Goal: Task Accomplishment & Management: Manage account settings

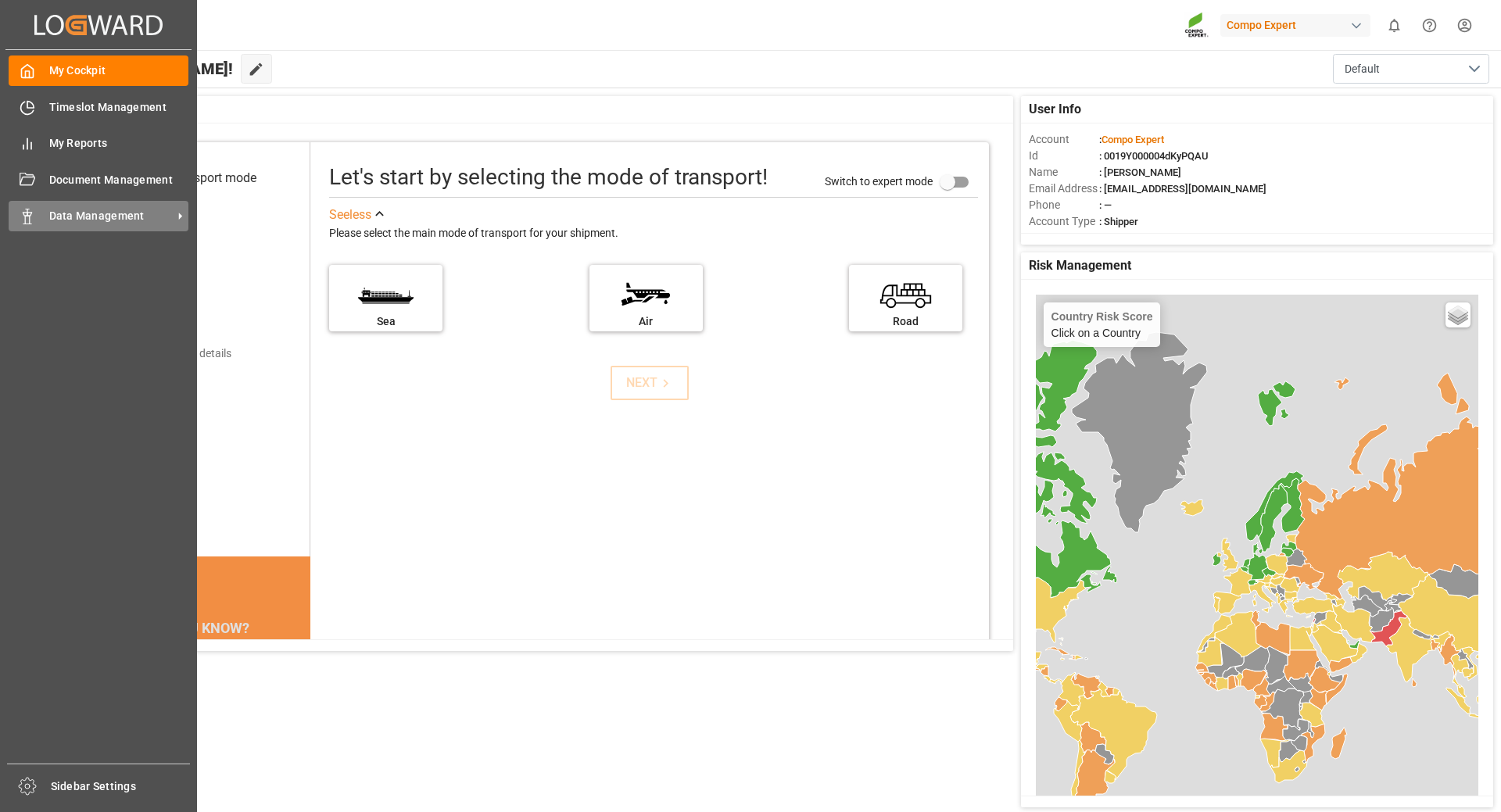
click at [117, 218] on span "Data Management" at bounding box center [111, 216] width 124 height 16
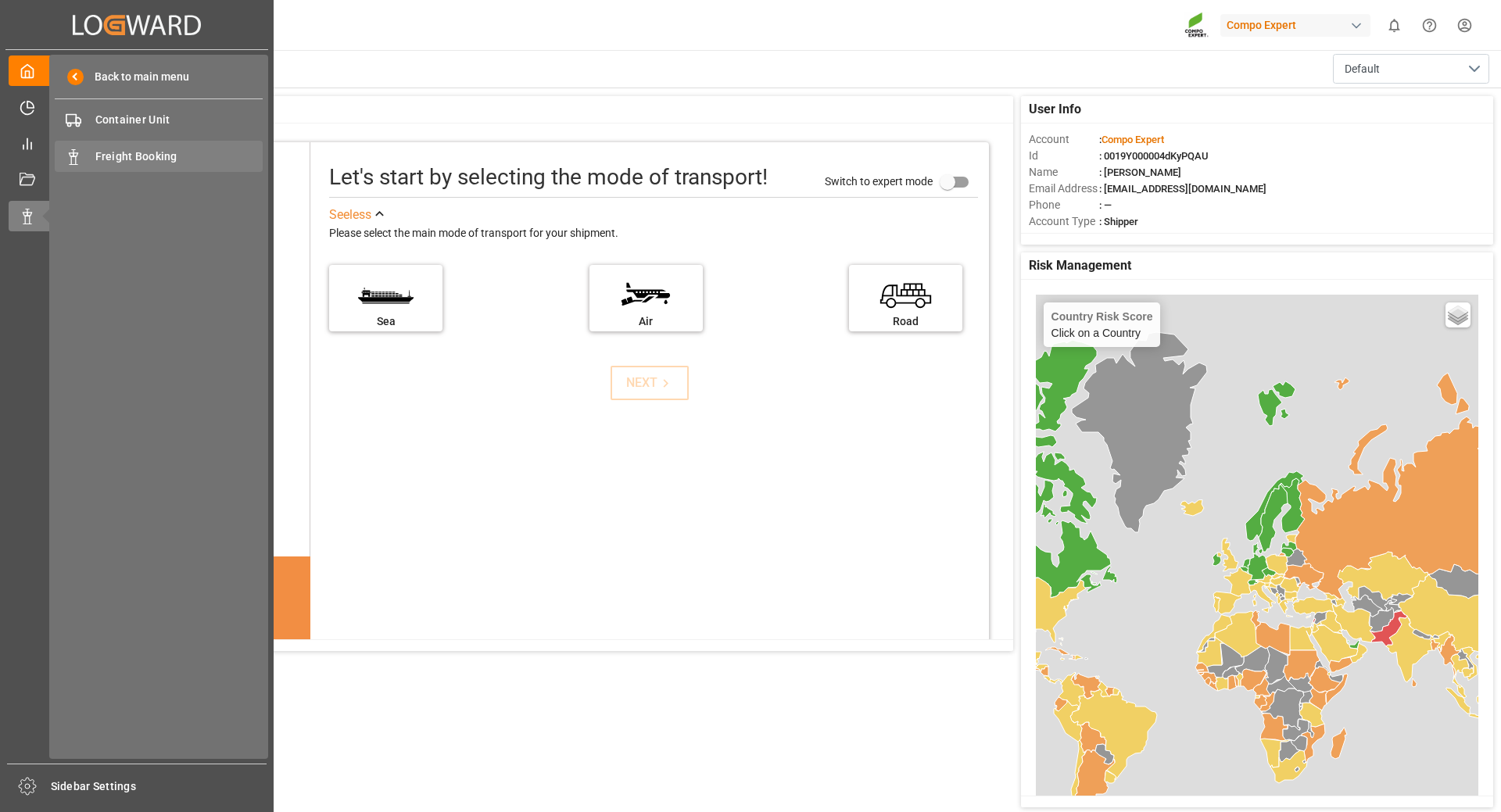
click at [142, 158] on span "Freight Booking" at bounding box center [178, 157] width 168 height 16
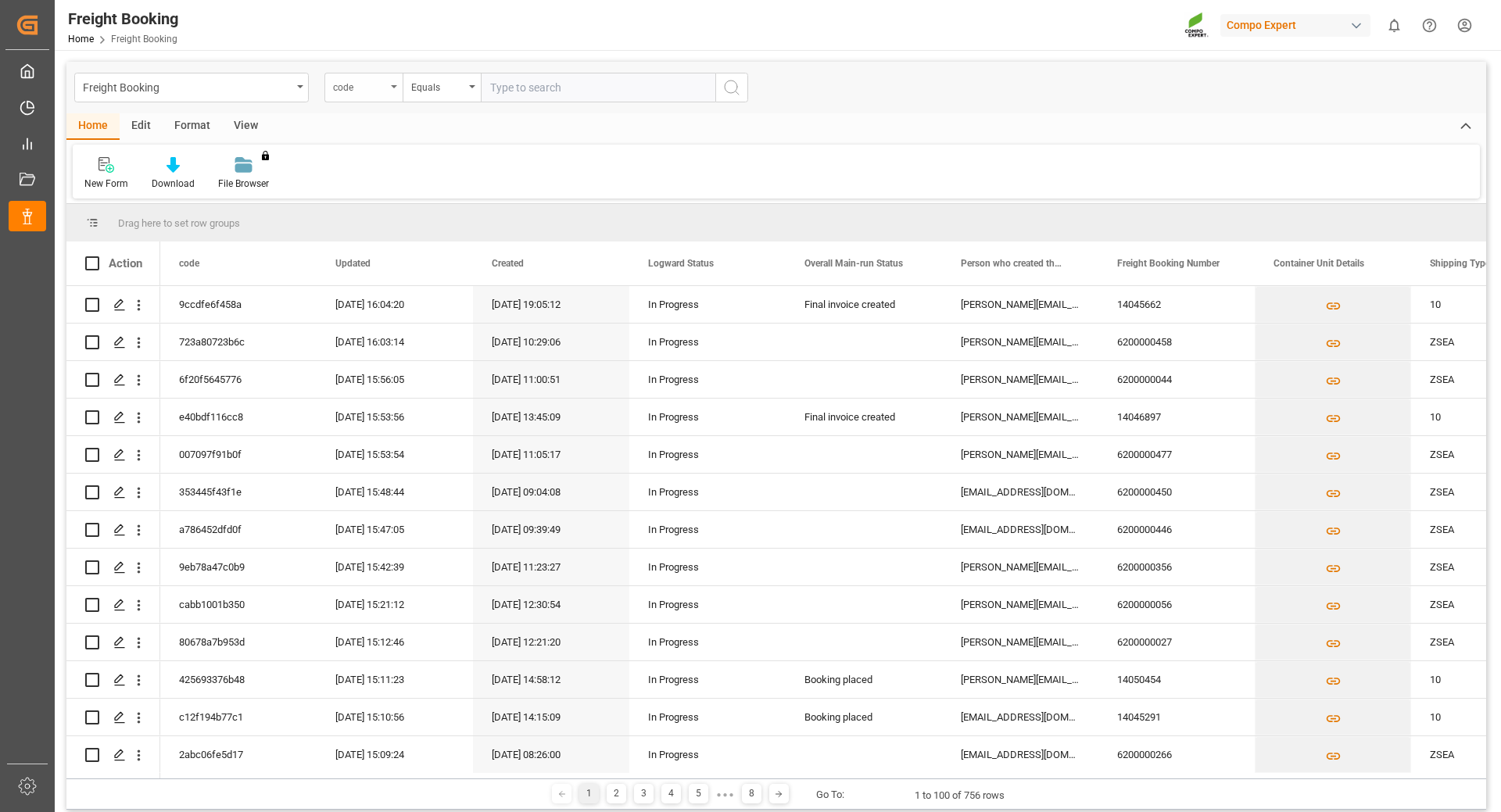
click at [386, 79] on div "code" at bounding box center [363, 87] width 78 height 30
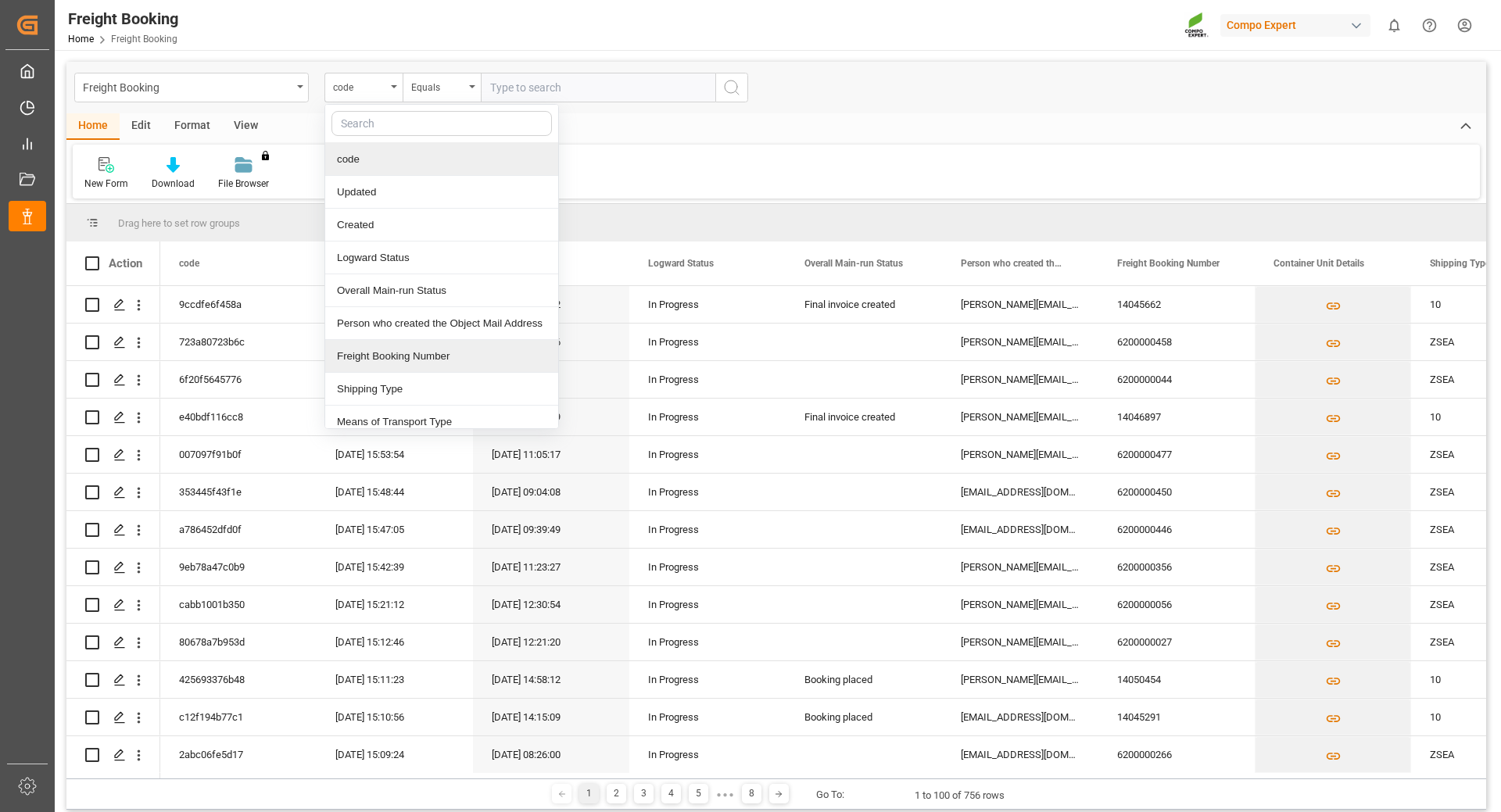
click at [414, 362] on div "Freight Booking Number" at bounding box center [442, 356] width 233 height 33
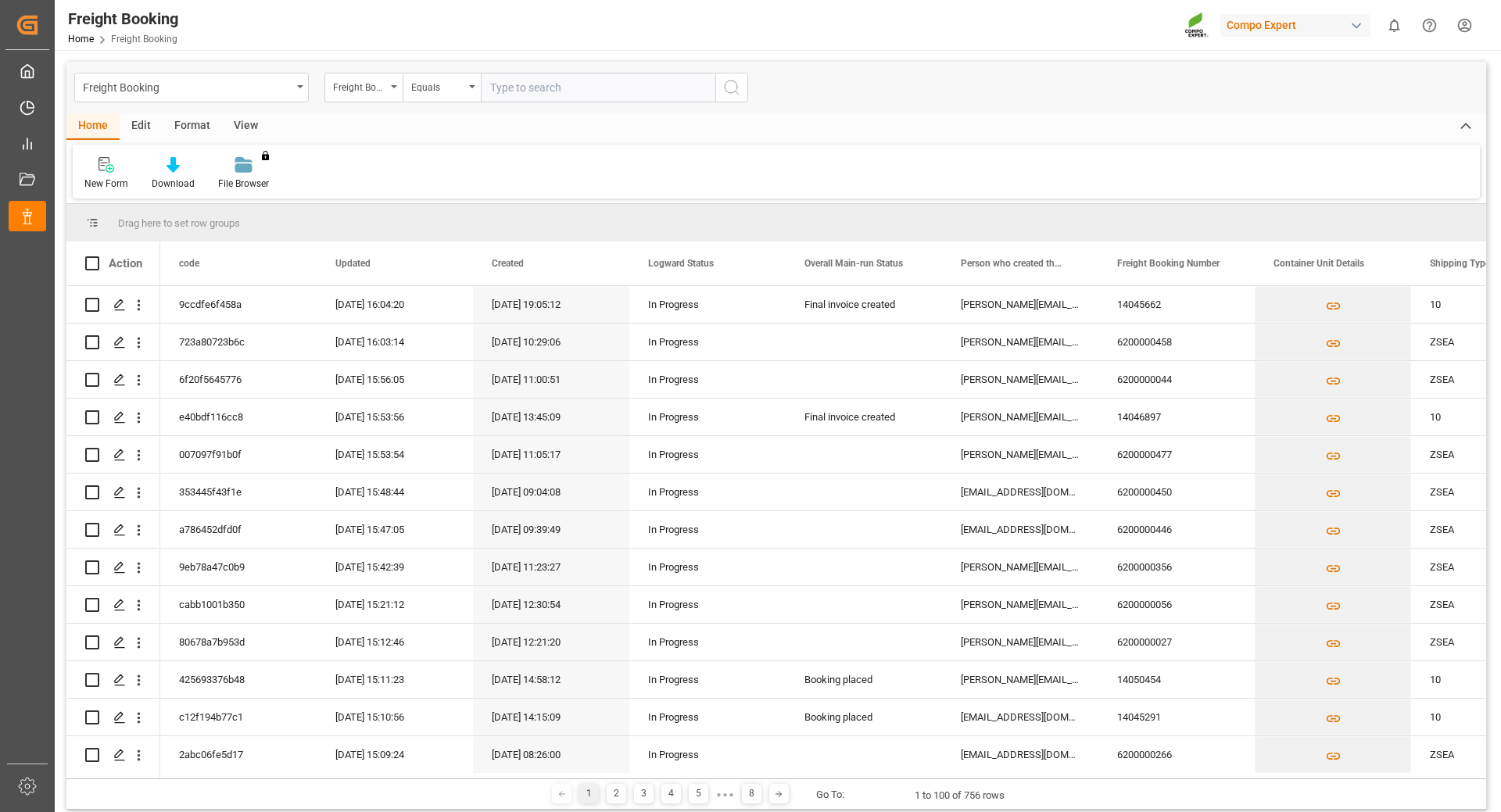
click at [534, 85] on input "text" at bounding box center [598, 87] width 235 height 30
type input "6200000561"
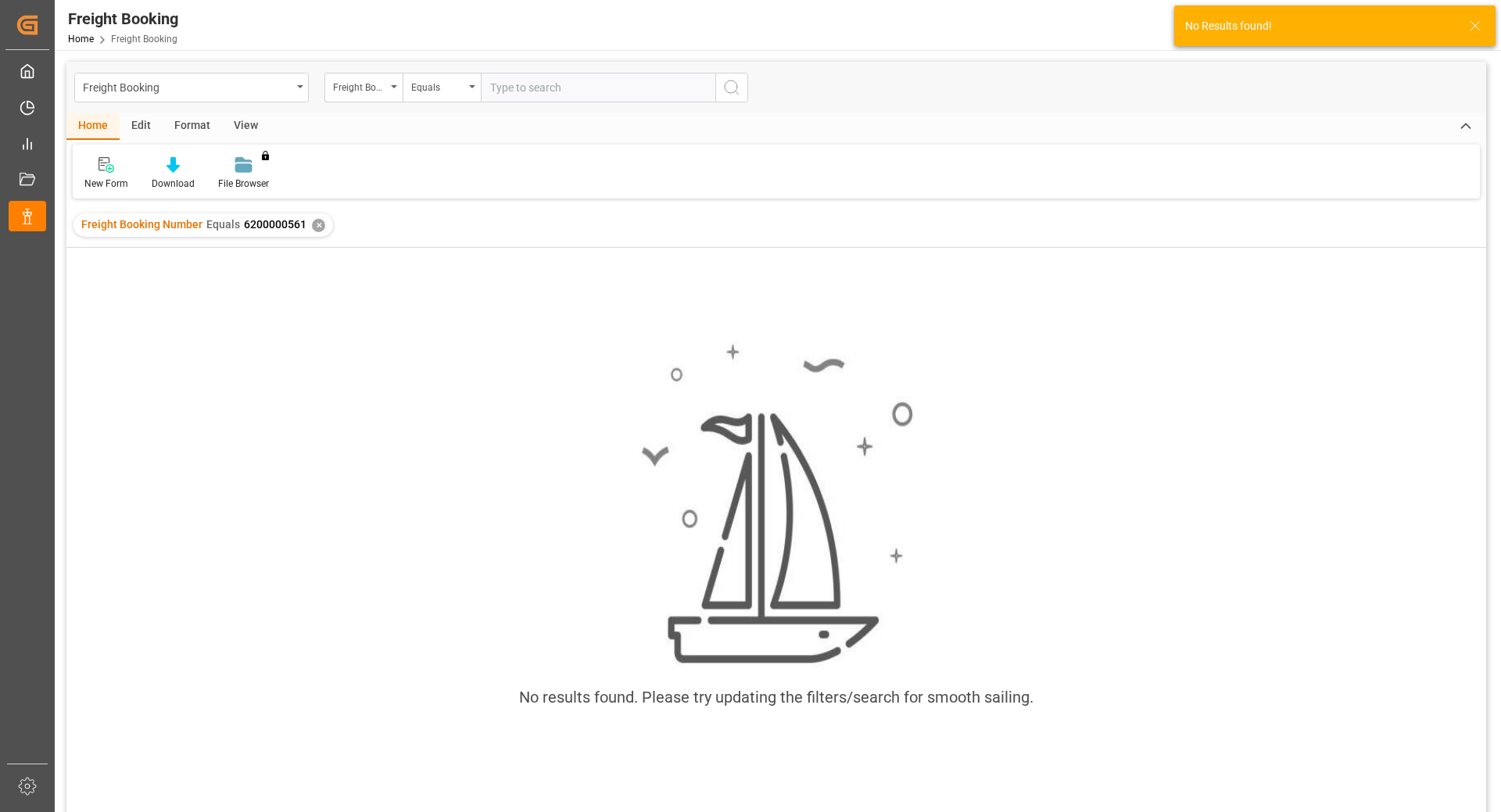
click at [544, 84] on input "text" at bounding box center [598, 87] width 235 height 30
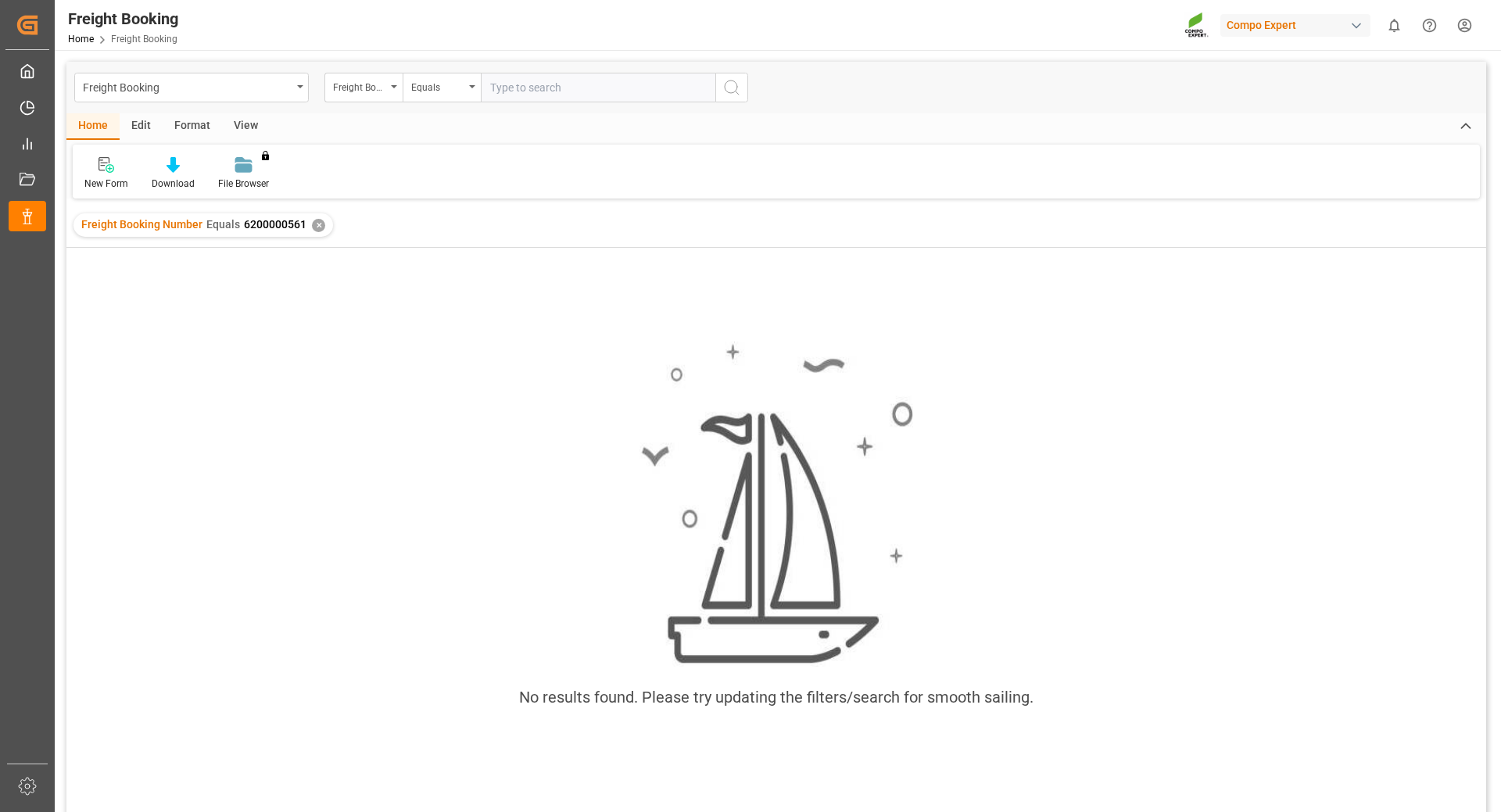
click at [561, 93] on input "text" at bounding box center [598, 87] width 235 height 30
paste input "6200000561"
type input "6200000561"
click at [726, 90] on icon "search button" at bounding box center [732, 87] width 19 height 19
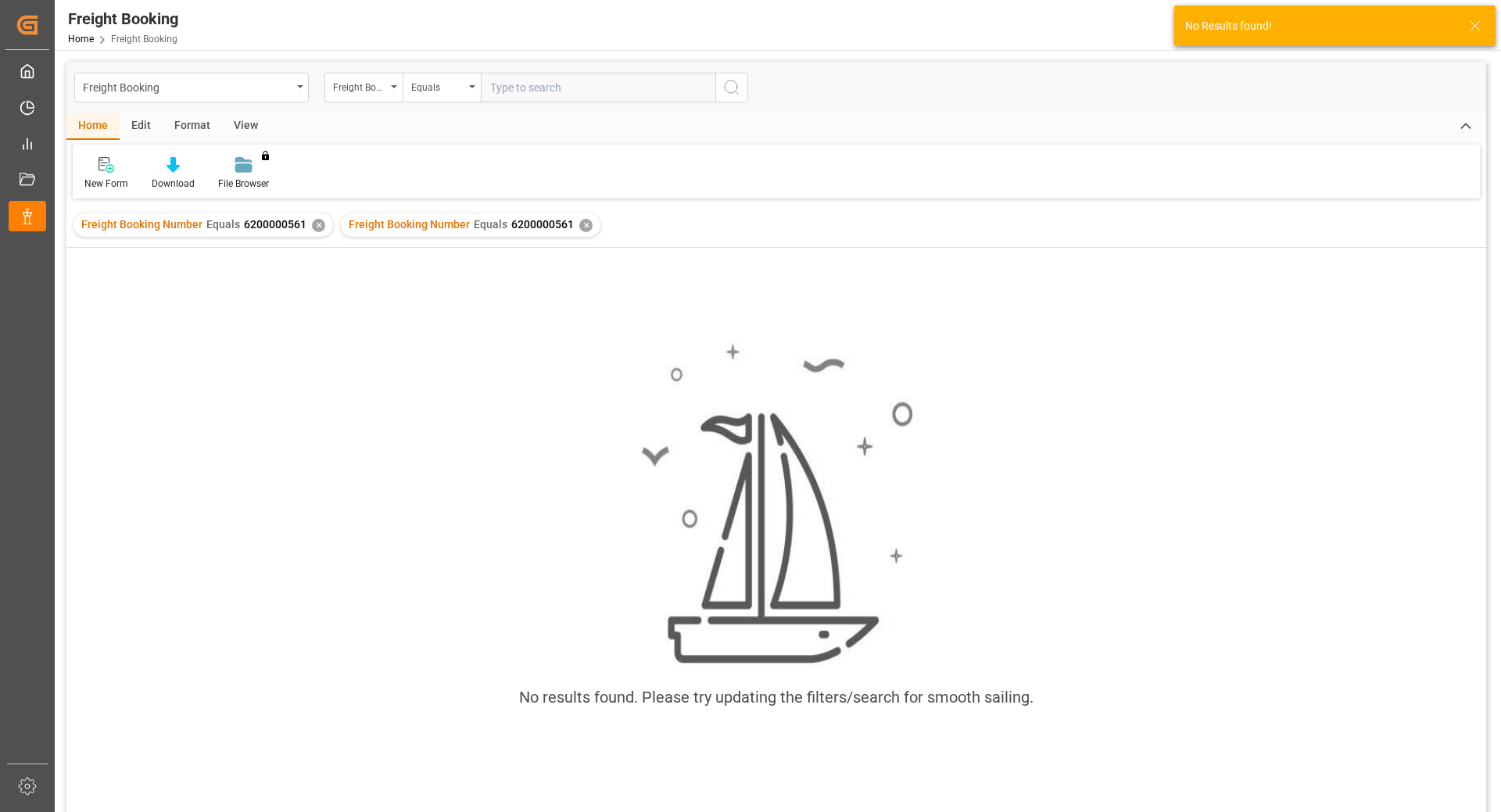
click at [316, 225] on div "✕" at bounding box center [318, 225] width 13 height 13
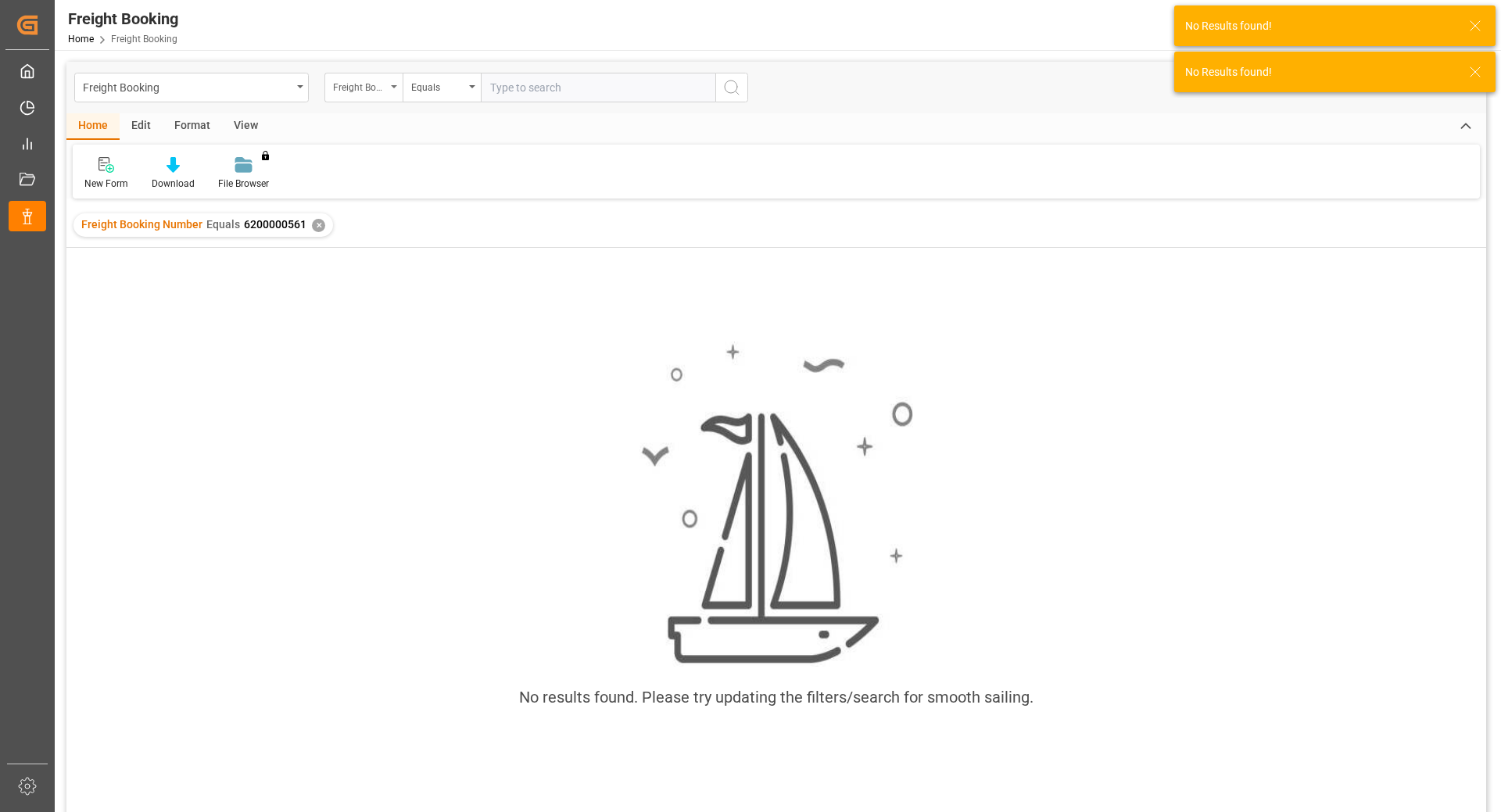
click at [395, 89] on div "Freight Booking Number" at bounding box center [363, 87] width 78 height 30
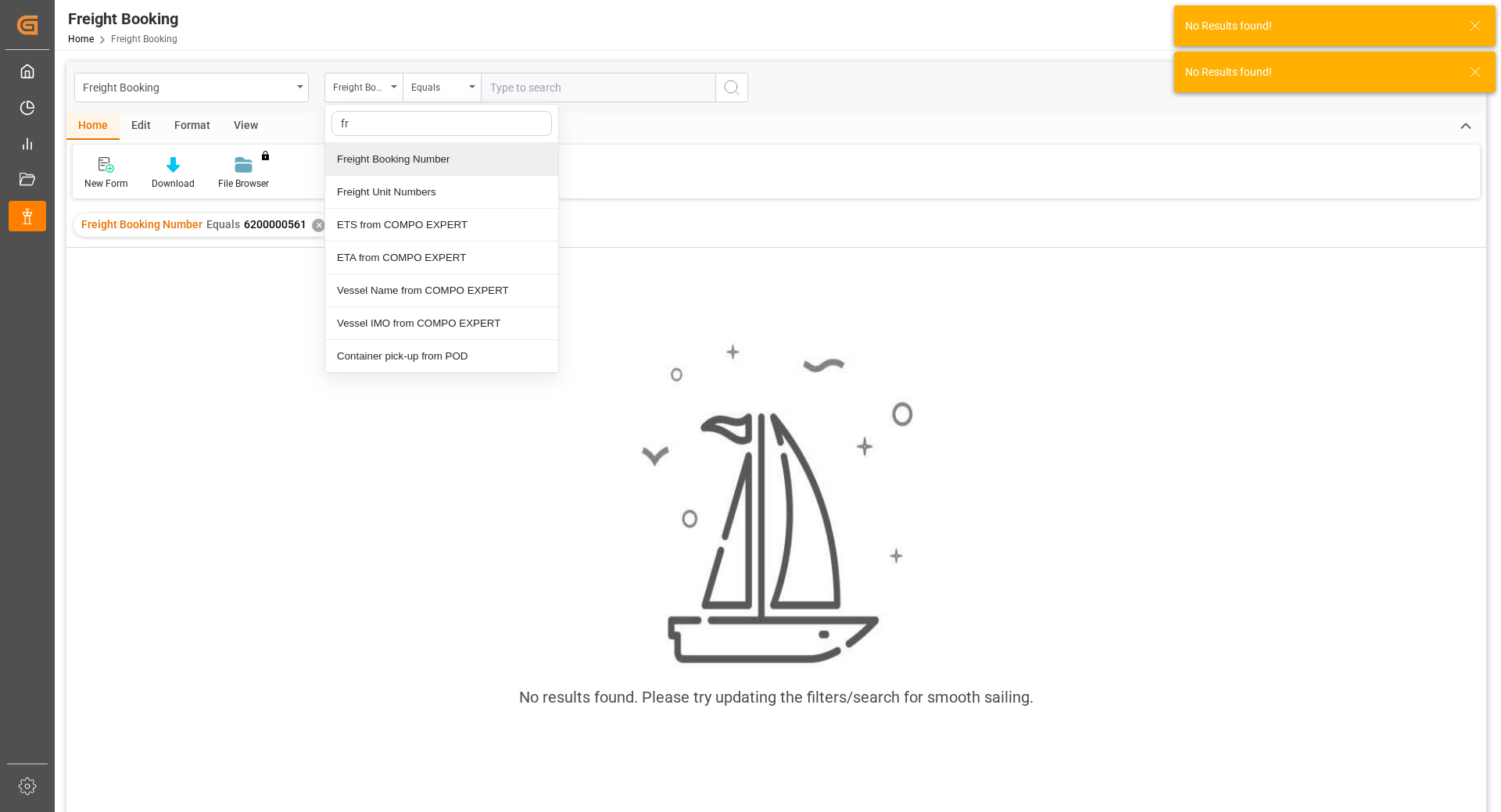
type input "fre"
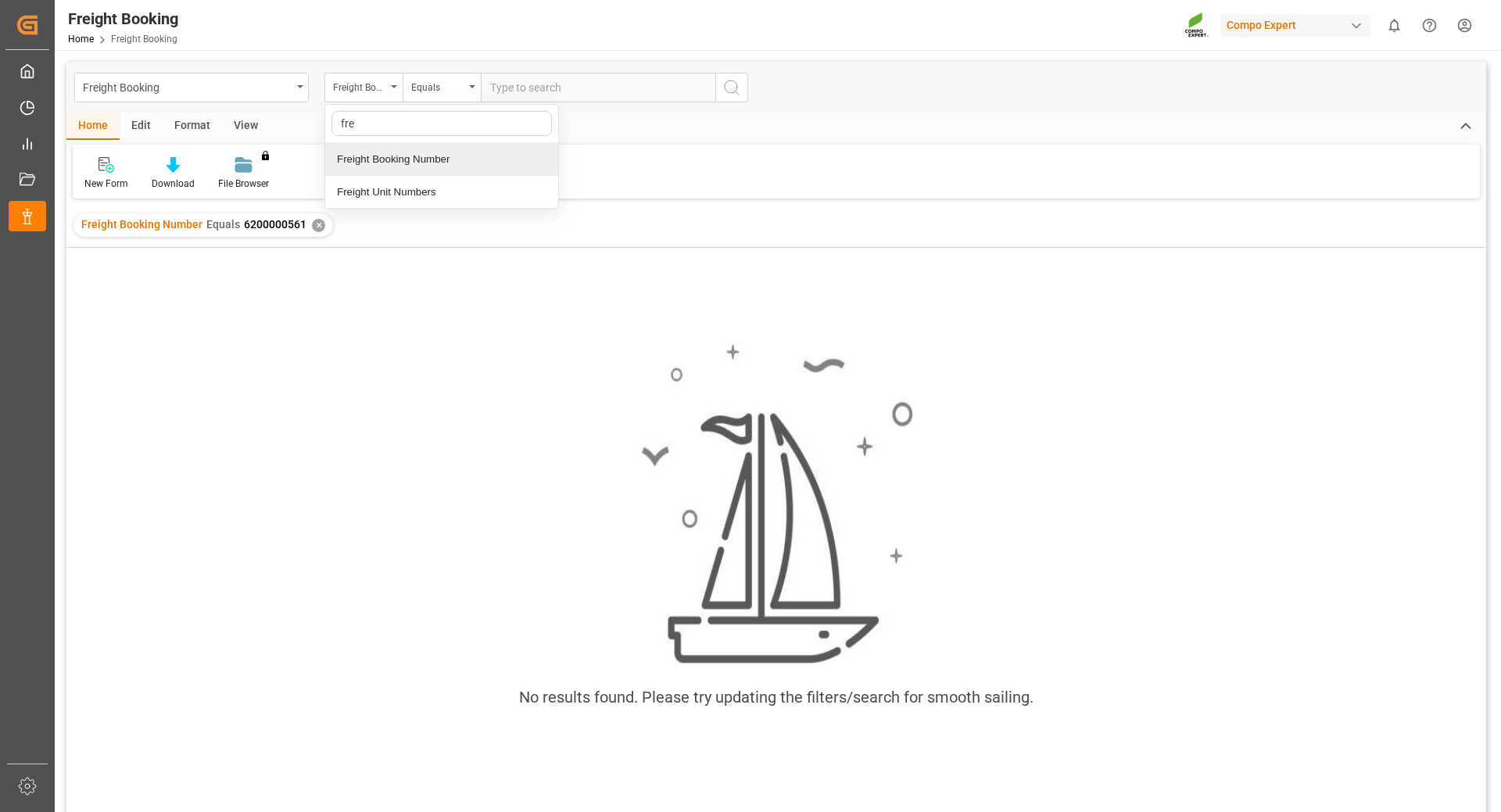
click at [400, 166] on div "Freight Booking Number" at bounding box center [442, 160] width 233 height 33
click at [314, 228] on div "✕" at bounding box center [318, 225] width 13 height 13
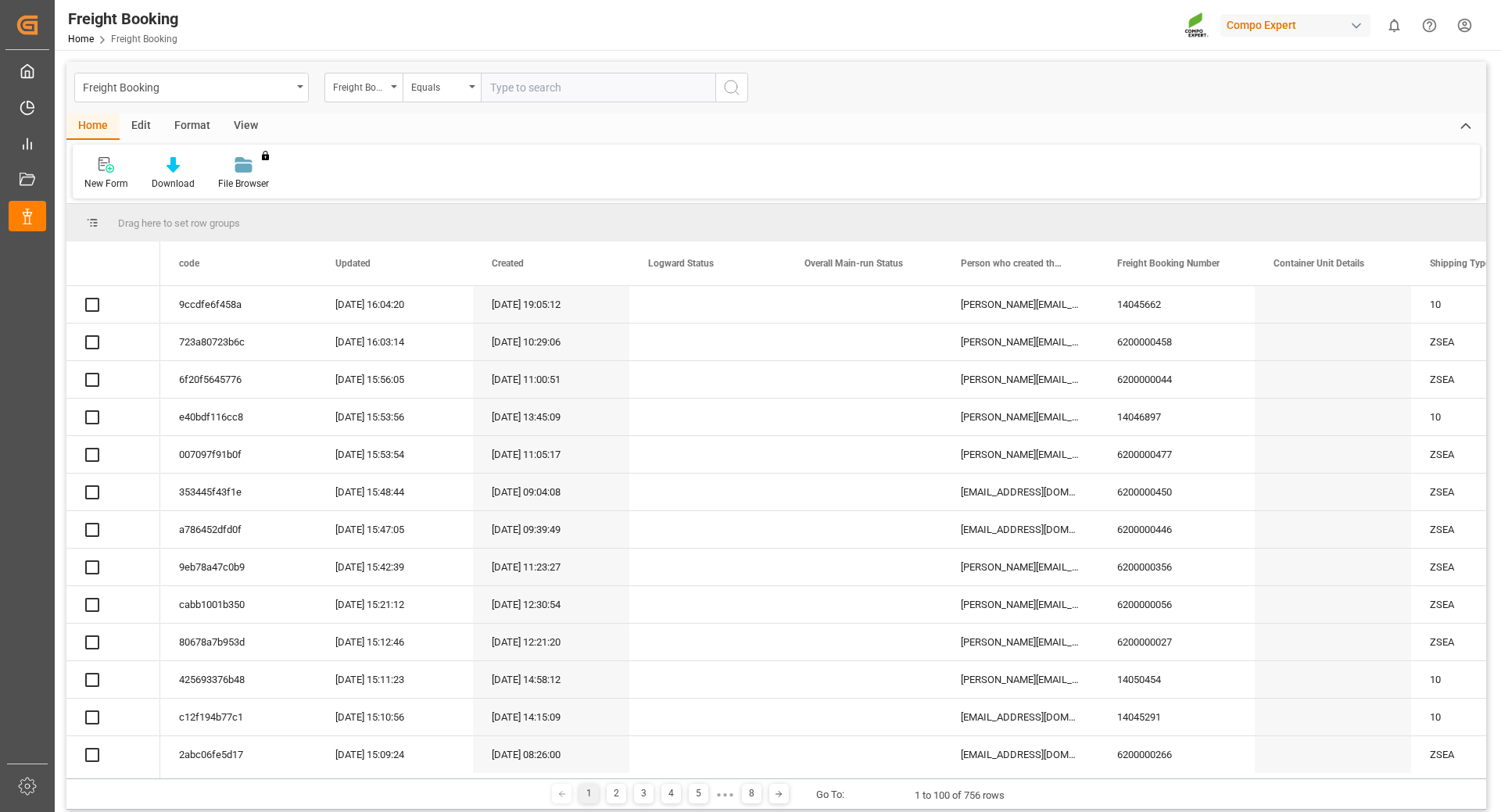
click at [607, 85] on input "text" at bounding box center [598, 87] width 235 height 30
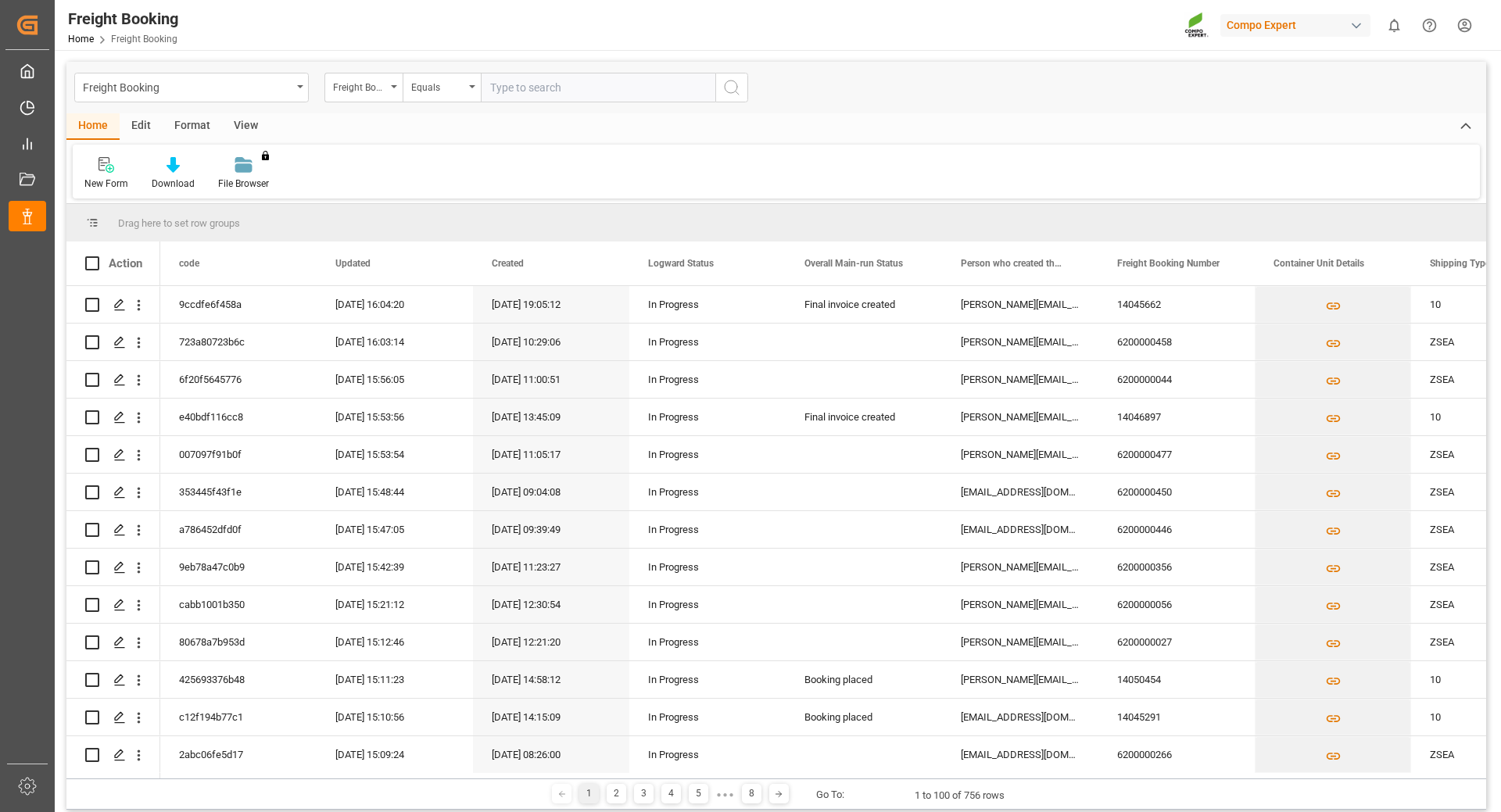
paste input "6200000561"
type input "6200000561"
click at [733, 82] on icon "search button" at bounding box center [732, 87] width 19 height 19
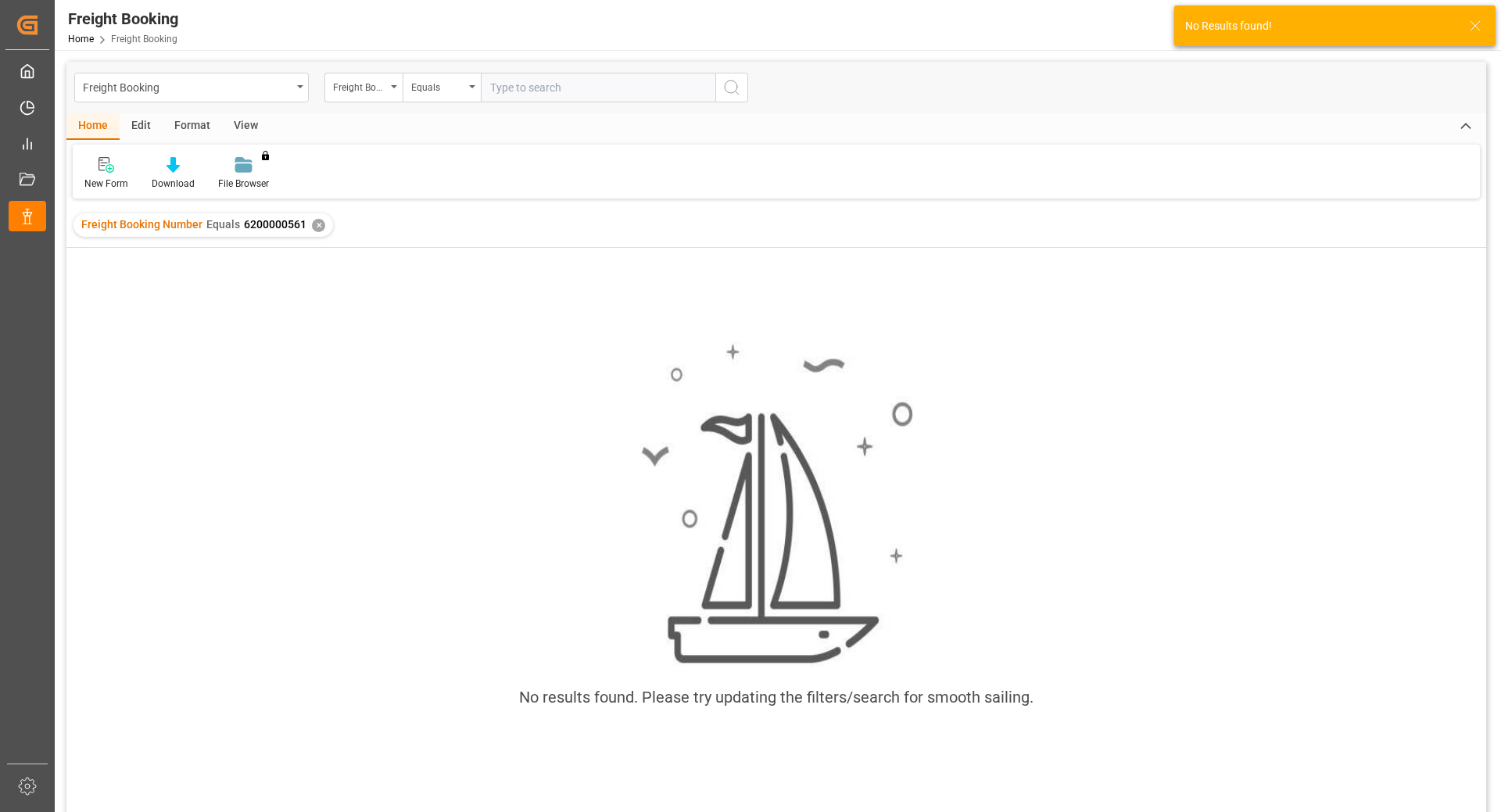
click at [312, 227] on div "✕" at bounding box center [318, 225] width 13 height 13
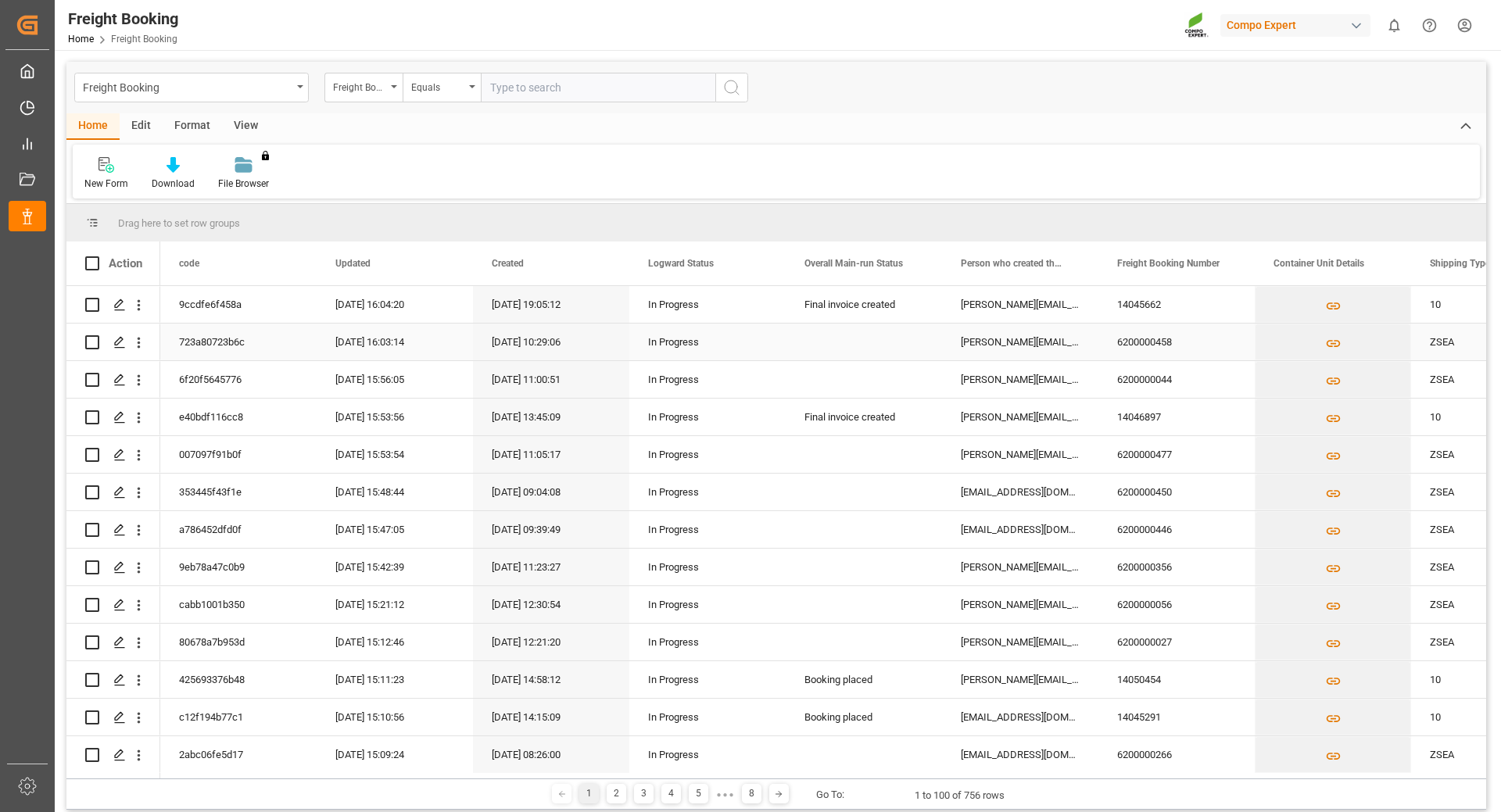
click at [198, 341] on div "723a80723b6c" at bounding box center [239, 341] width 156 height 37
click at [114, 338] on icon "Press SPACE to select this row." at bounding box center [119, 342] width 13 height 13
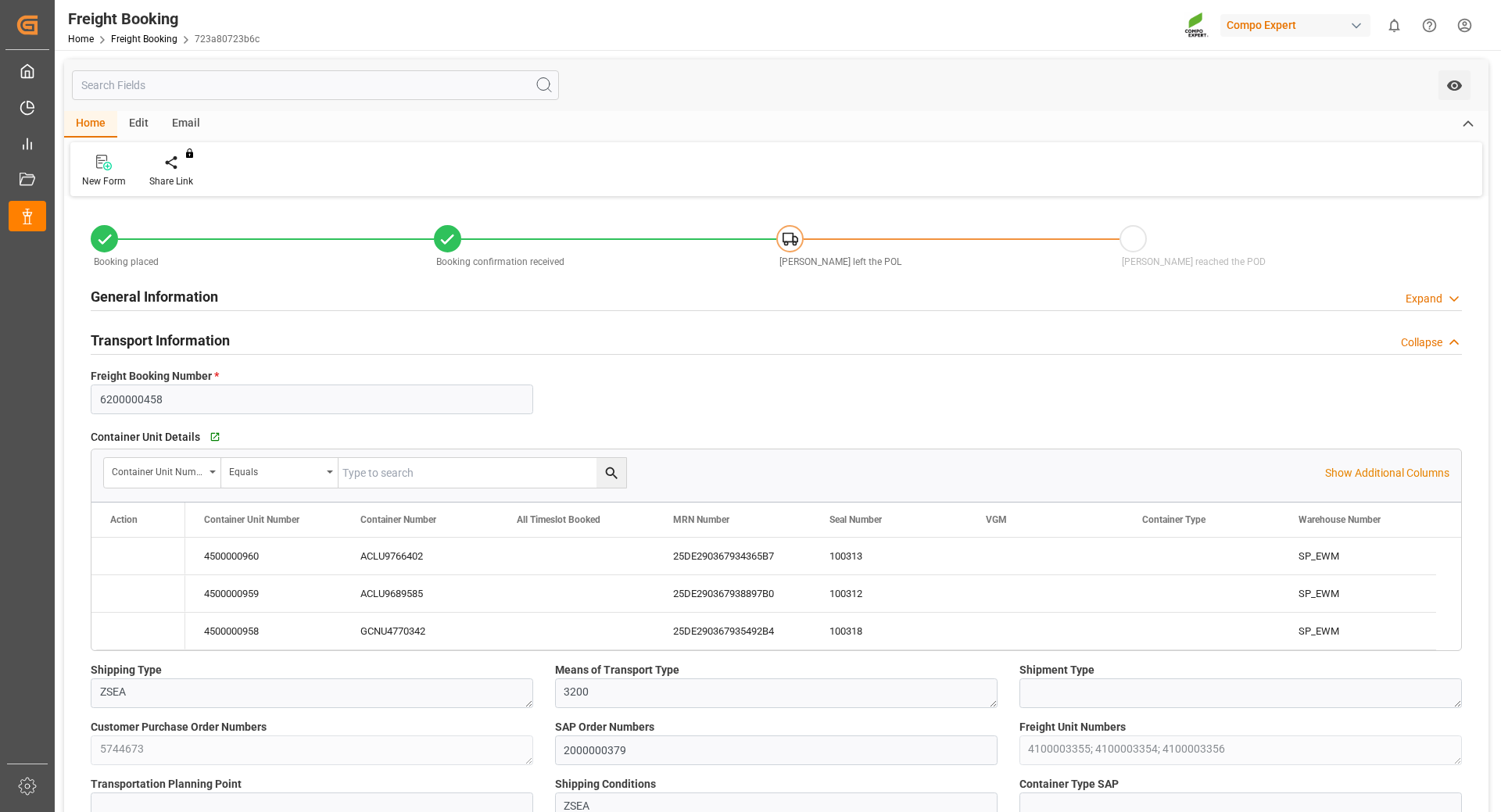
type input "[PERSON_NAME]"
type input "[PERSON_NAME] Group"
type input "9246607"
type input "BEANR"
type input "ARZAE"
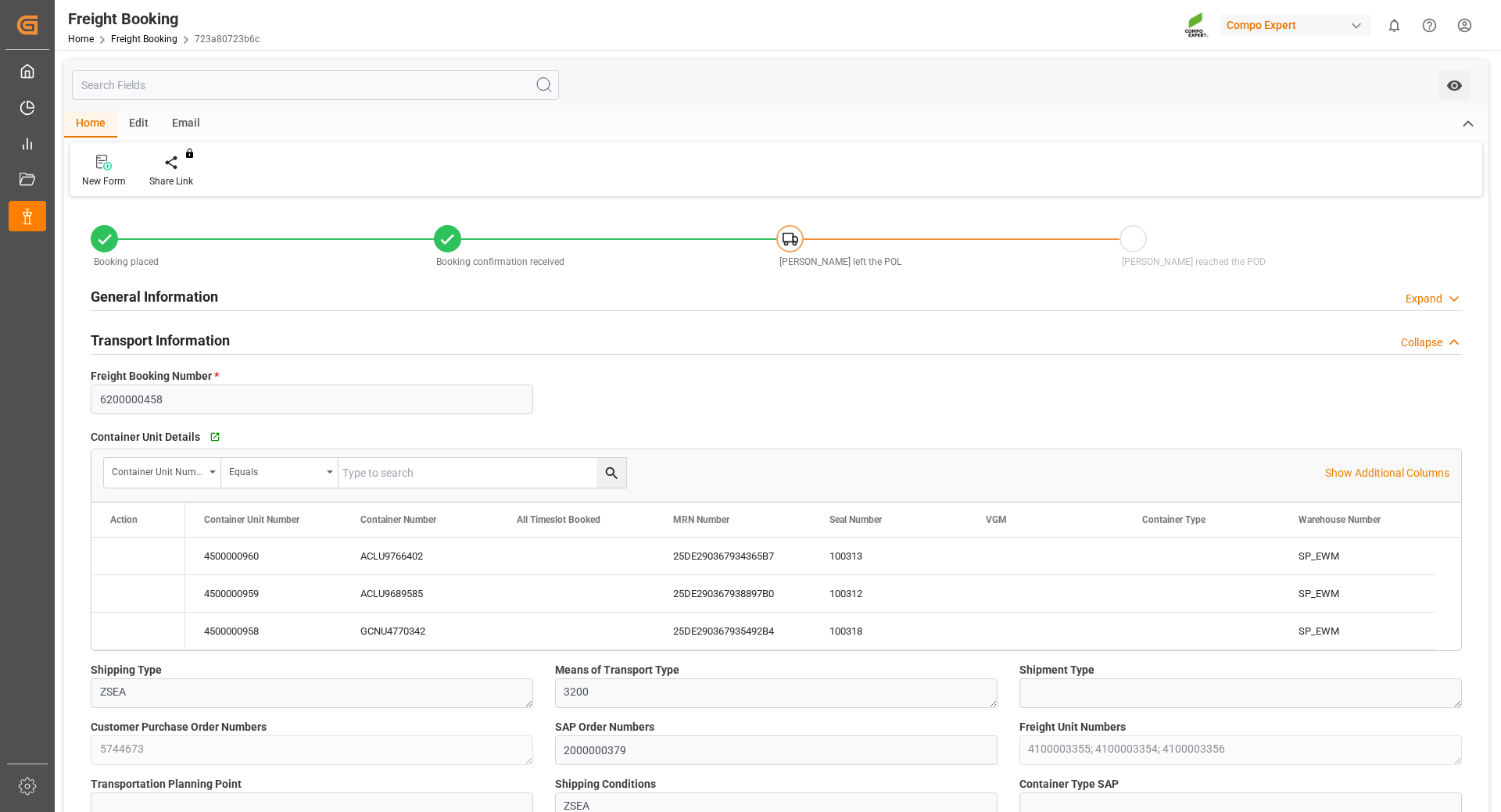
type input "0"
type input "126382.5"
type input "[DATE] 01:00"
type input "[DATE] 06:00"
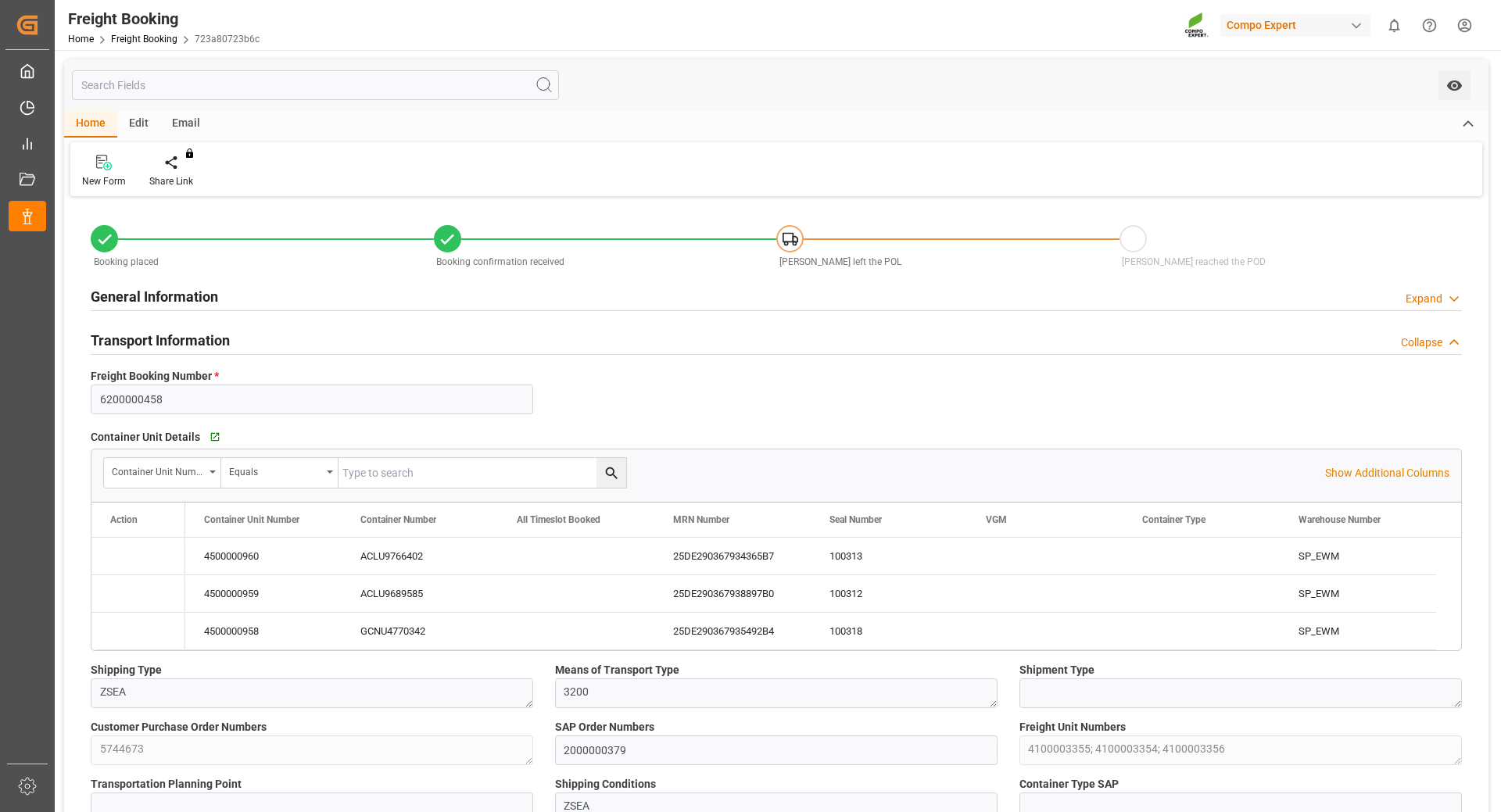
type input "[DATE] 22:40"
type input "[DATE] 16:47"
type input "[DATE] 10:29"
type input "[DATE] 13:45"
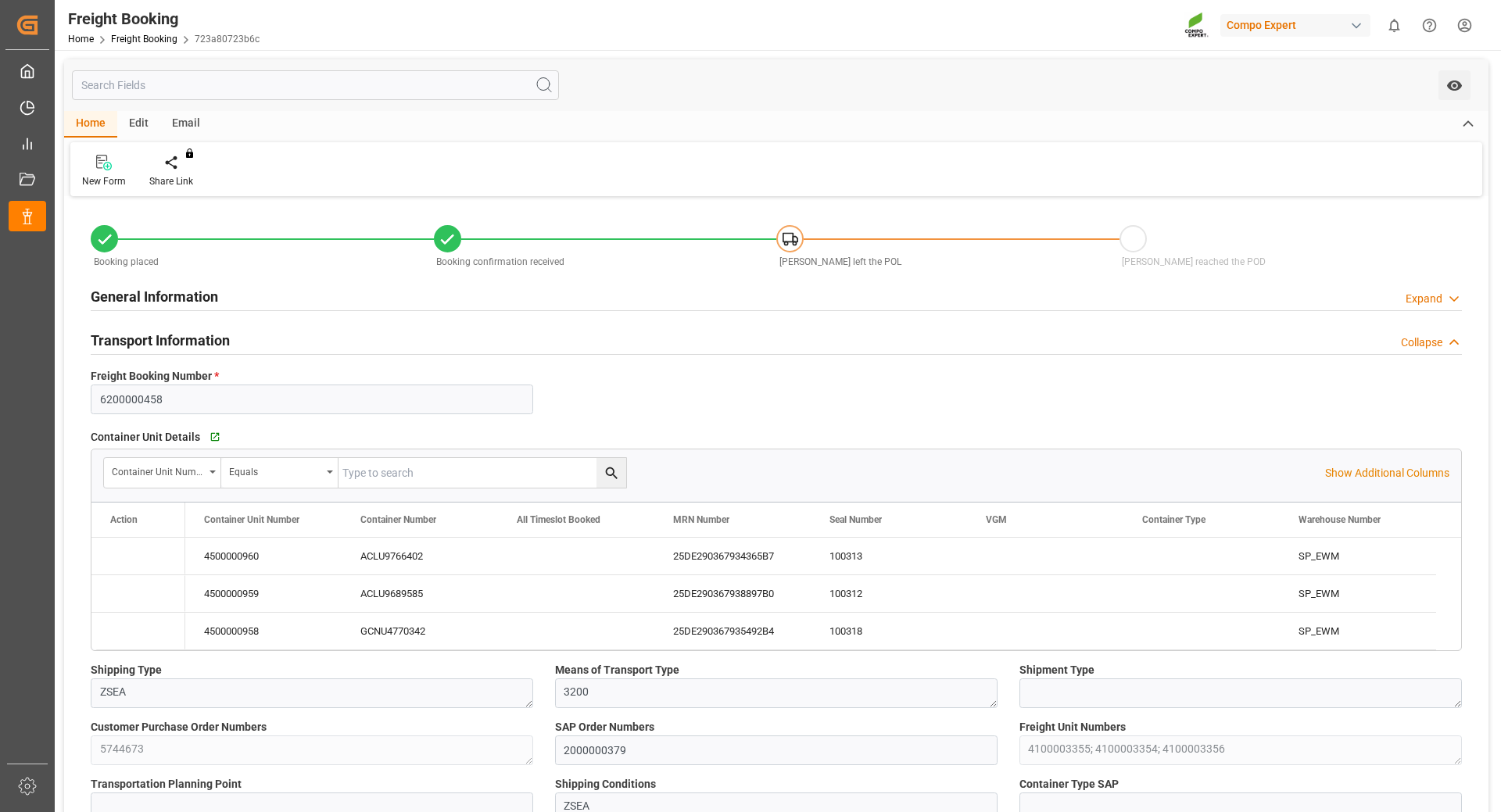
type input "[DATE] 13:38"
click at [405, 557] on div "ACLU9766402" at bounding box center [420, 556] width 156 height 37
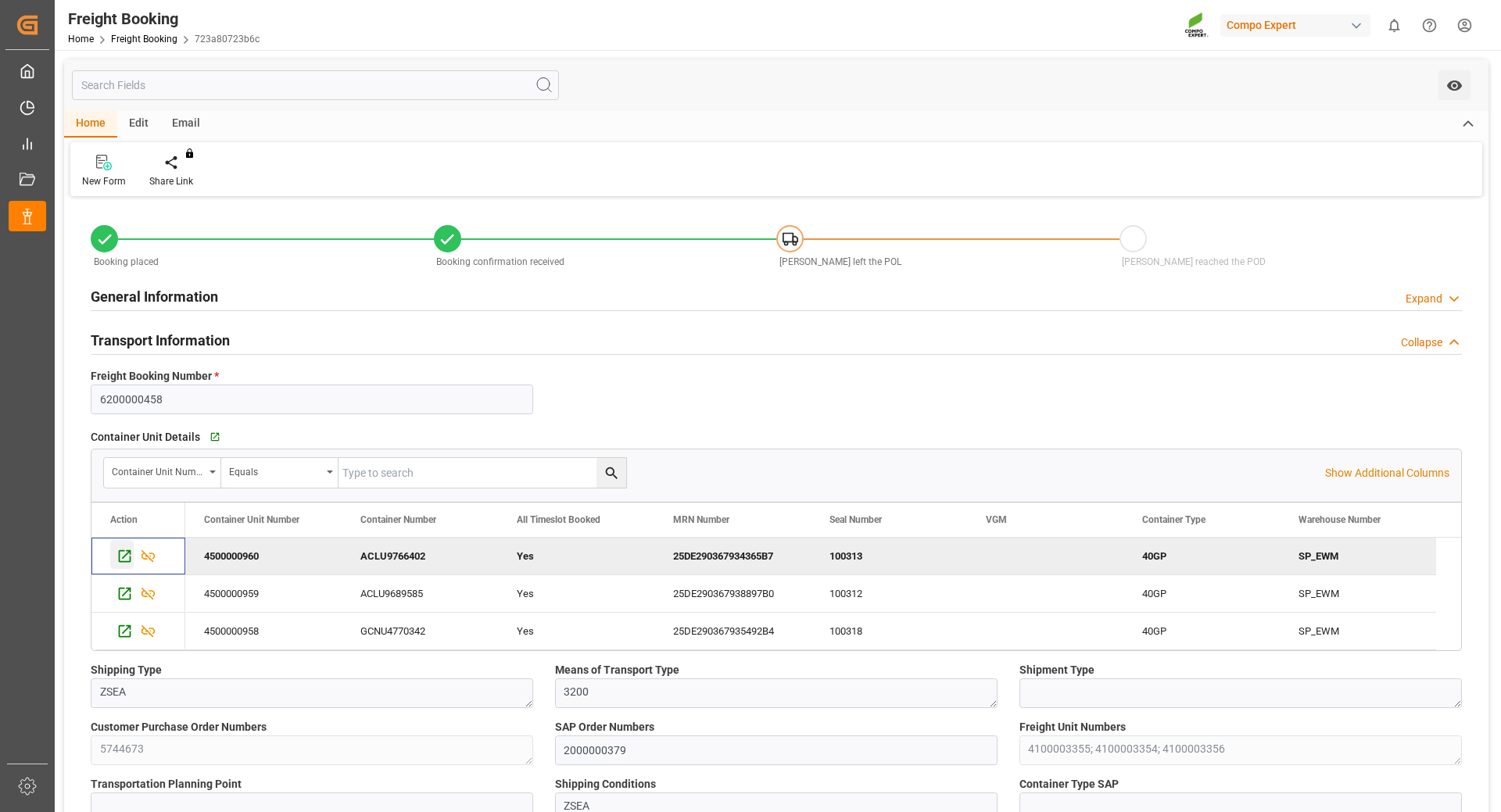
click at [126, 556] on icon "Press SPACE to deselect this row." at bounding box center [126, 557] width 13 height 13
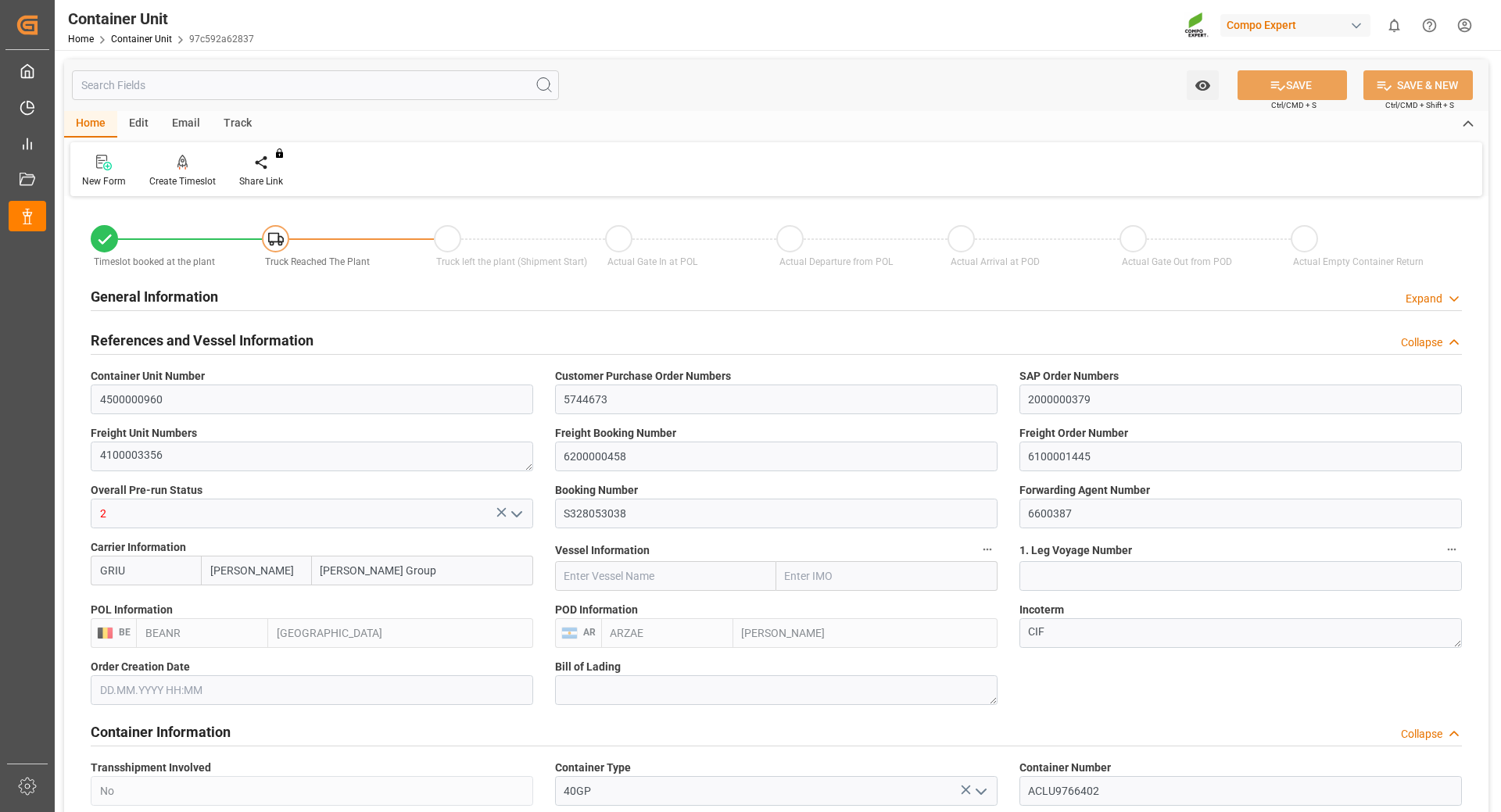
type input "[PERSON_NAME]"
type input "[PERSON_NAME] Group"
type input "BEANR"
type input "ARZAE"
type input "7"
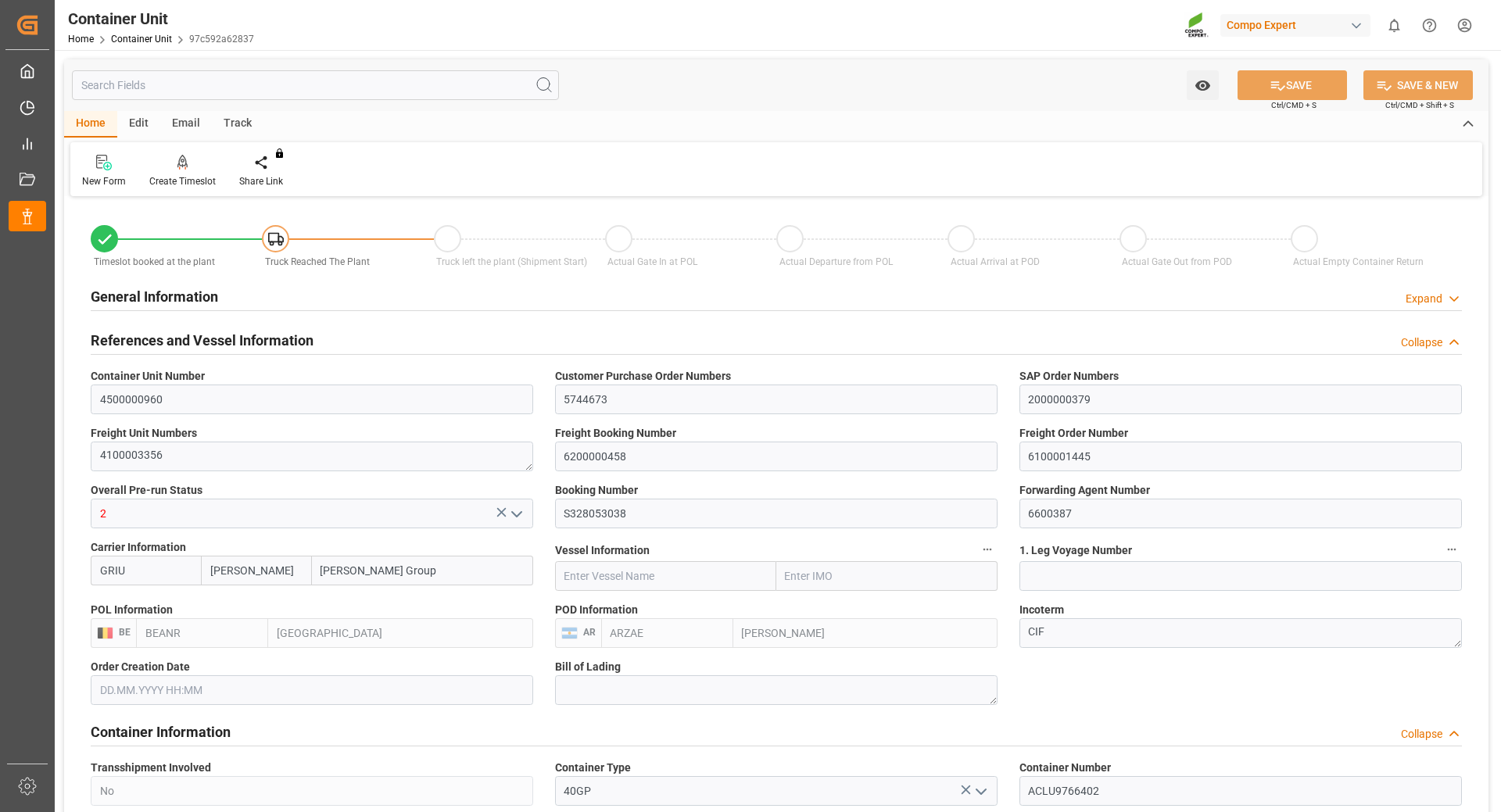
type input "0"
type input "8"
type input "0"
type input "35977.5"
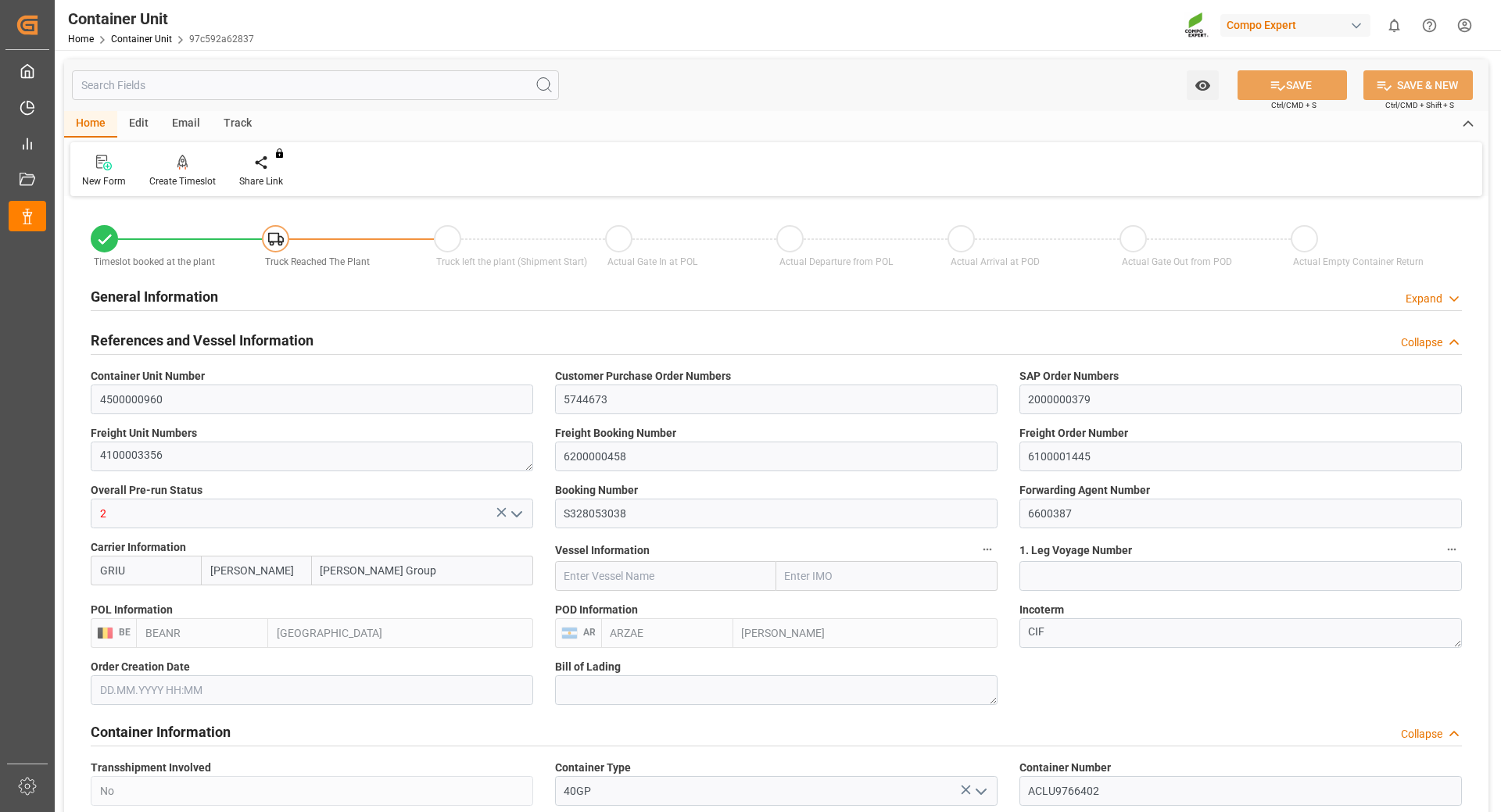
type input "BEANR"
type input "ARZAE"
type input "02.09.2025"
type input "[DATE] 22:40"
type input "09.09.2025 23:27"
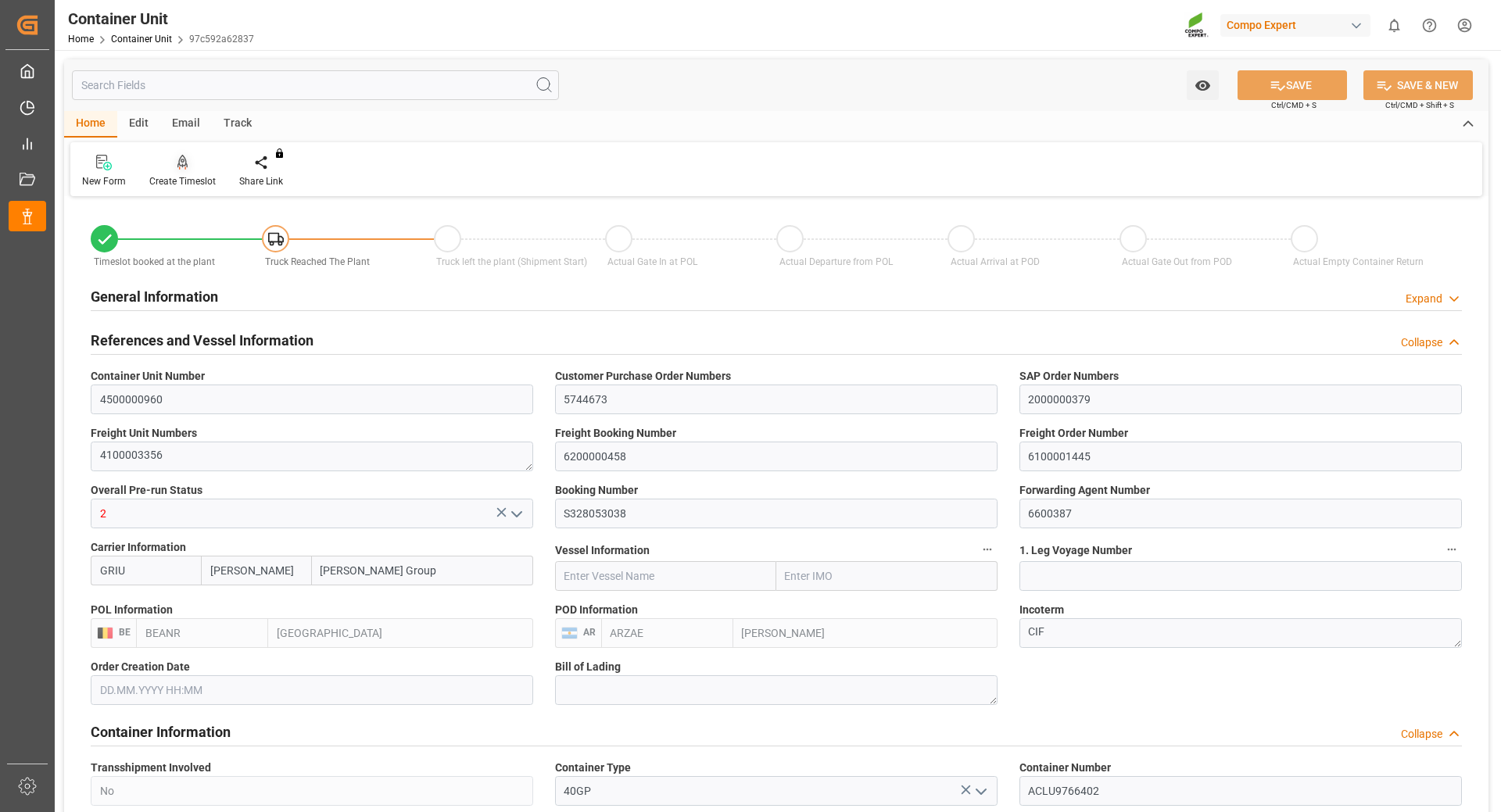
type input "[DATE] 16:47"
type input "05.10.2025 17:34"
click at [181, 177] on div "Create Timeslot" at bounding box center [183, 181] width 66 height 14
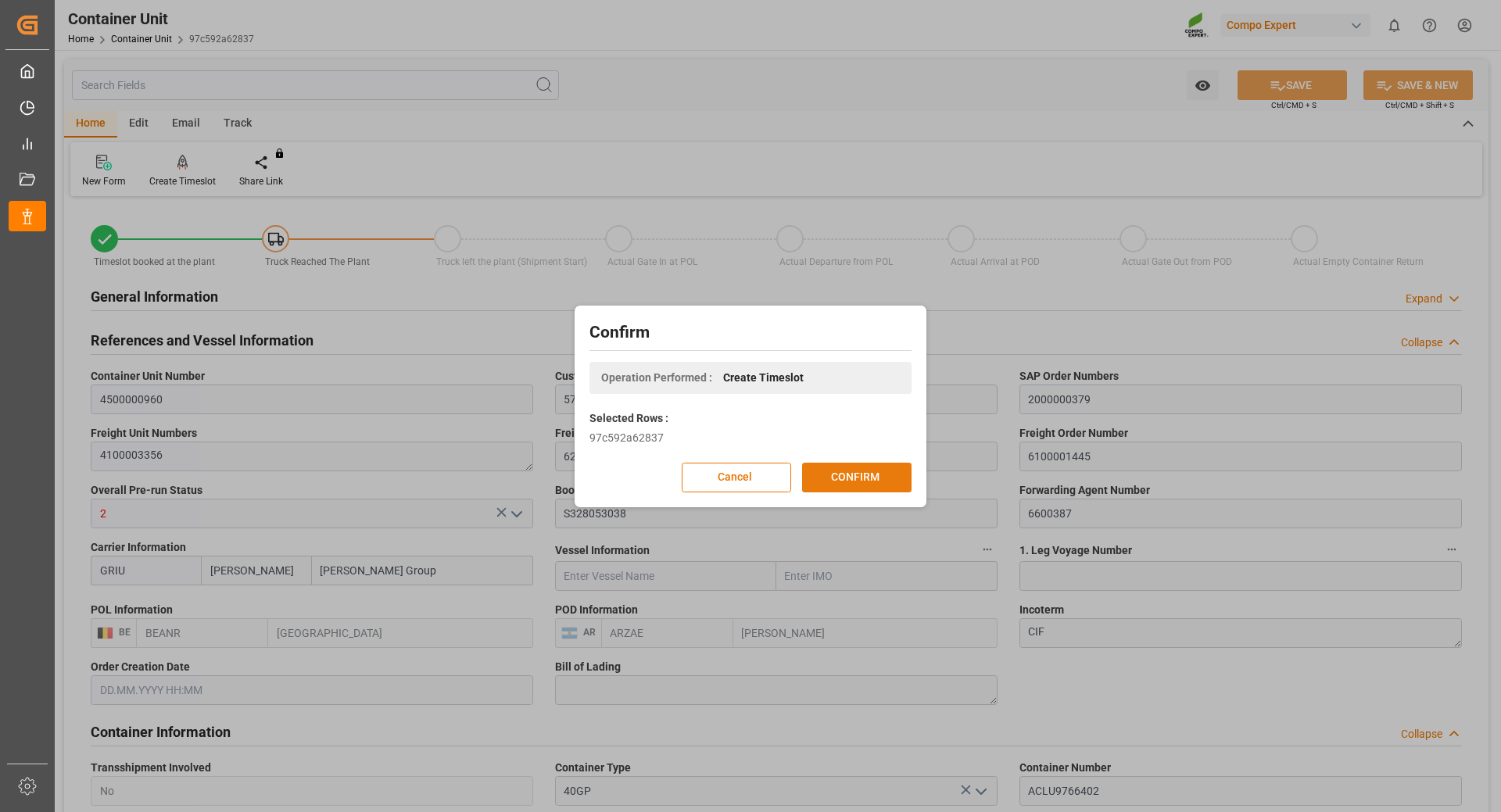
click at [841, 471] on button "CONFIRM" at bounding box center [857, 477] width 109 height 30
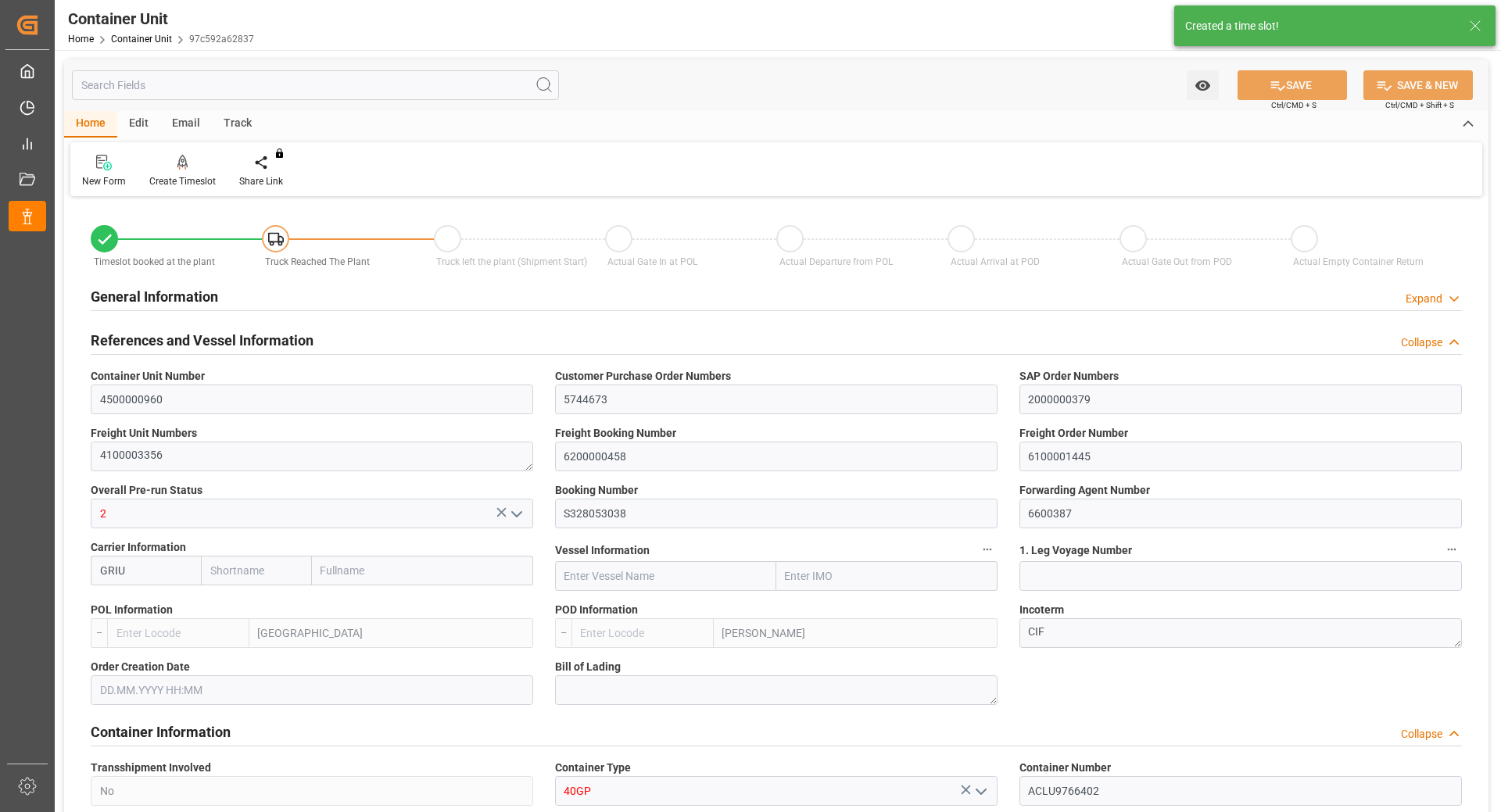
type input "[PERSON_NAME]"
type input "[PERSON_NAME] Group"
type input "BEANR"
type input "ARZAE"
type input "7"
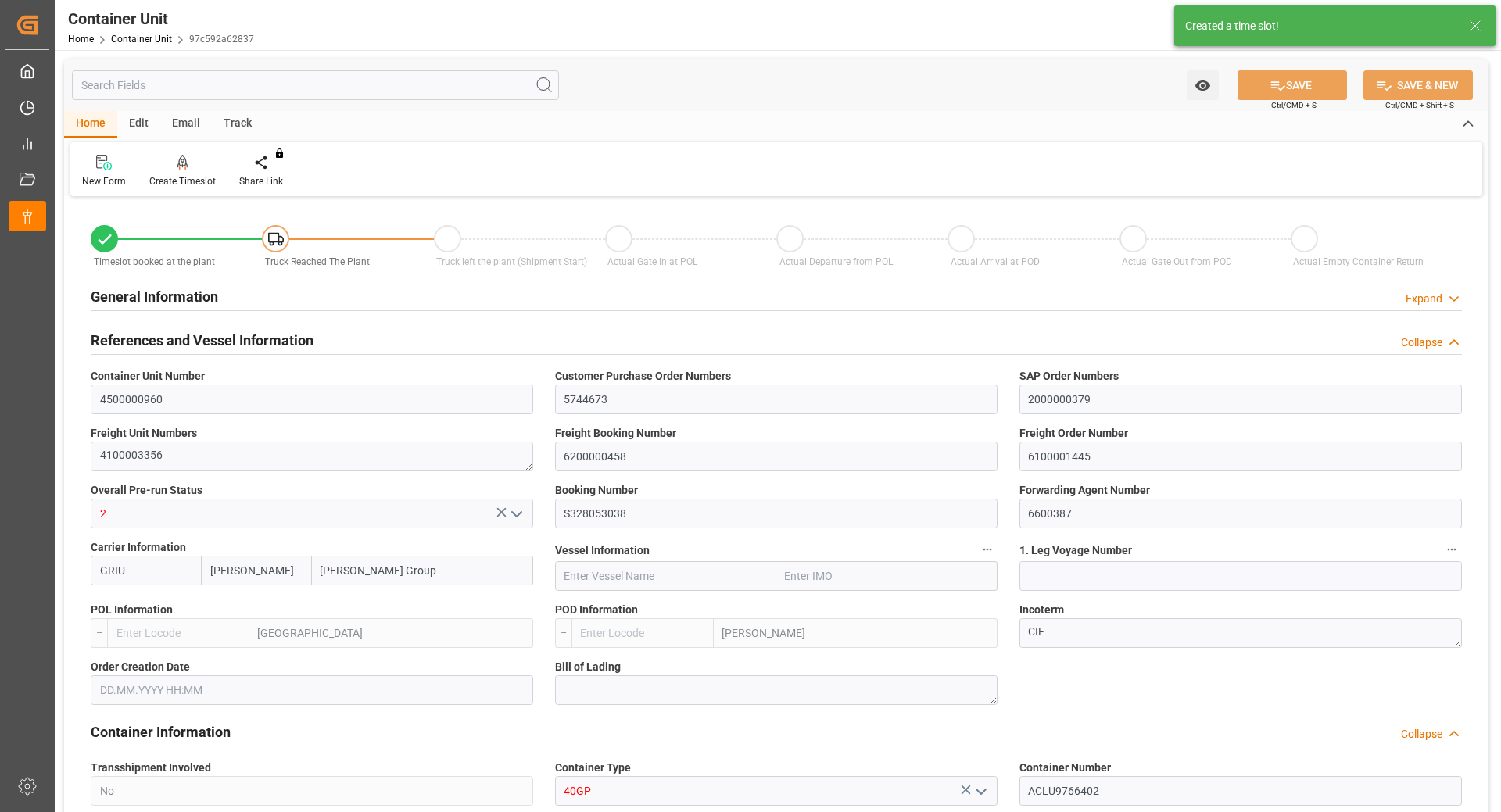
type input "0"
type input "8"
type input "0"
type input "35977.5"
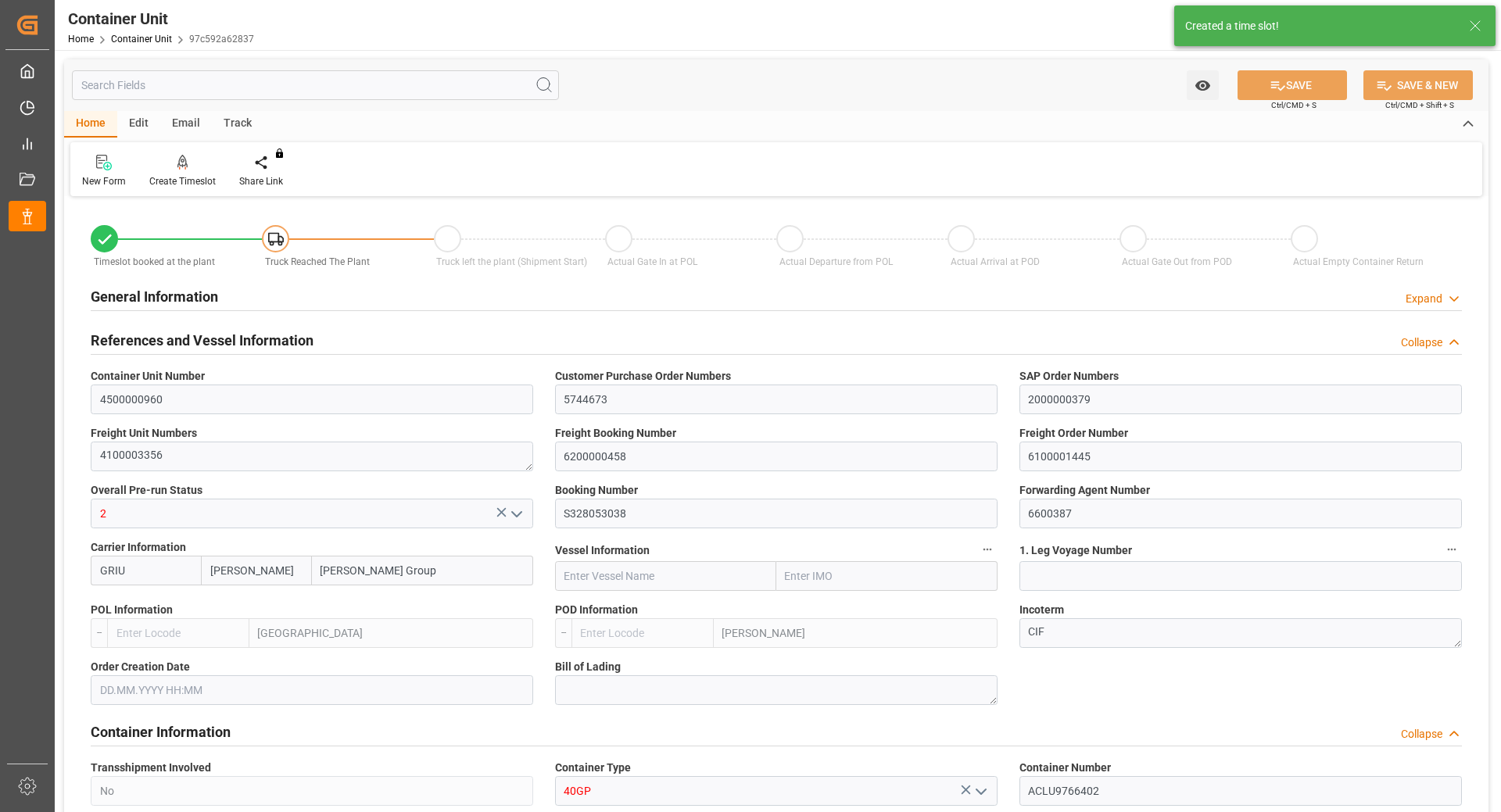
type input "BEANR"
type input "ARZAE"
type input "02.09.2025"
type input "[DATE] 22:40"
type input "09.09.2025 23:27"
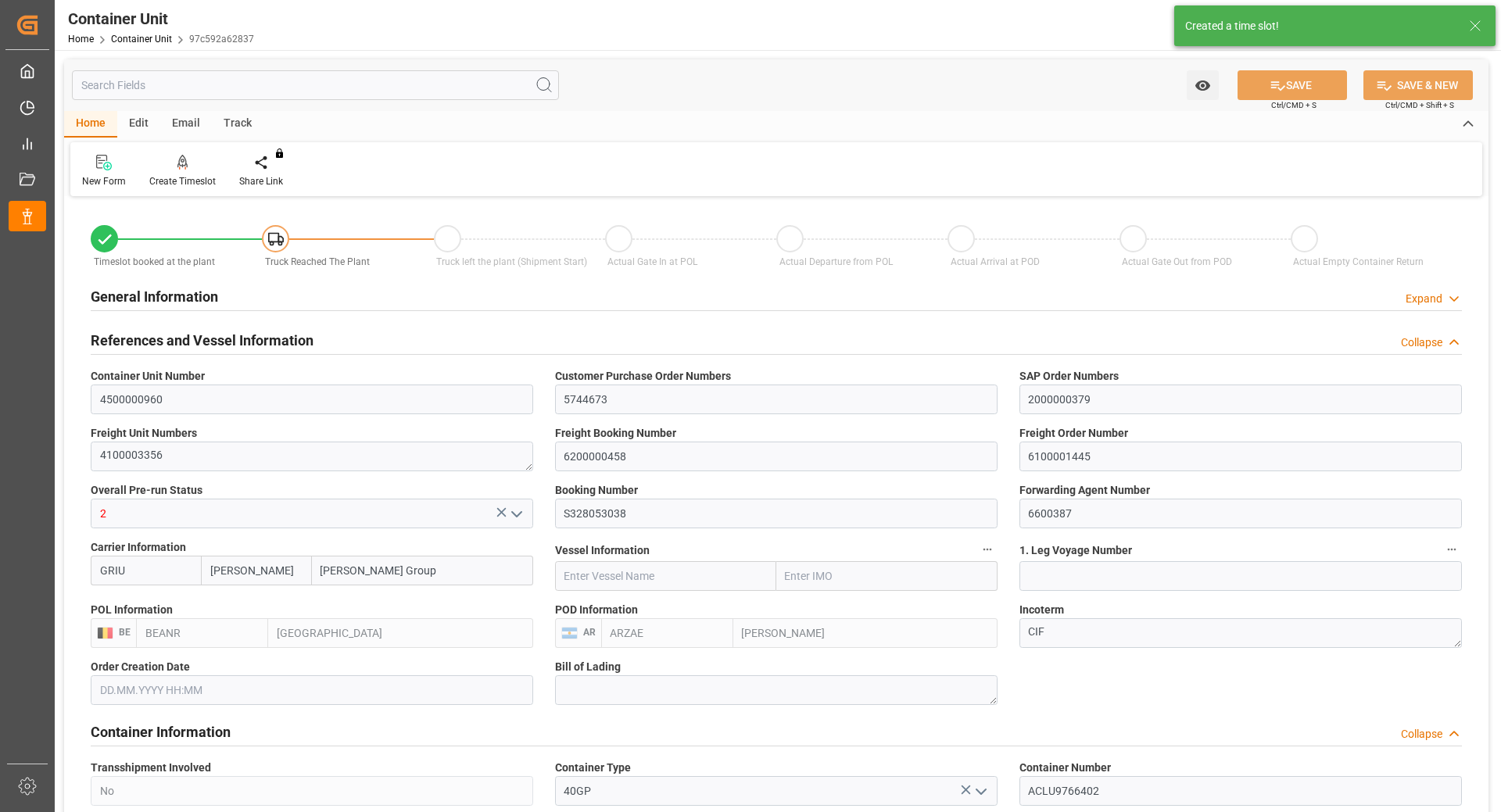
type input "[DATE] 16:47"
type input "05.10.2025 17:34"
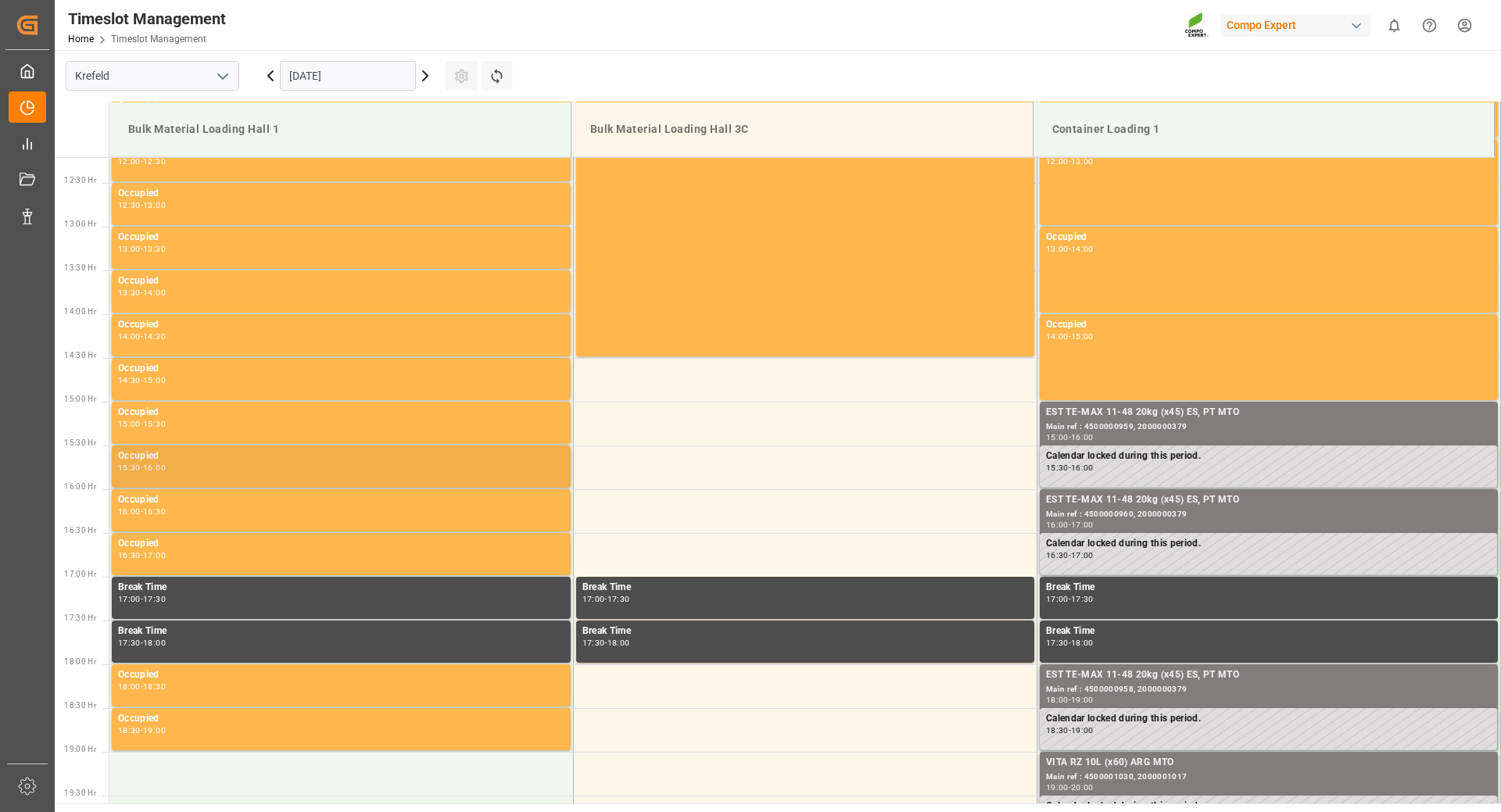
scroll to position [990, 0]
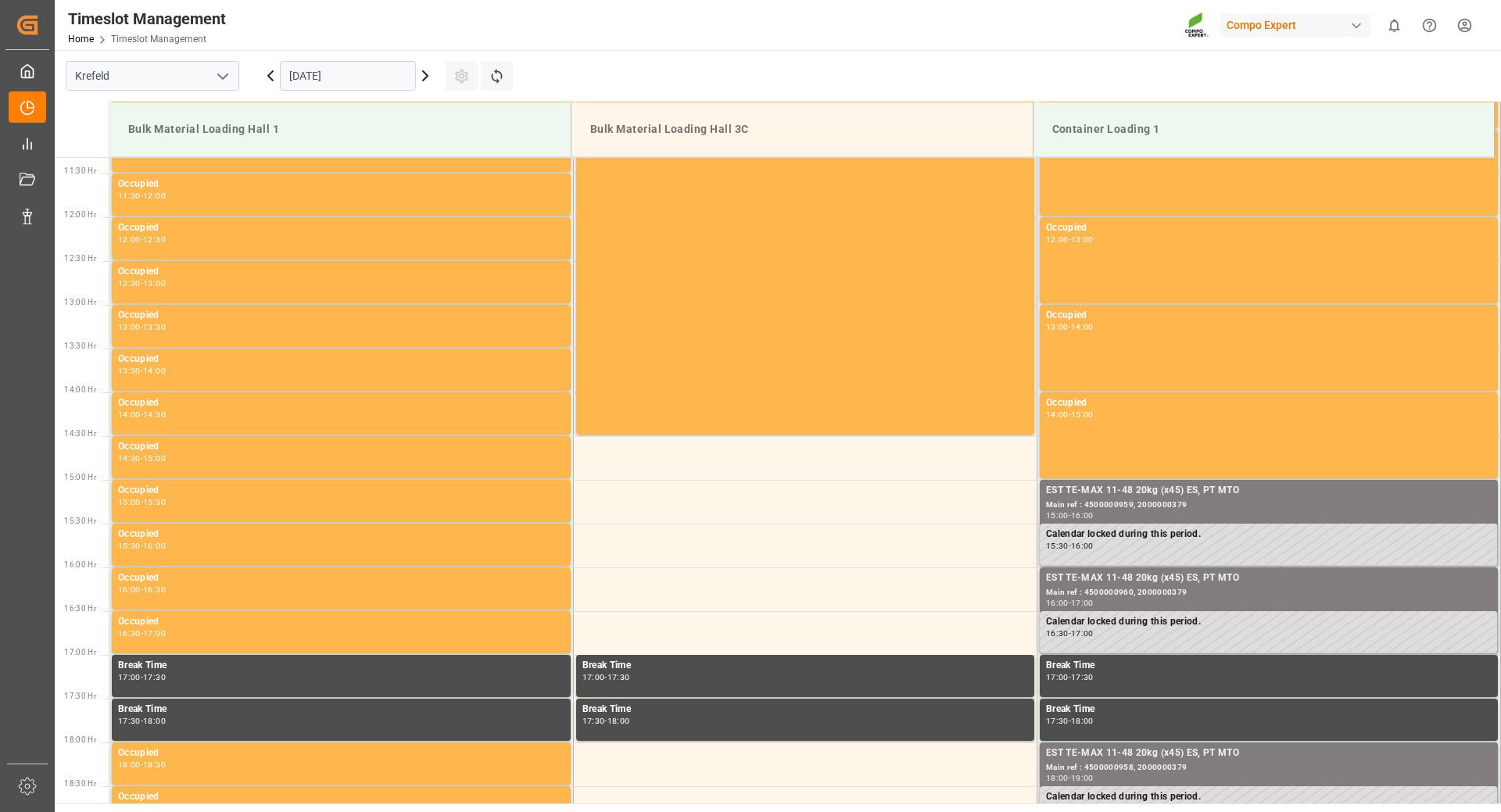
click at [397, 75] on input "02.09.2025" at bounding box center [348, 75] width 136 height 30
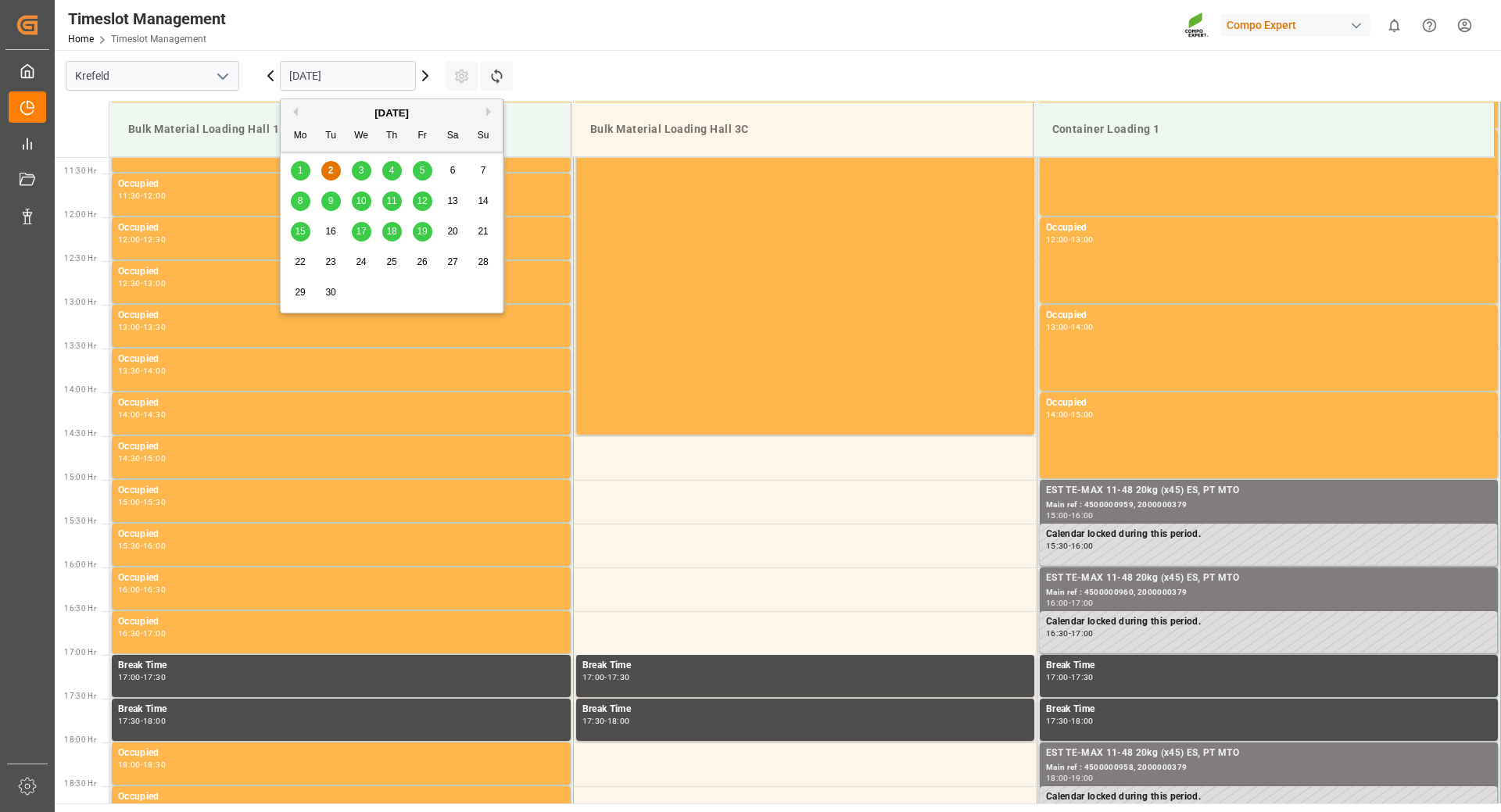
click at [363, 169] on span "3" at bounding box center [361, 170] width 5 height 11
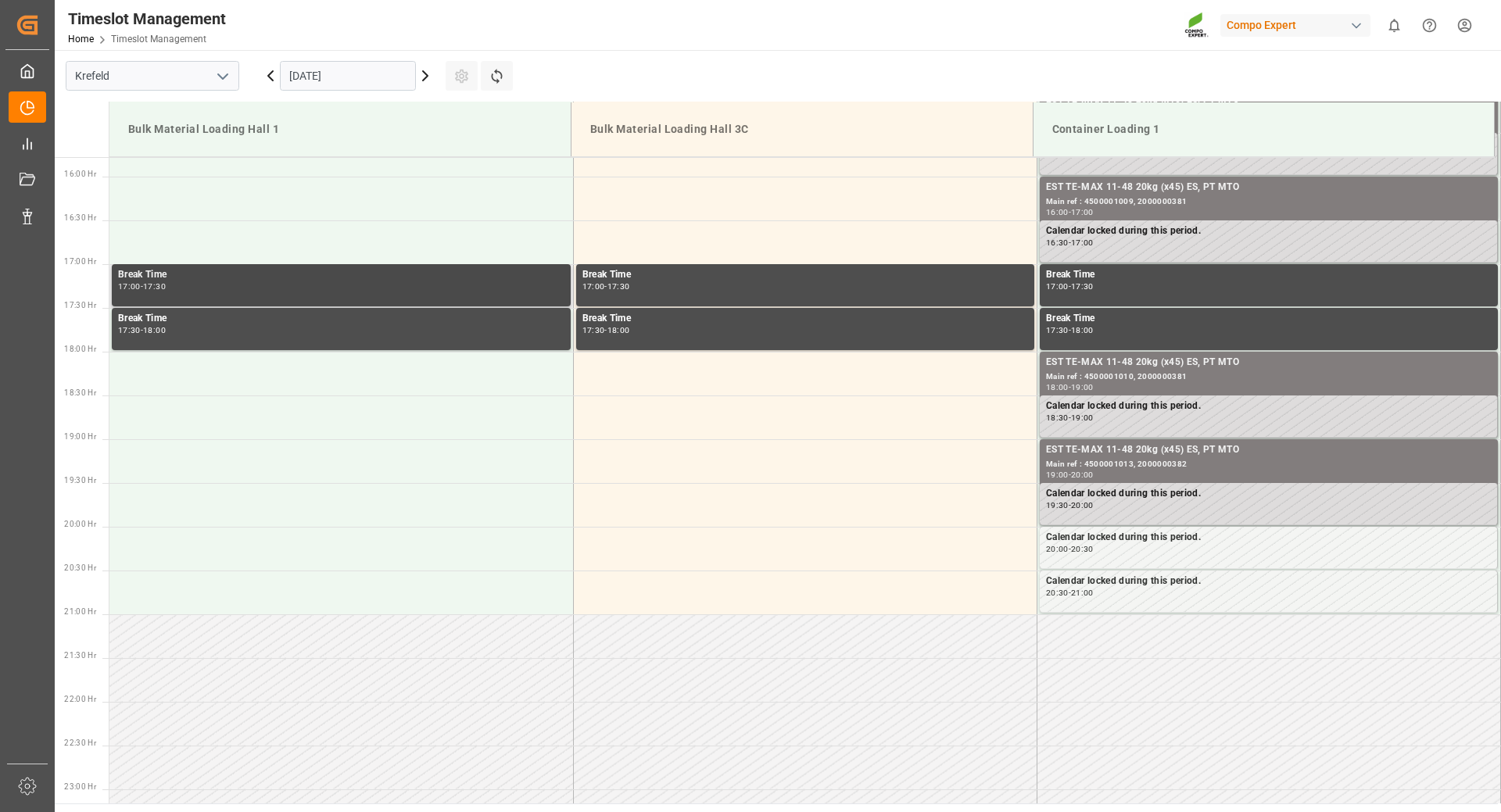
scroll to position [1068, 0]
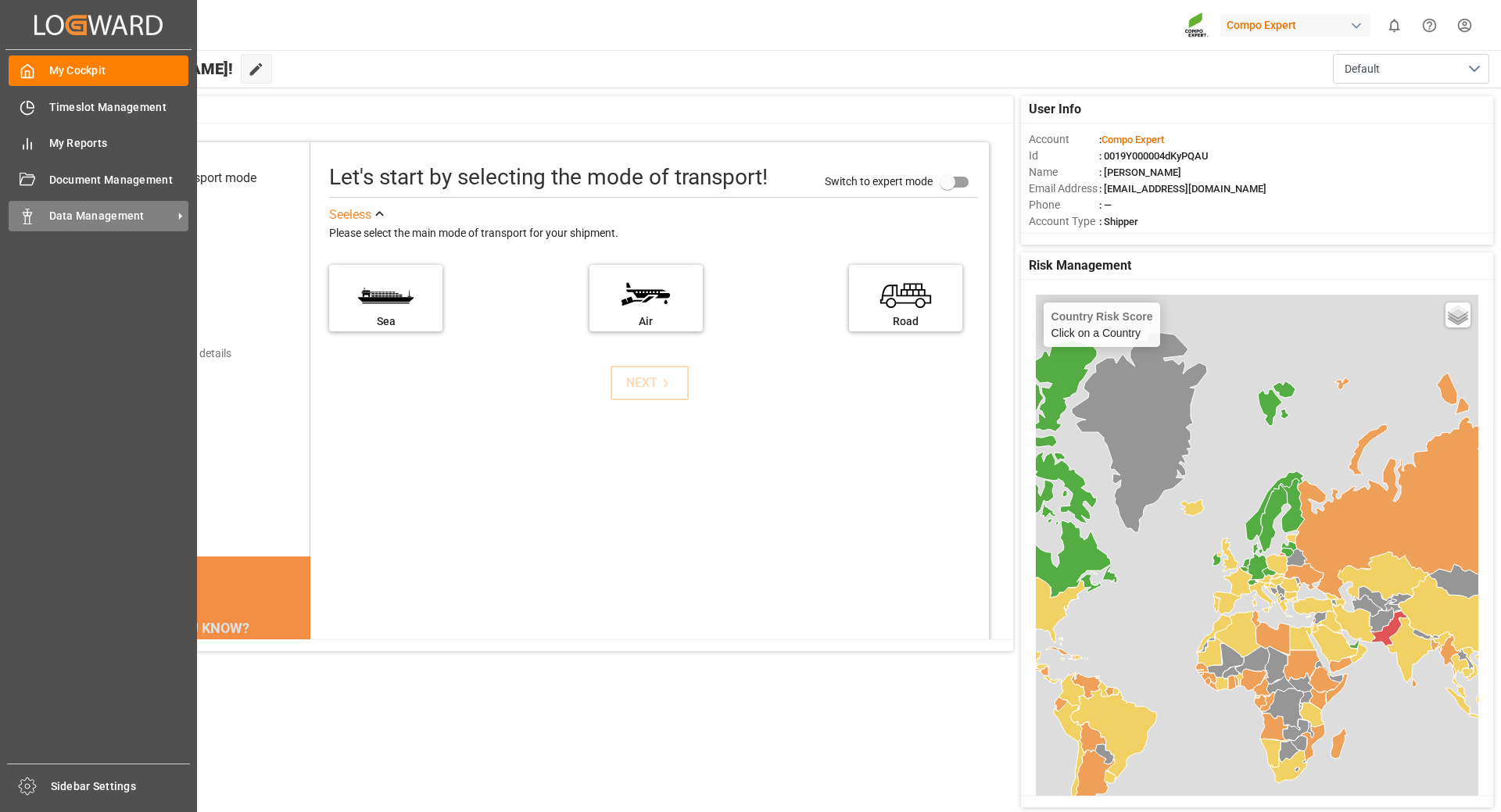
click at [110, 222] on span "Data Management" at bounding box center [111, 216] width 124 height 16
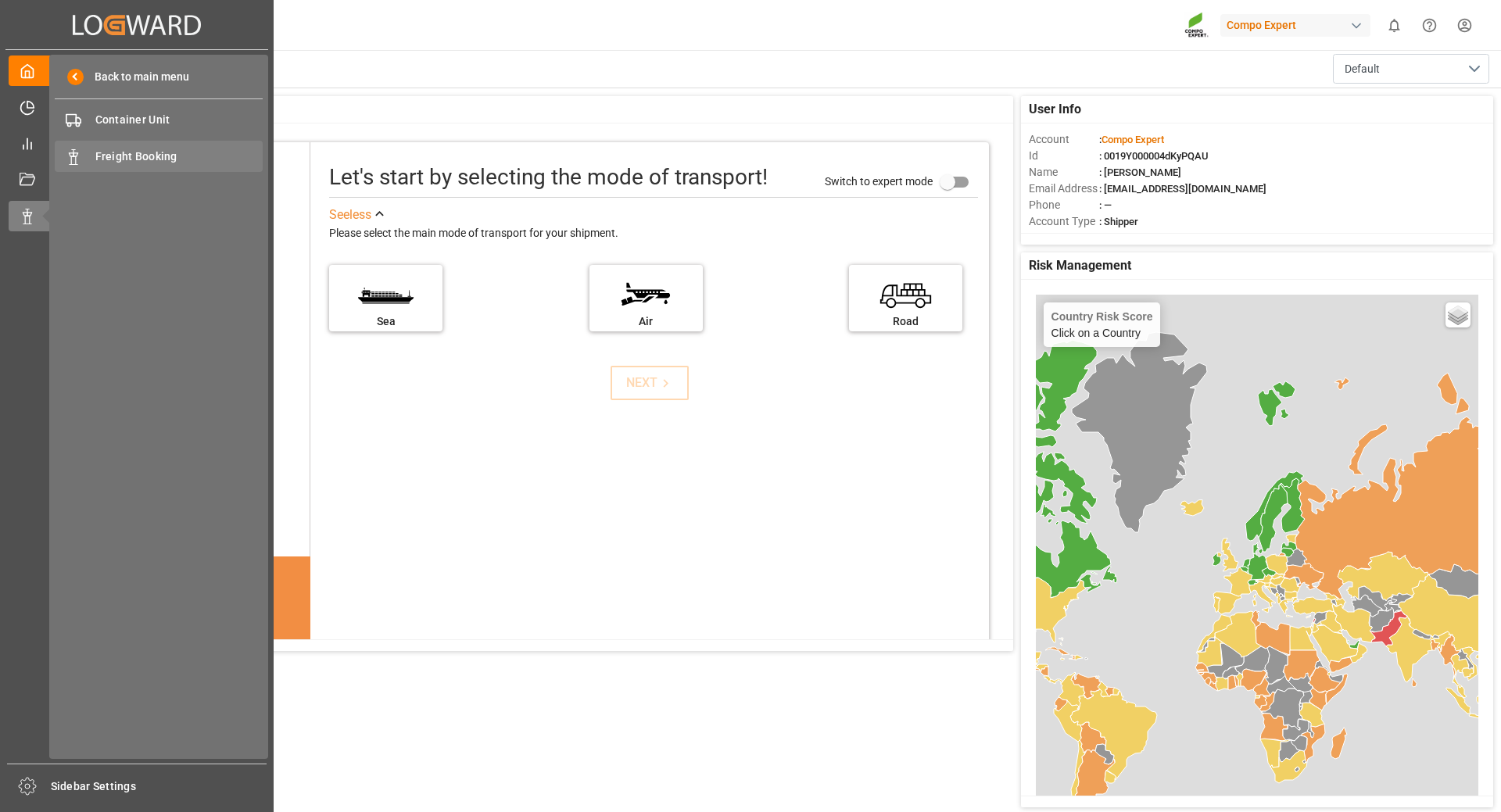
click at [139, 150] on span "Freight Booking" at bounding box center [178, 157] width 168 height 16
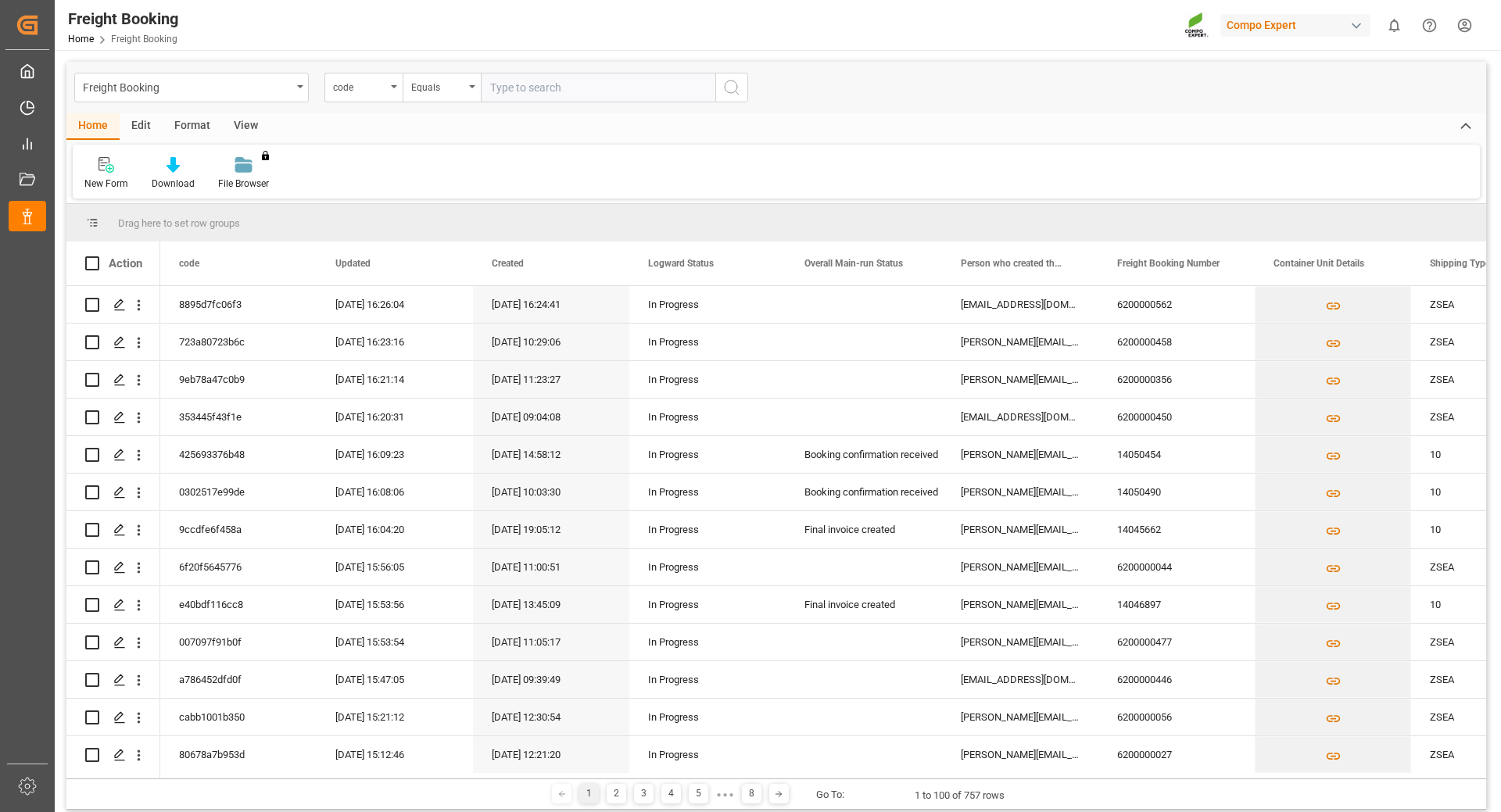
click at [394, 91] on div "code" at bounding box center [363, 87] width 78 height 30
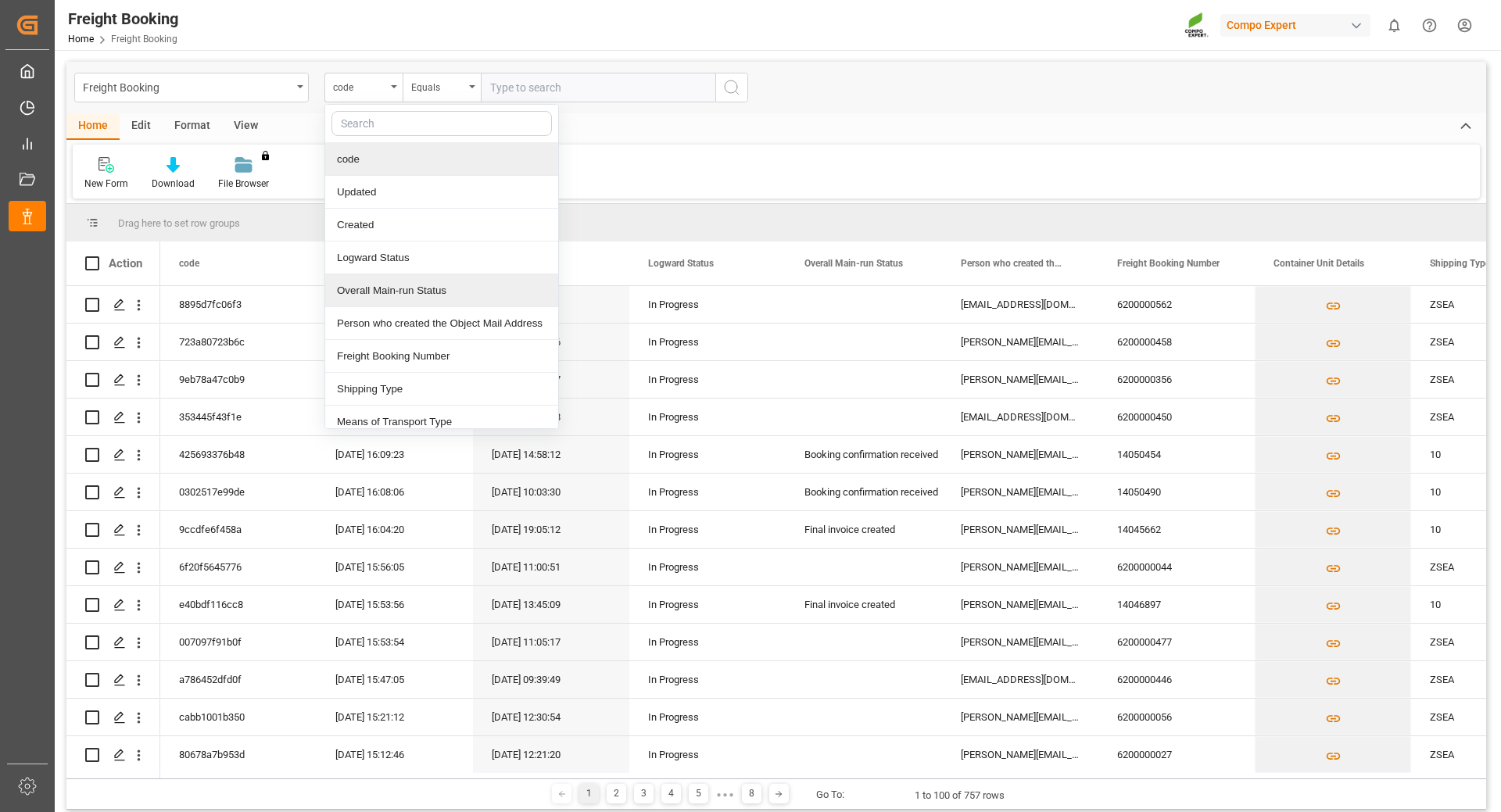
type input "f"
click at [412, 167] on div "Freight Booking Number" at bounding box center [442, 160] width 233 height 33
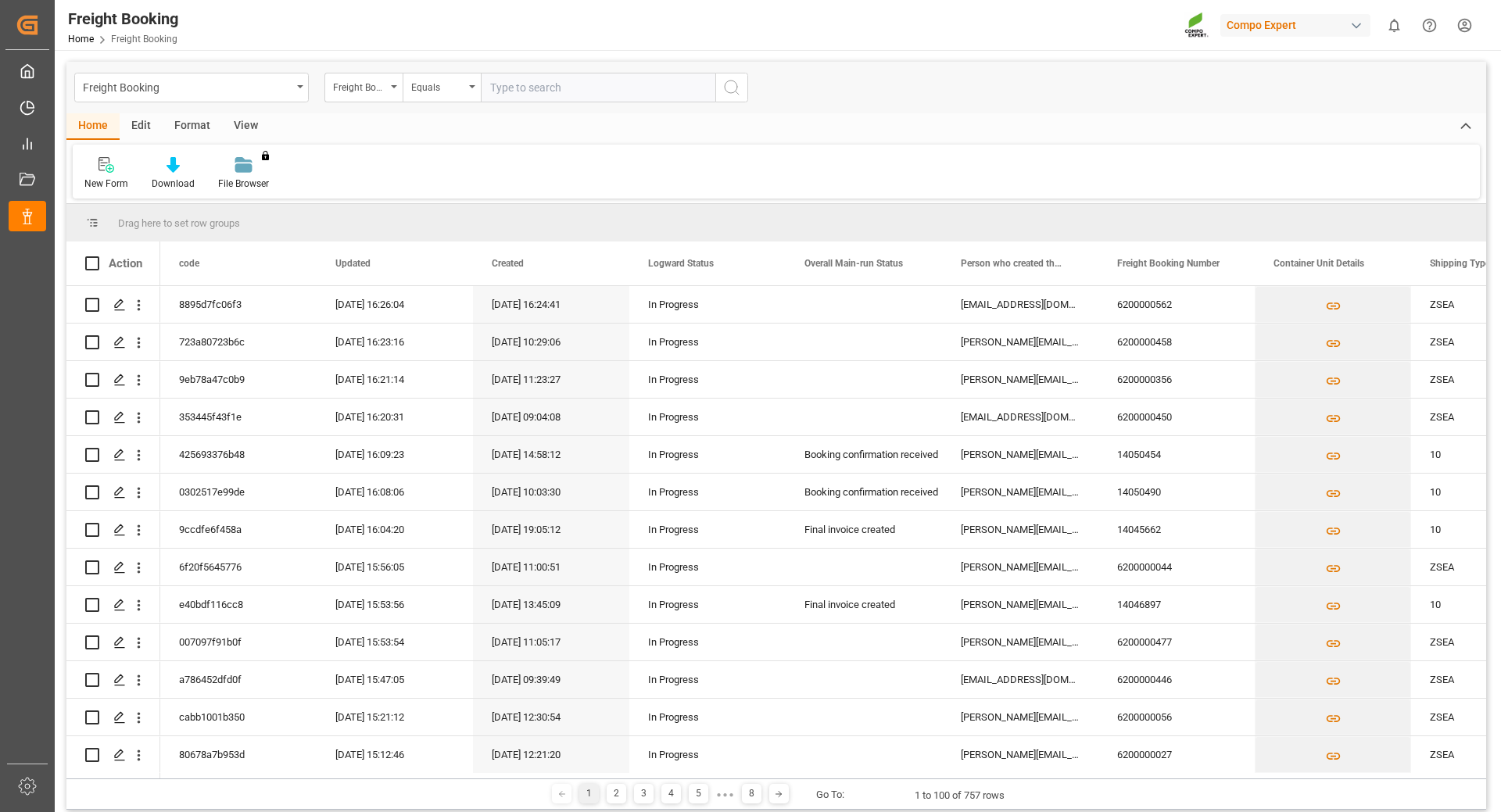
click at [555, 79] on input "text" at bounding box center [598, 87] width 235 height 30
click at [552, 85] on input "text" at bounding box center [598, 87] width 235 height 30
click at [525, 75] on input "text" at bounding box center [598, 87] width 235 height 30
paste input "6200000237"
type input "6200000237"
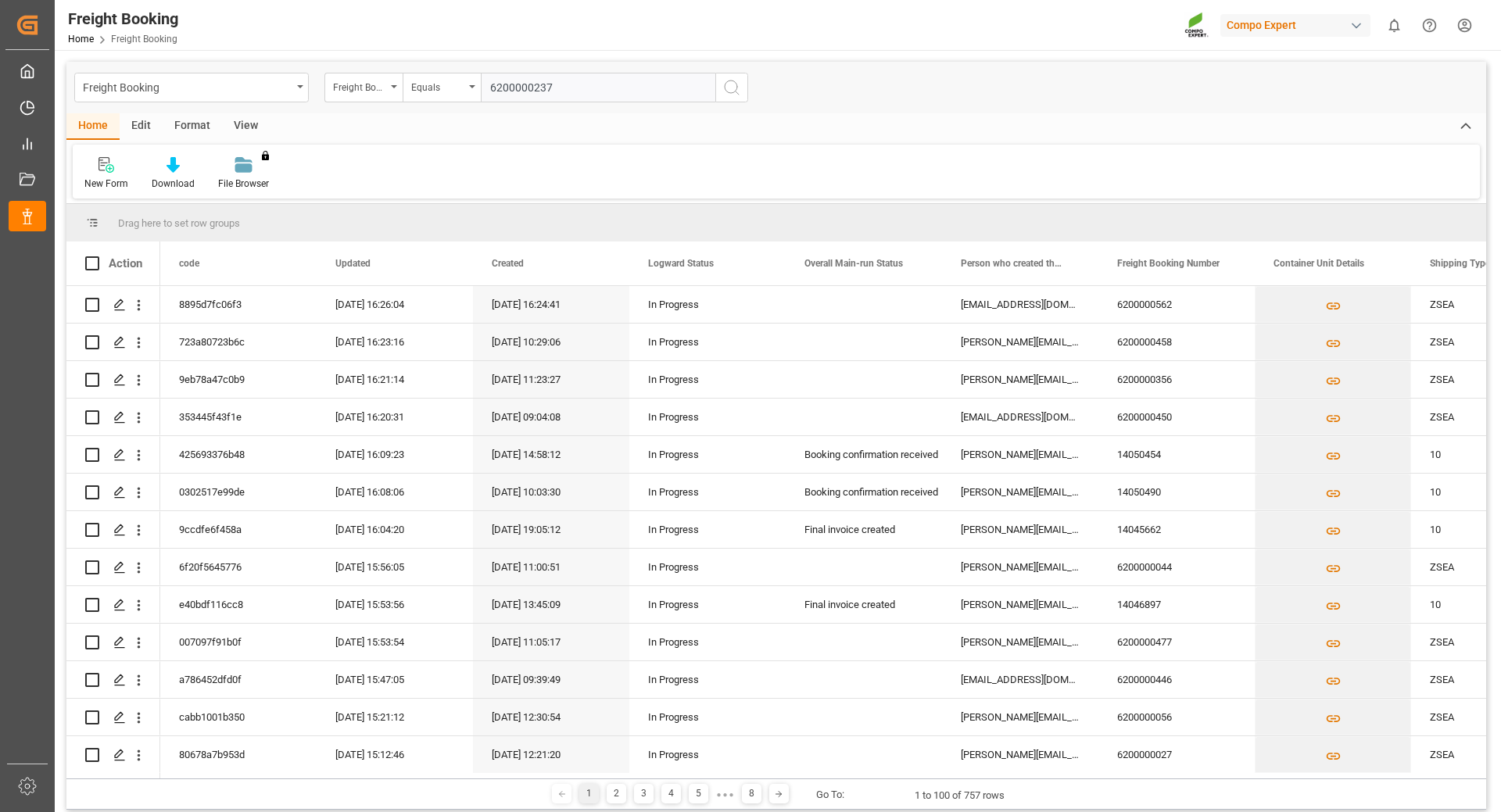
drag, startPoint x: 724, startPoint y: 89, endPoint x: 657, endPoint y: 95, distance: 67.3
click at [724, 89] on icon "search button" at bounding box center [732, 87] width 19 height 19
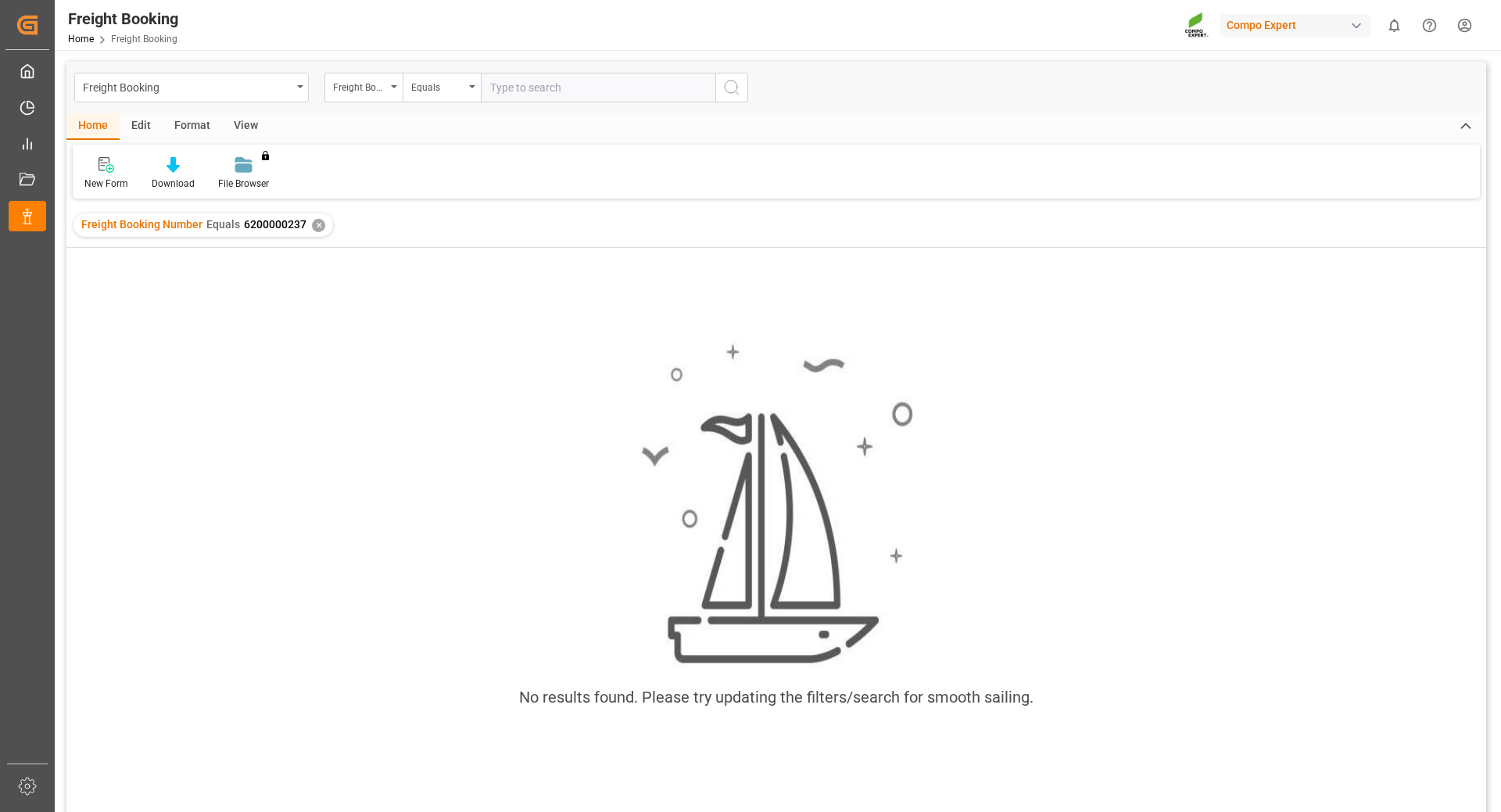
click at [315, 227] on div "✕" at bounding box center [318, 225] width 13 height 13
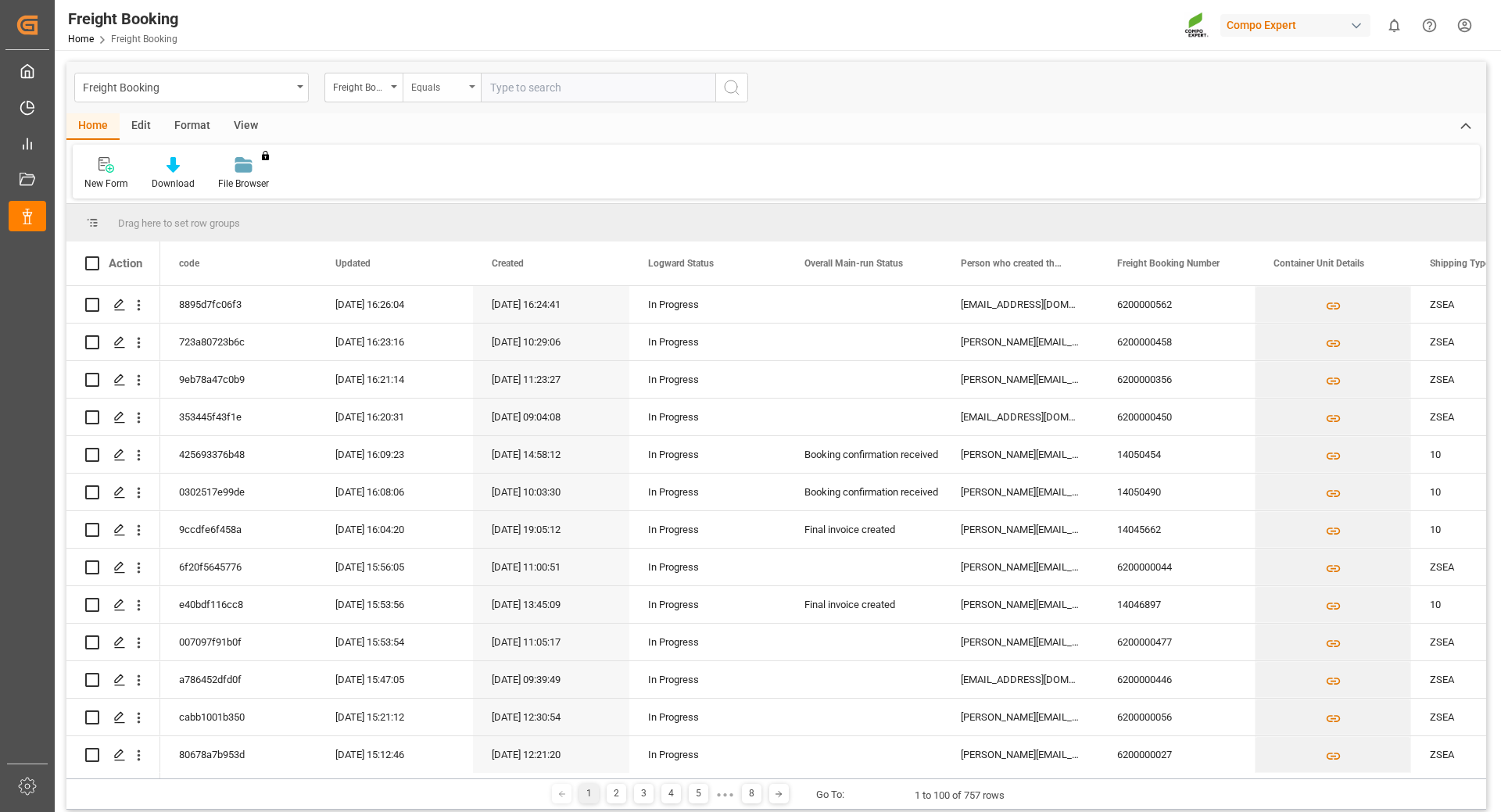
click at [468, 91] on div "Equals" at bounding box center [441, 87] width 78 height 30
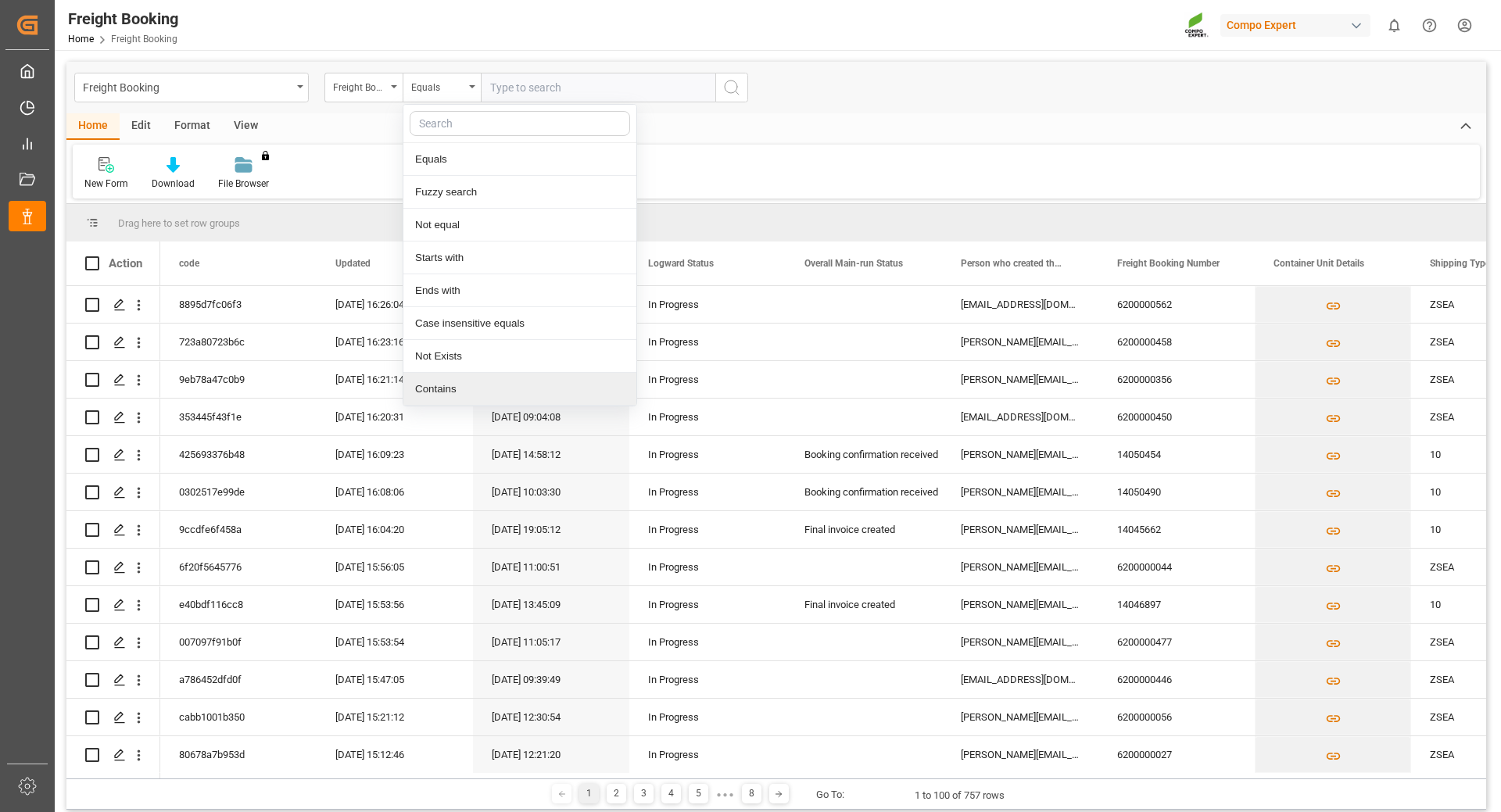
click at [441, 383] on div "Contains" at bounding box center [520, 389] width 233 height 33
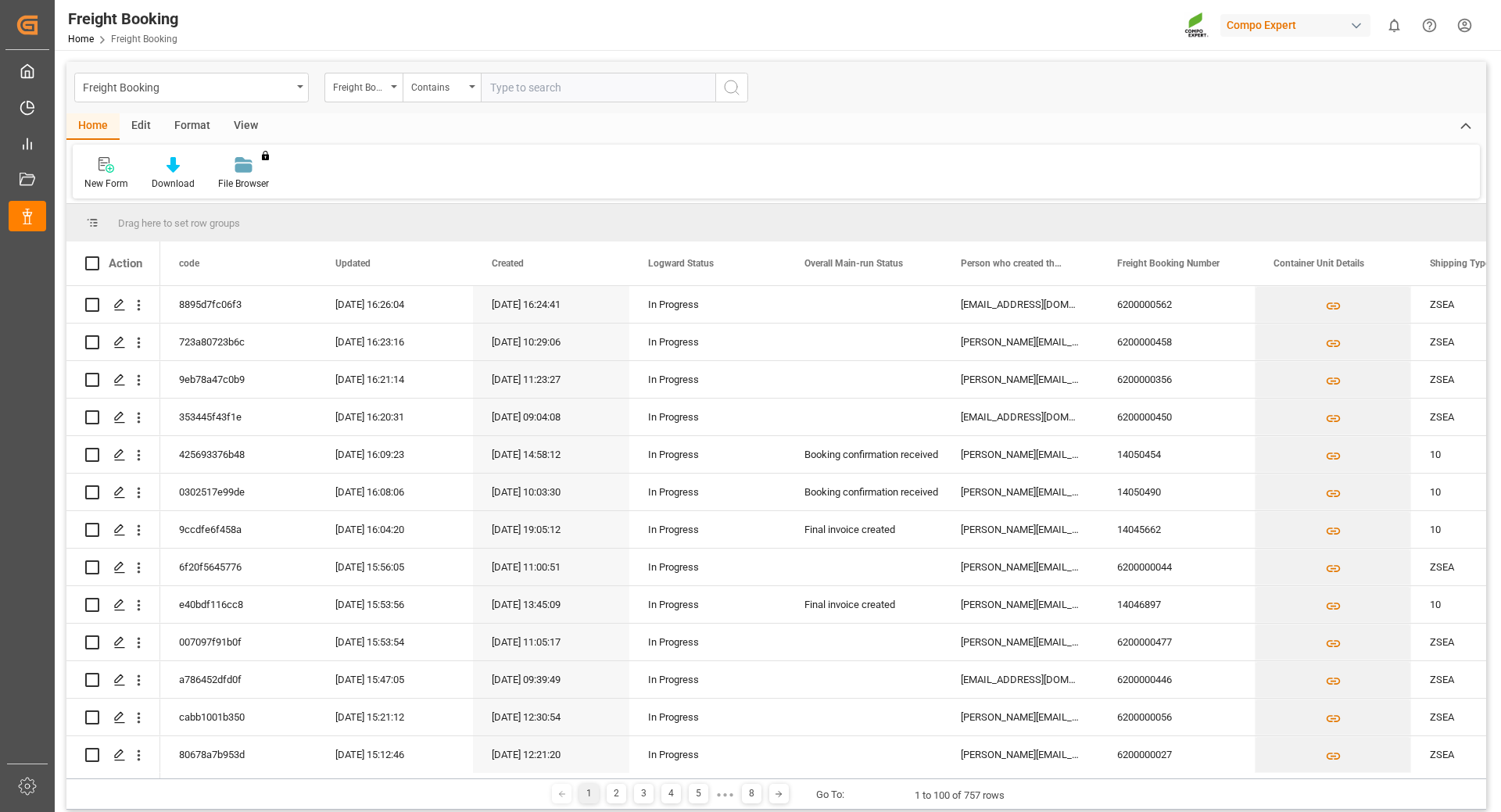
click at [525, 84] on input "text" at bounding box center [598, 87] width 235 height 30
paste input "6200000237"
type input "6200000237"
click at [726, 89] on icon "search button" at bounding box center [732, 87] width 19 height 19
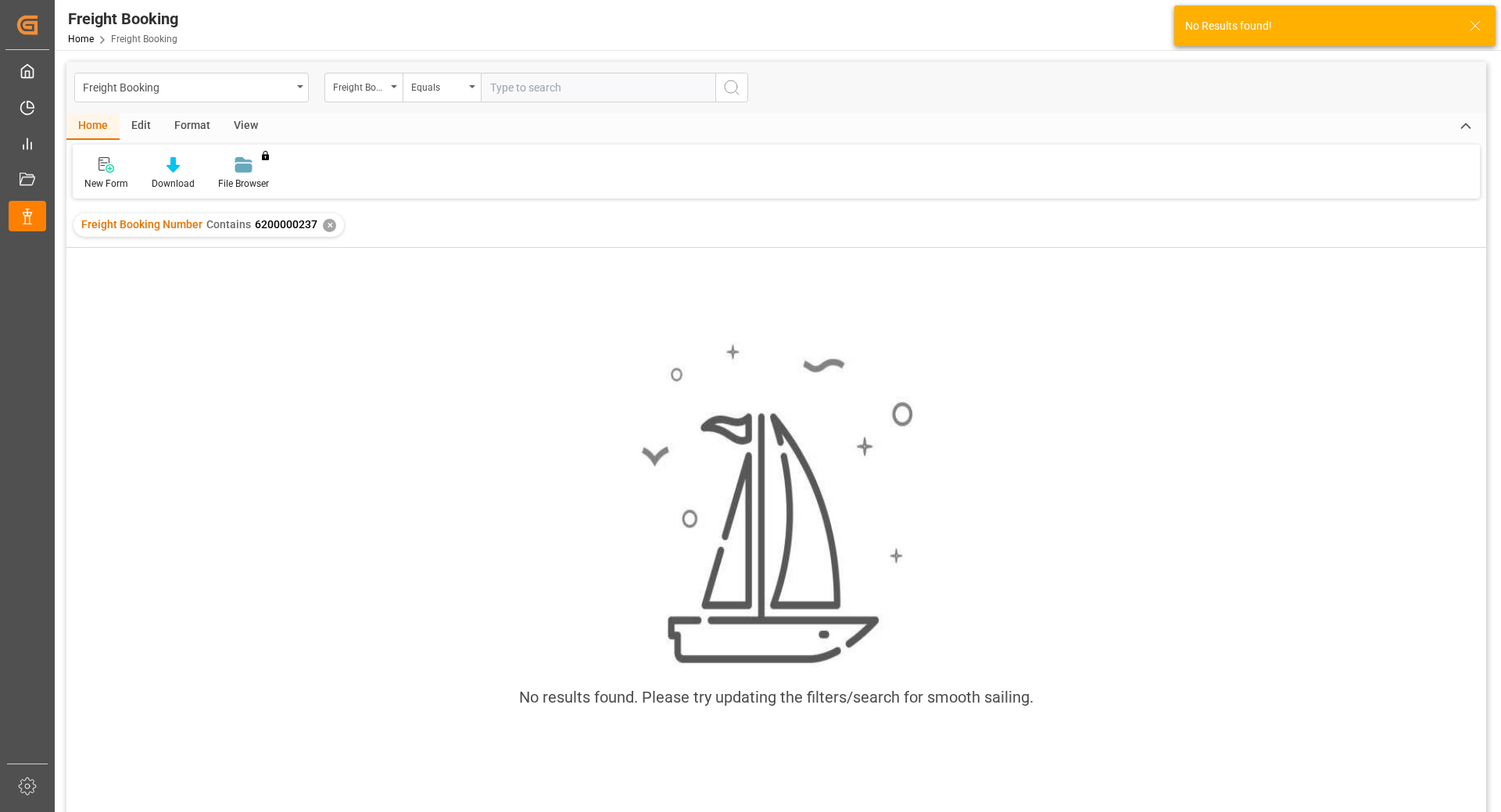
click at [326, 222] on div "✕" at bounding box center [329, 225] width 13 height 13
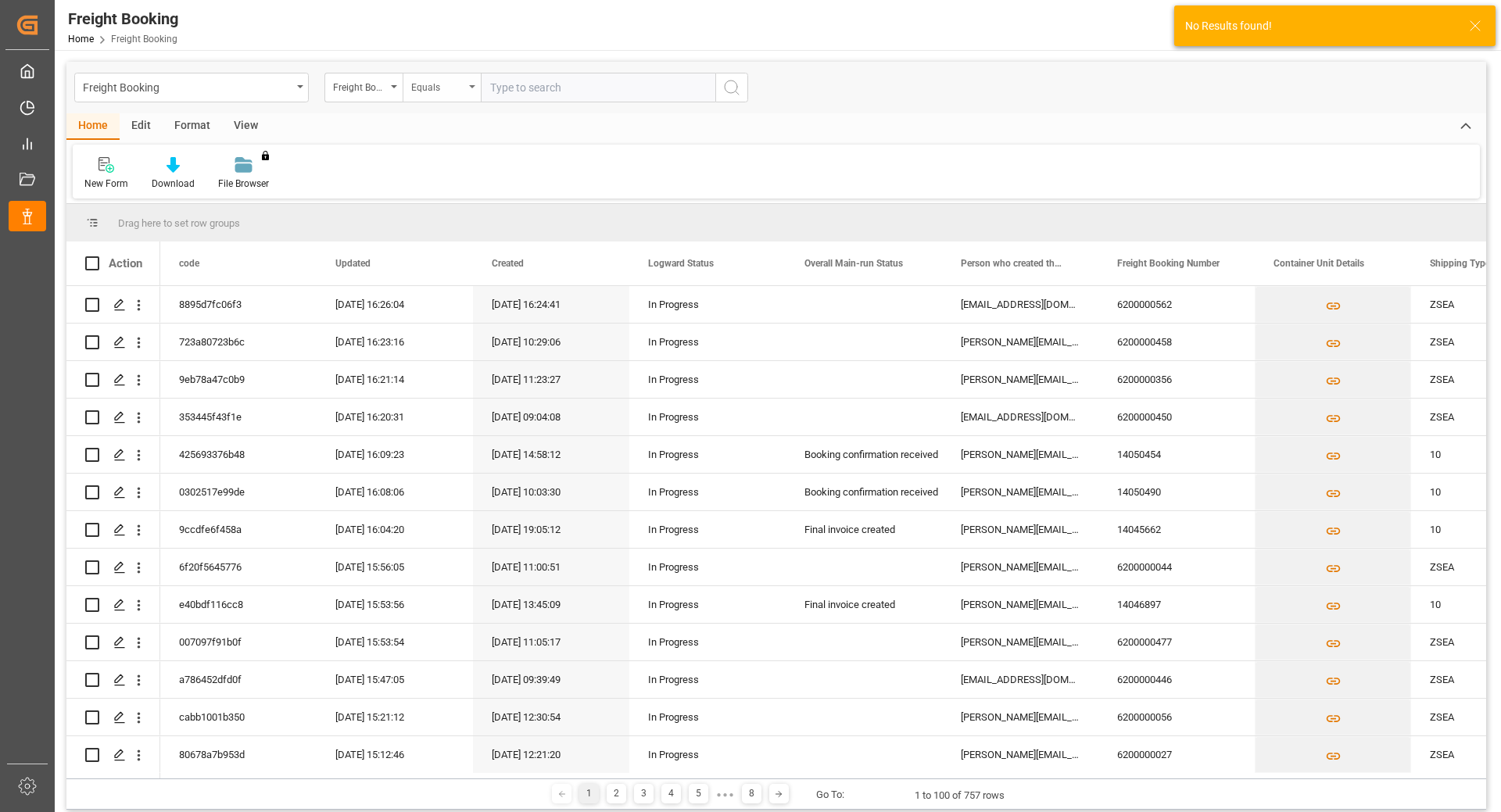
click at [464, 89] on div "Equals" at bounding box center [441, 87] width 78 height 30
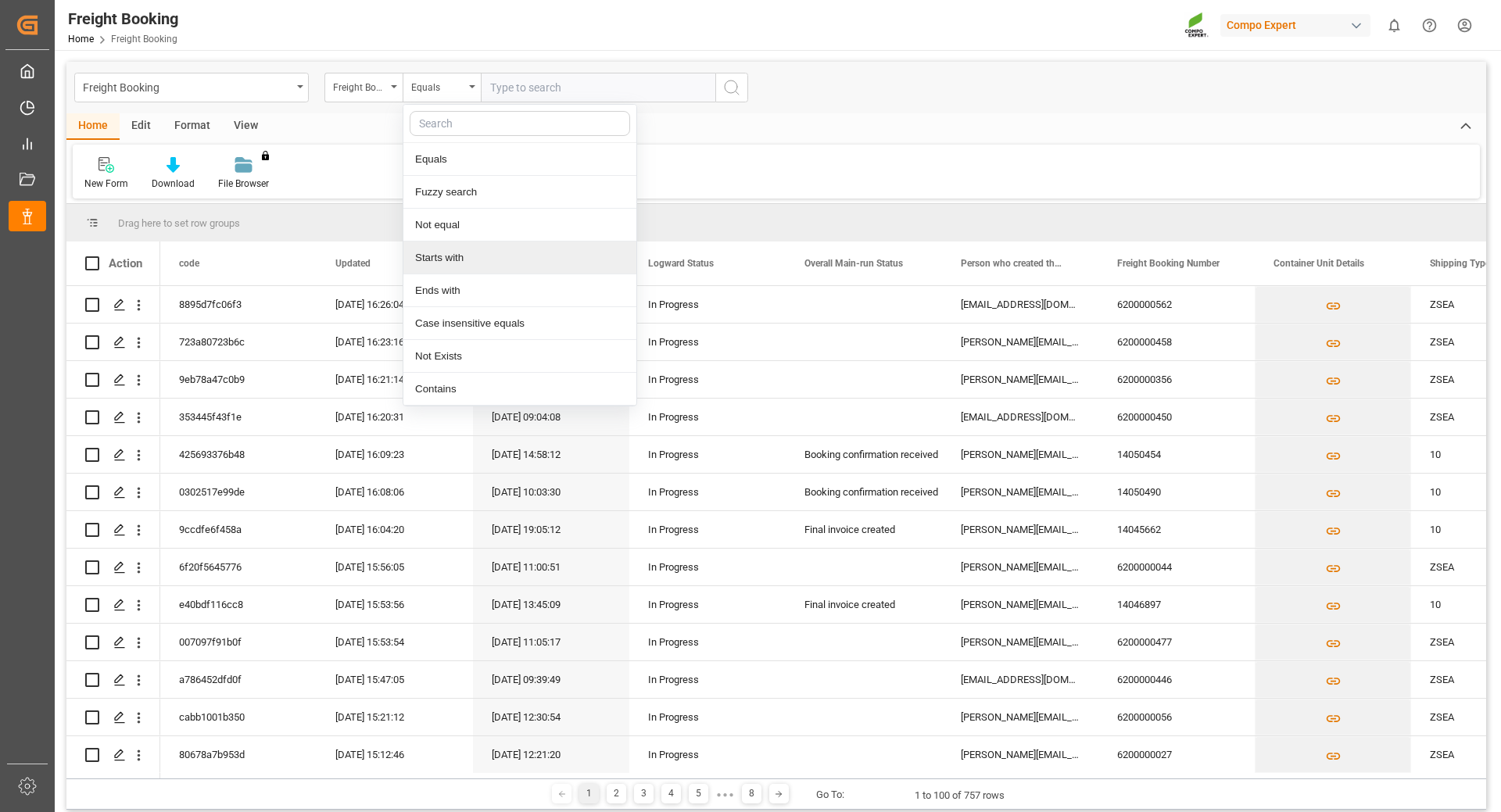
click at [497, 248] on div "Starts with" at bounding box center [520, 257] width 233 height 33
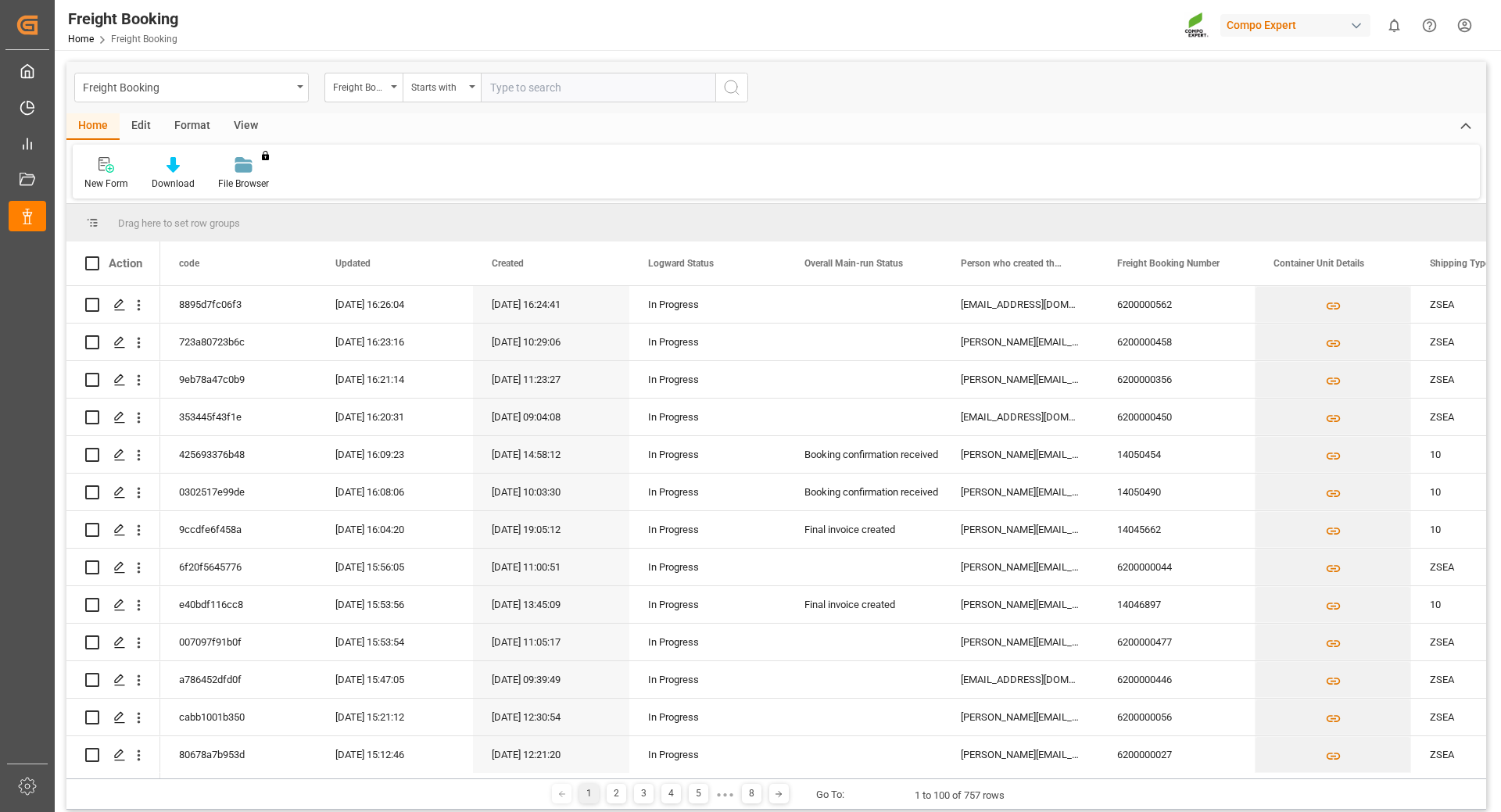
click at [534, 82] on input "text" at bounding box center [598, 87] width 235 height 30
paste input "6200000237"
type input "6200000237"
click at [729, 85] on icon "search button" at bounding box center [732, 87] width 19 height 19
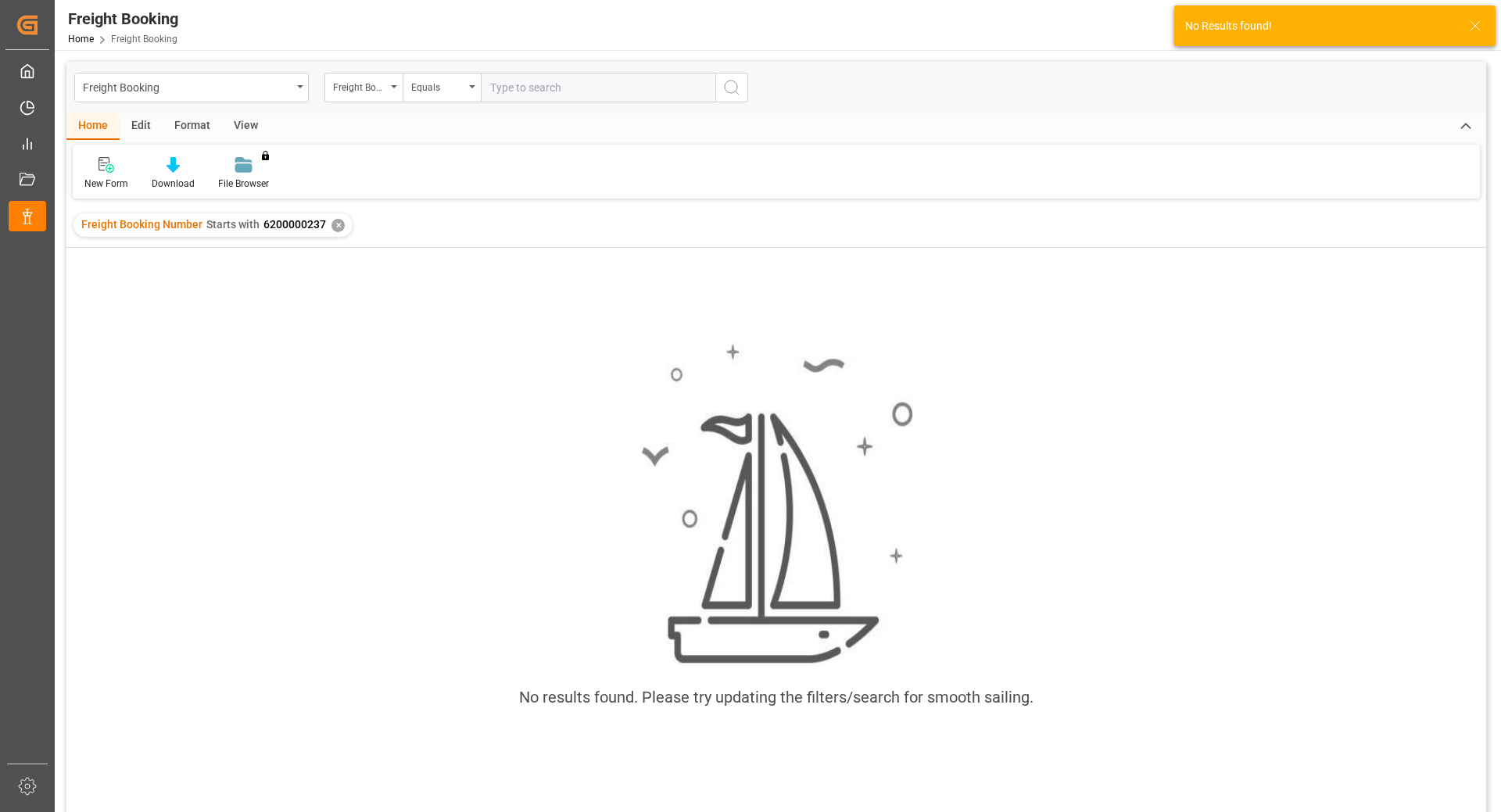
click at [727, 86] on icon "search button" at bounding box center [732, 87] width 19 height 19
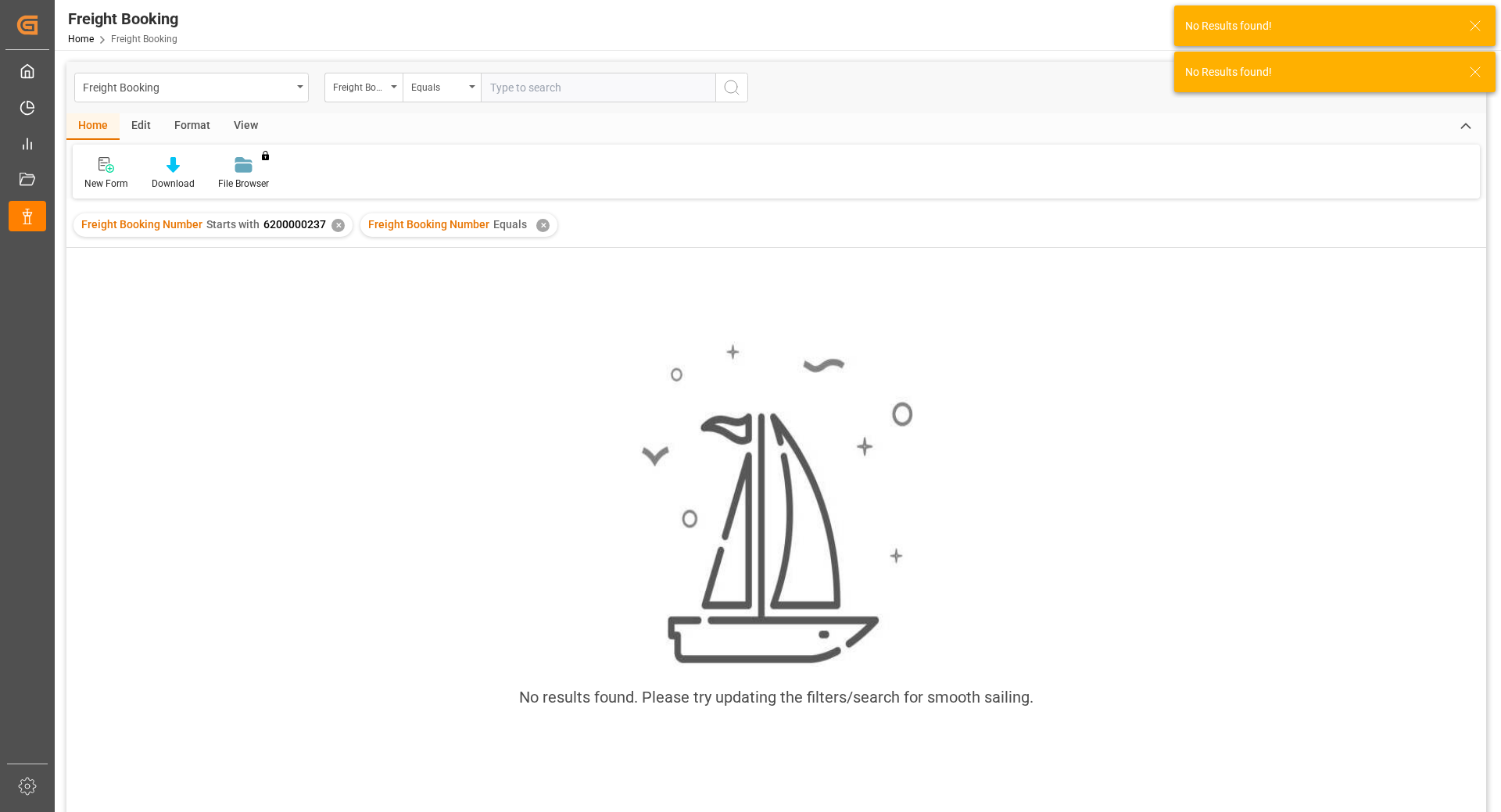
click at [536, 228] on div "✕" at bounding box center [542, 225] width 13 height 13
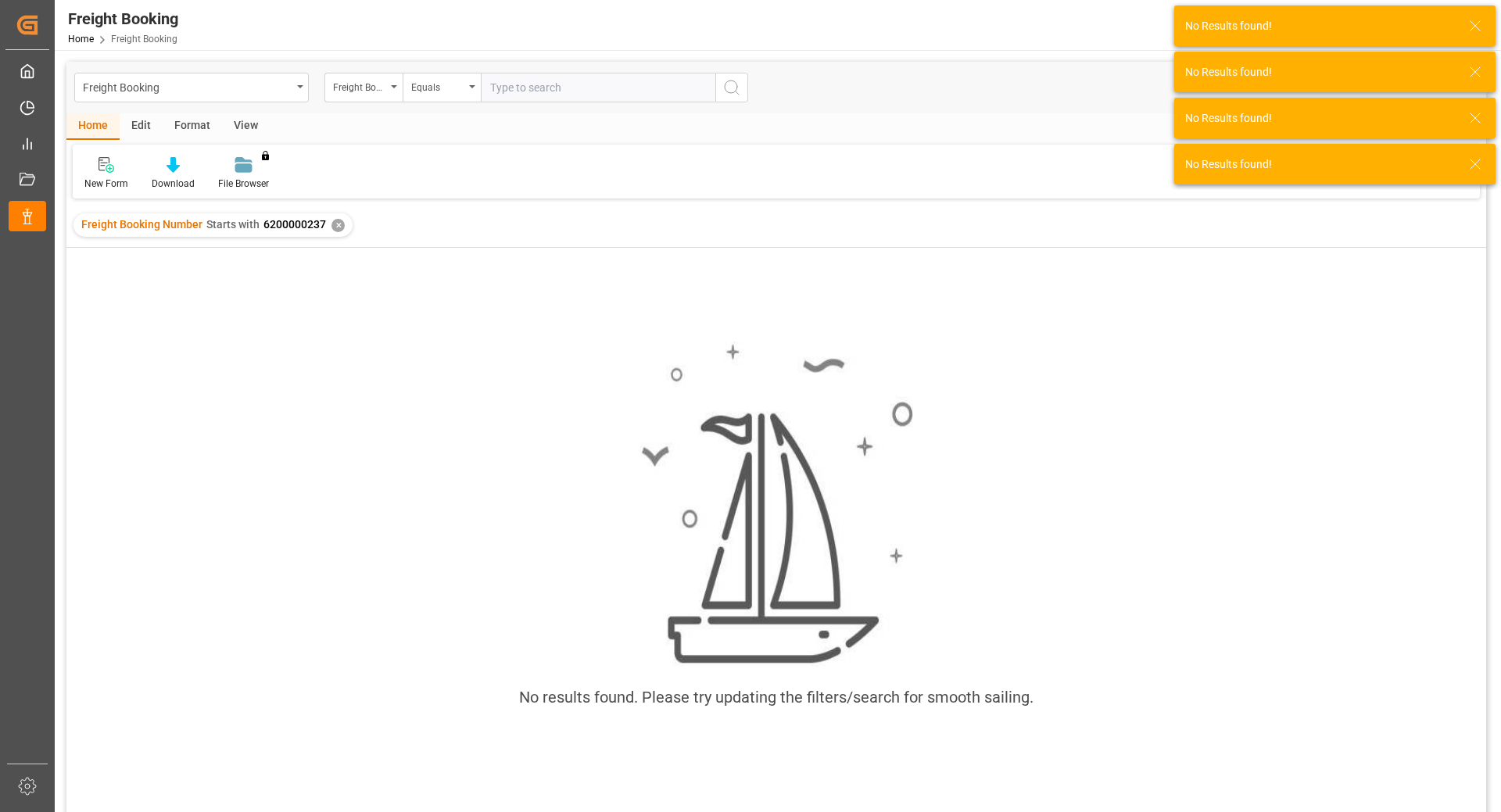
click at [329, 230] on div "Freight Booking Number Starts with 6200000237 ✕" at bounding box center [213, 225] width 279 height 23
click at [332, 226] on div "✕" at bounding box center [338, 225] width 13 height 13
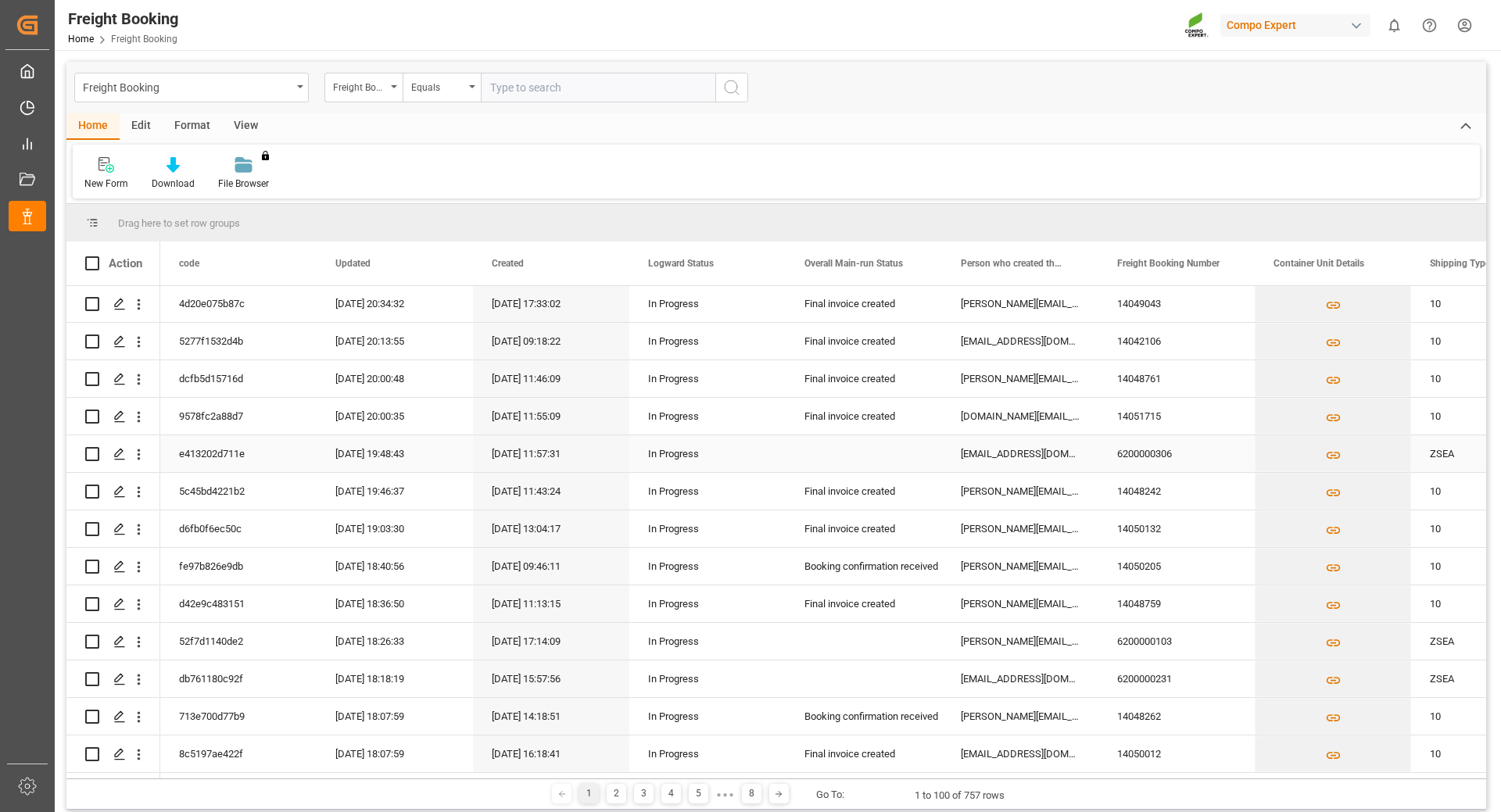
scroll to position [156, 0]
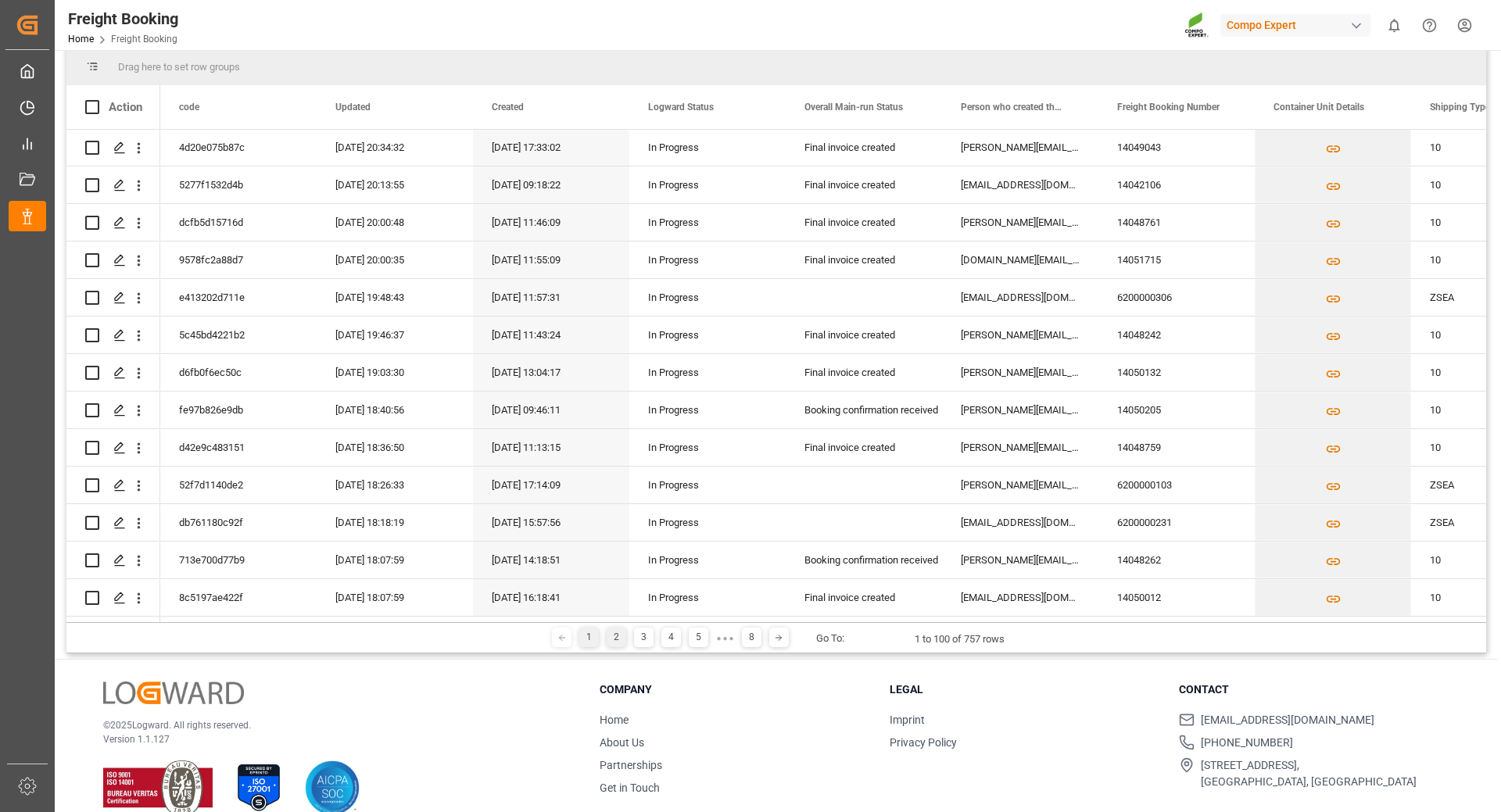
click at [611, 639] on div "2" at bounding box center [617, 637] width 20 height 20
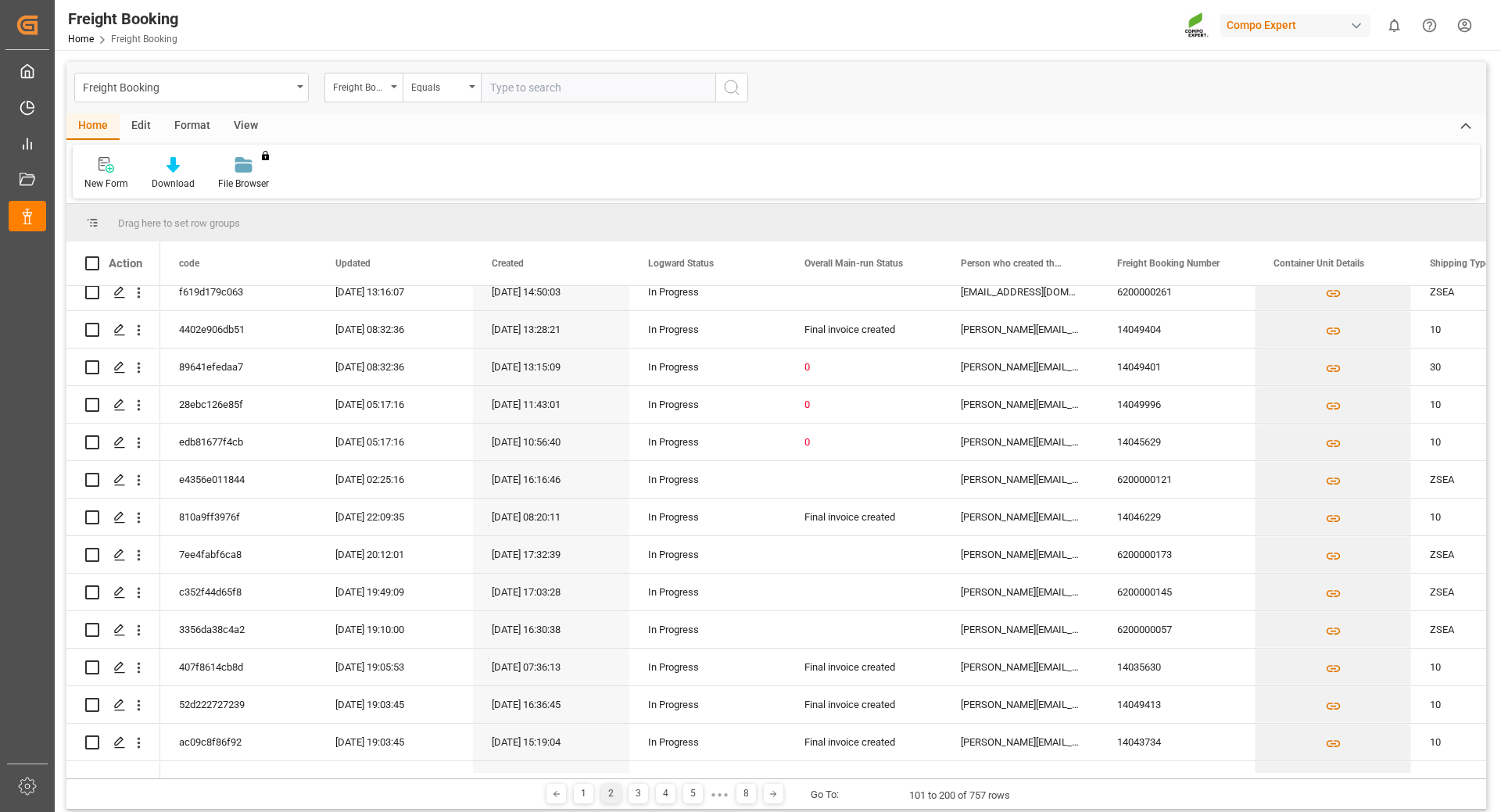
scroll to position [3270, 0]
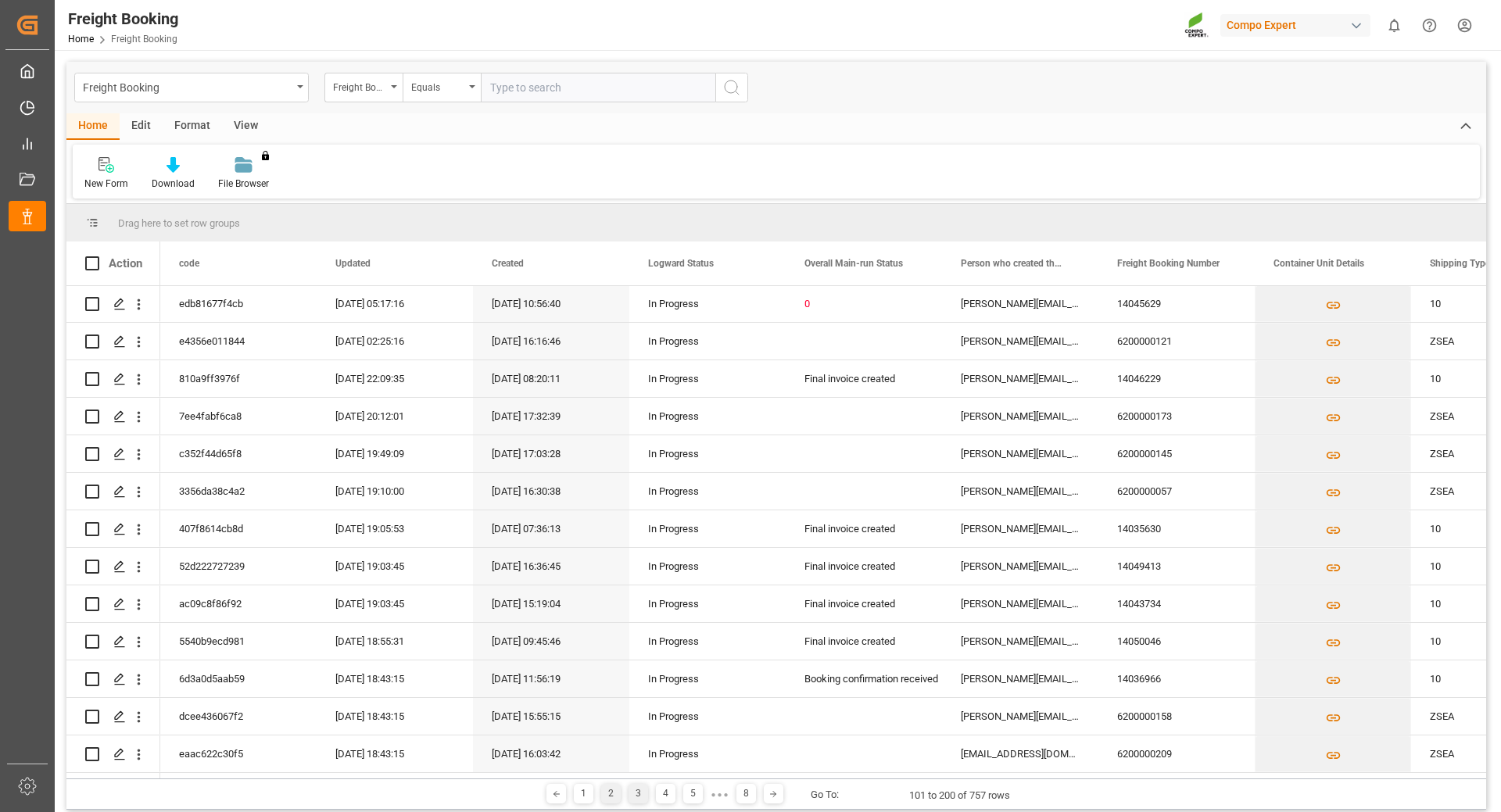
click at [631, 791] on div "3" at bounding box center [638, 794] width 20 height 20
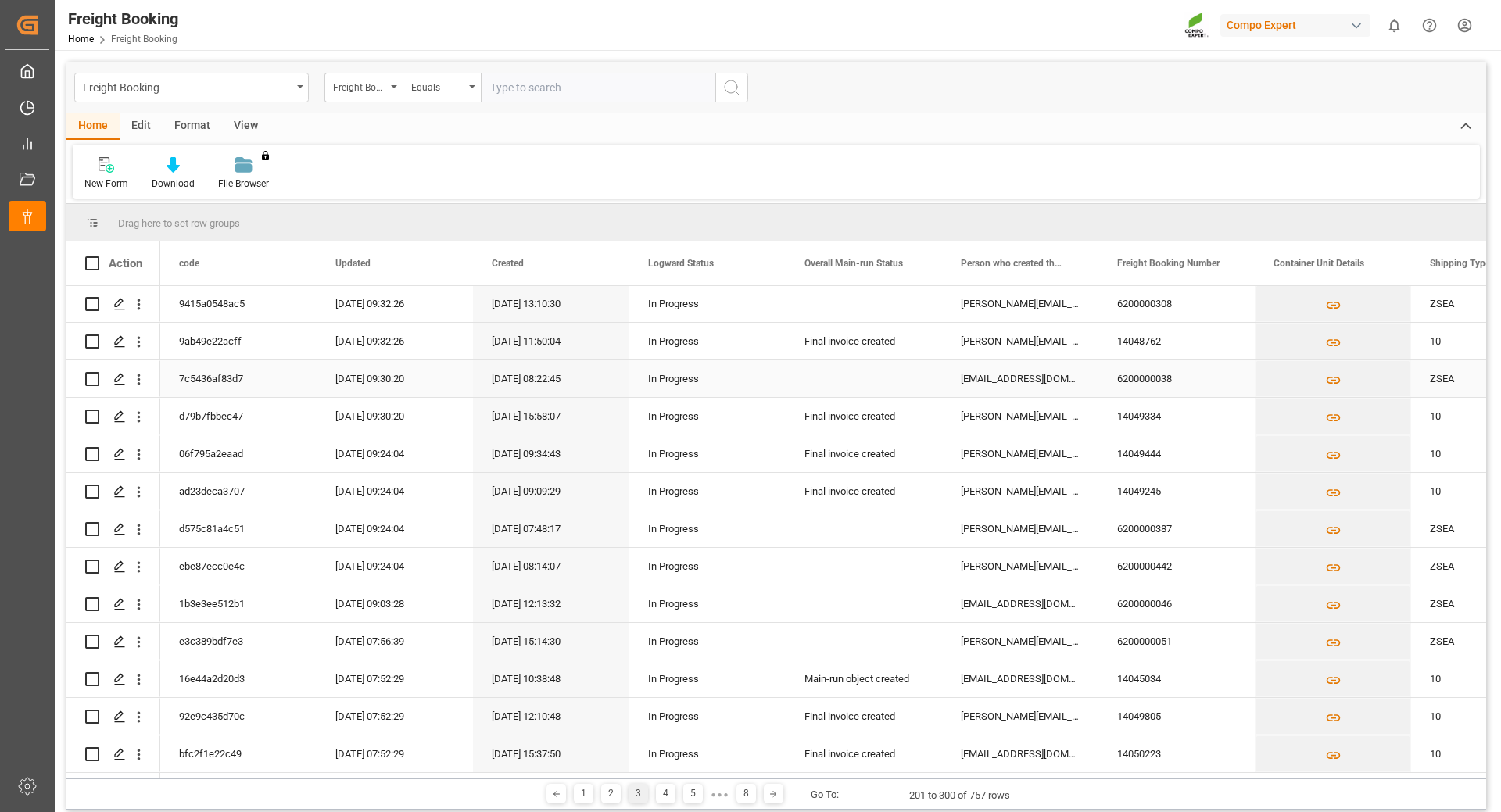
scroll to position [78, 0]
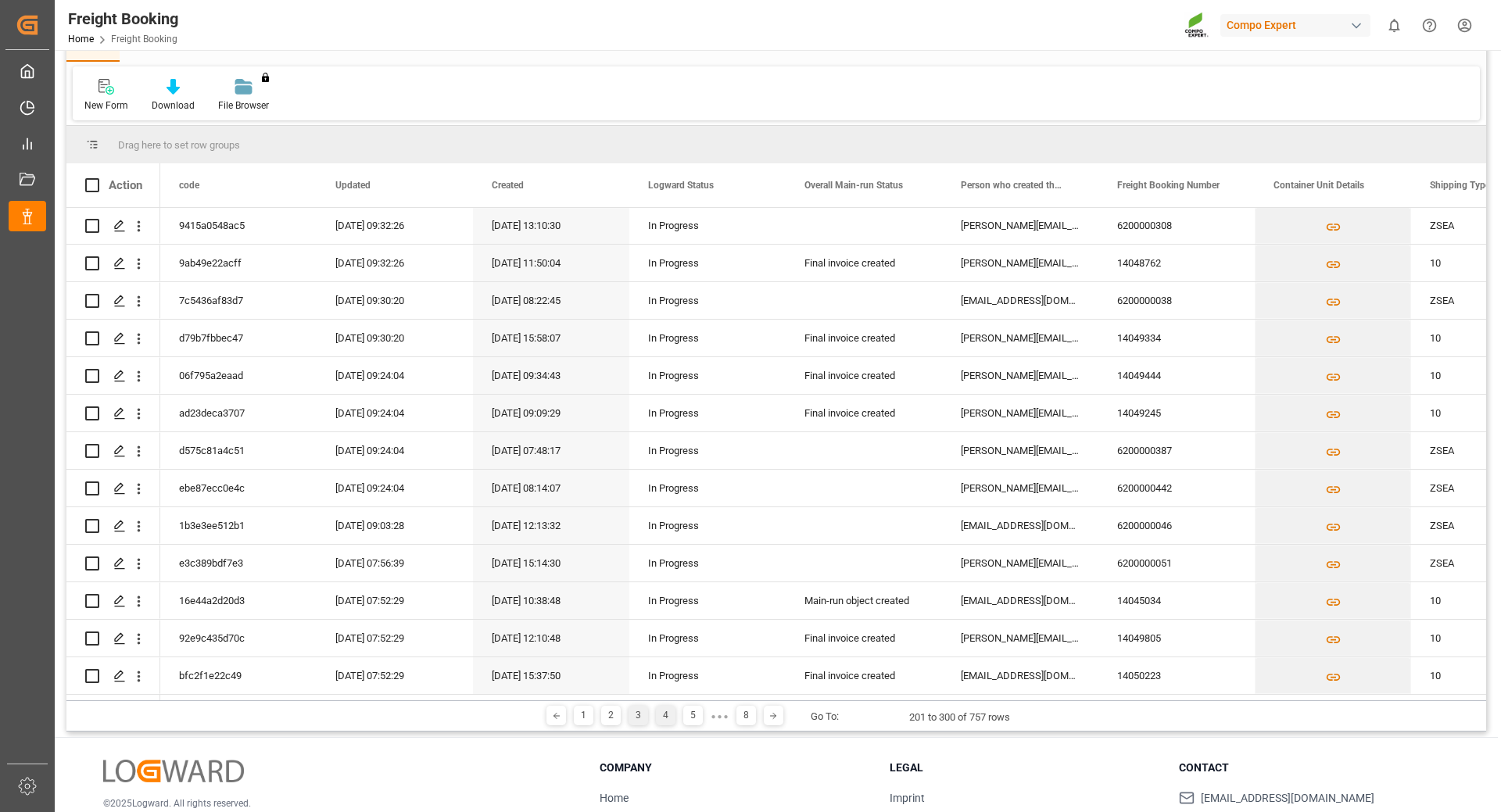
click at [663, 712] on div "4" at bounding box center [666, 715] width 20 height 20
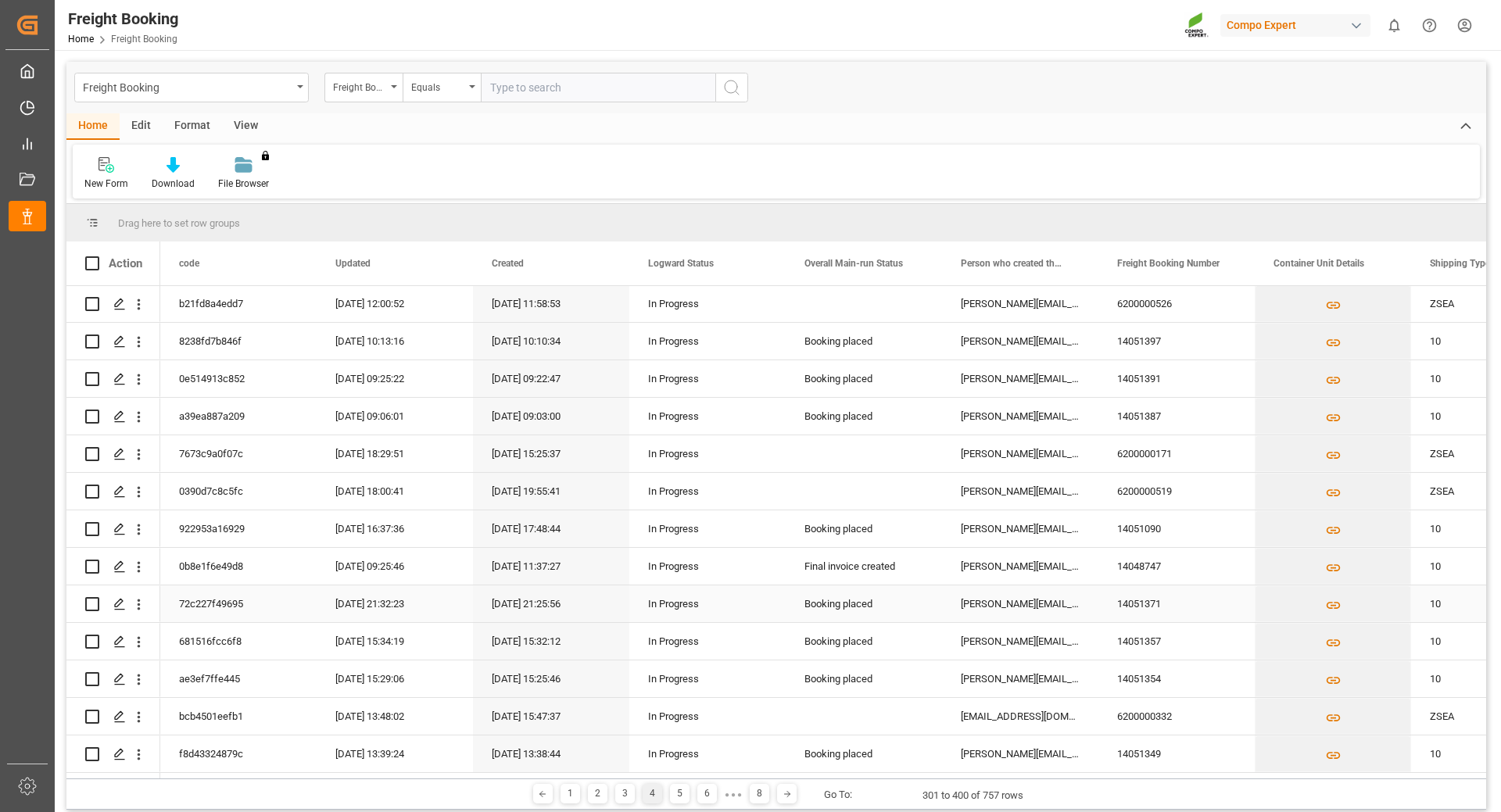
scroll to position [181, 0]
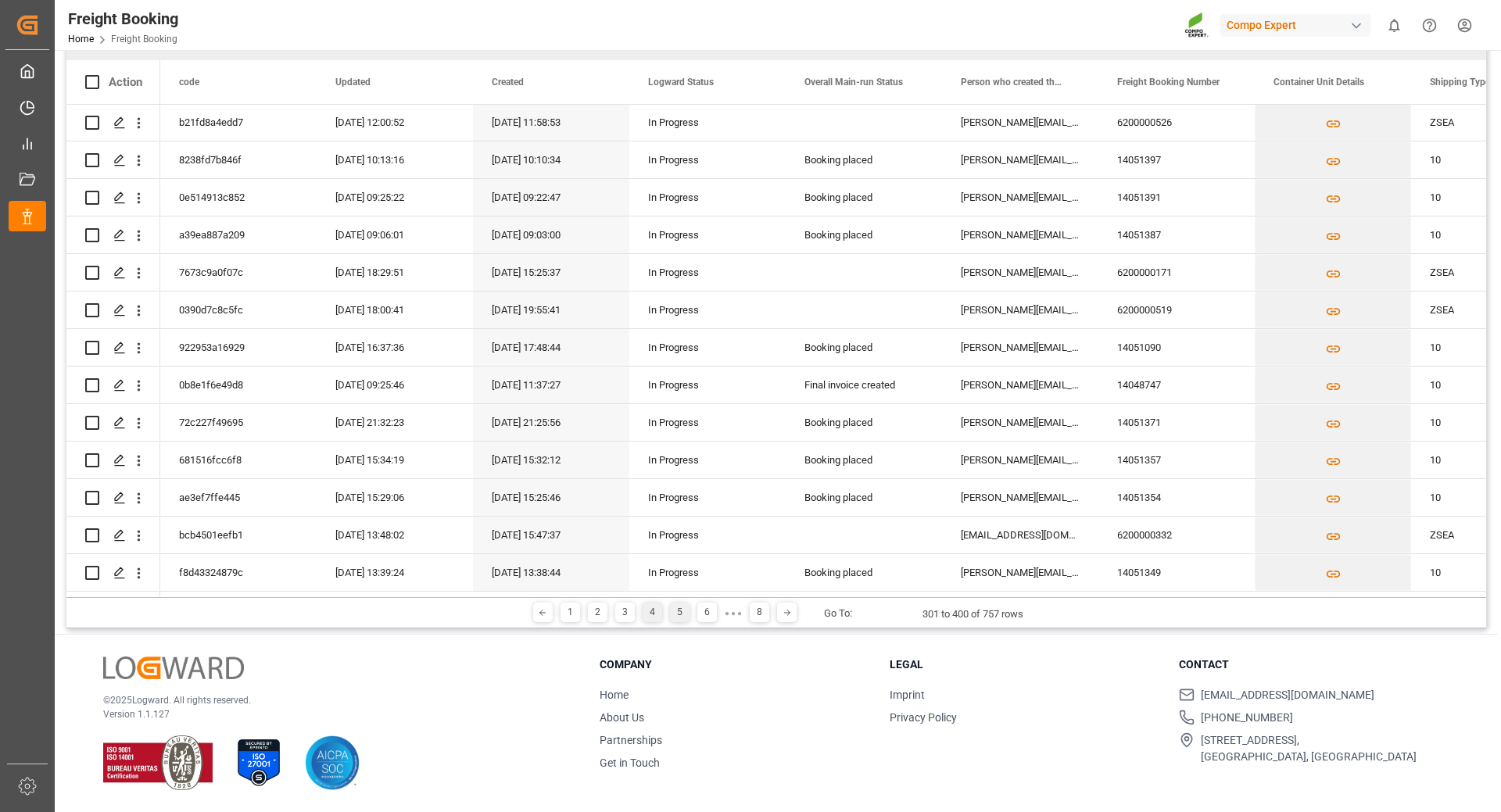
click at [674, 618] on div "5" at bounding box center [680, 612] width 20 height 20
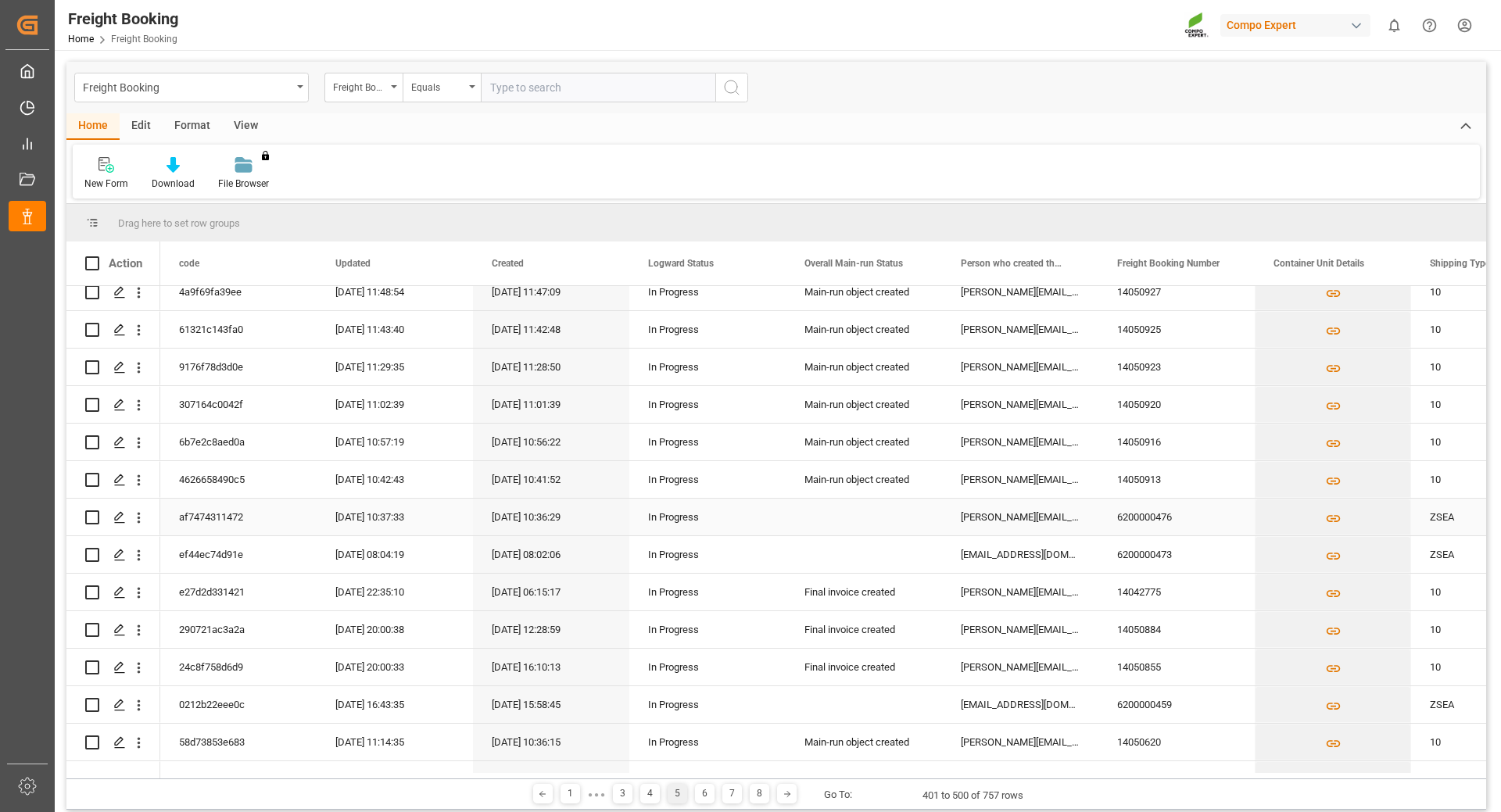
scroll to position [3270, 0]
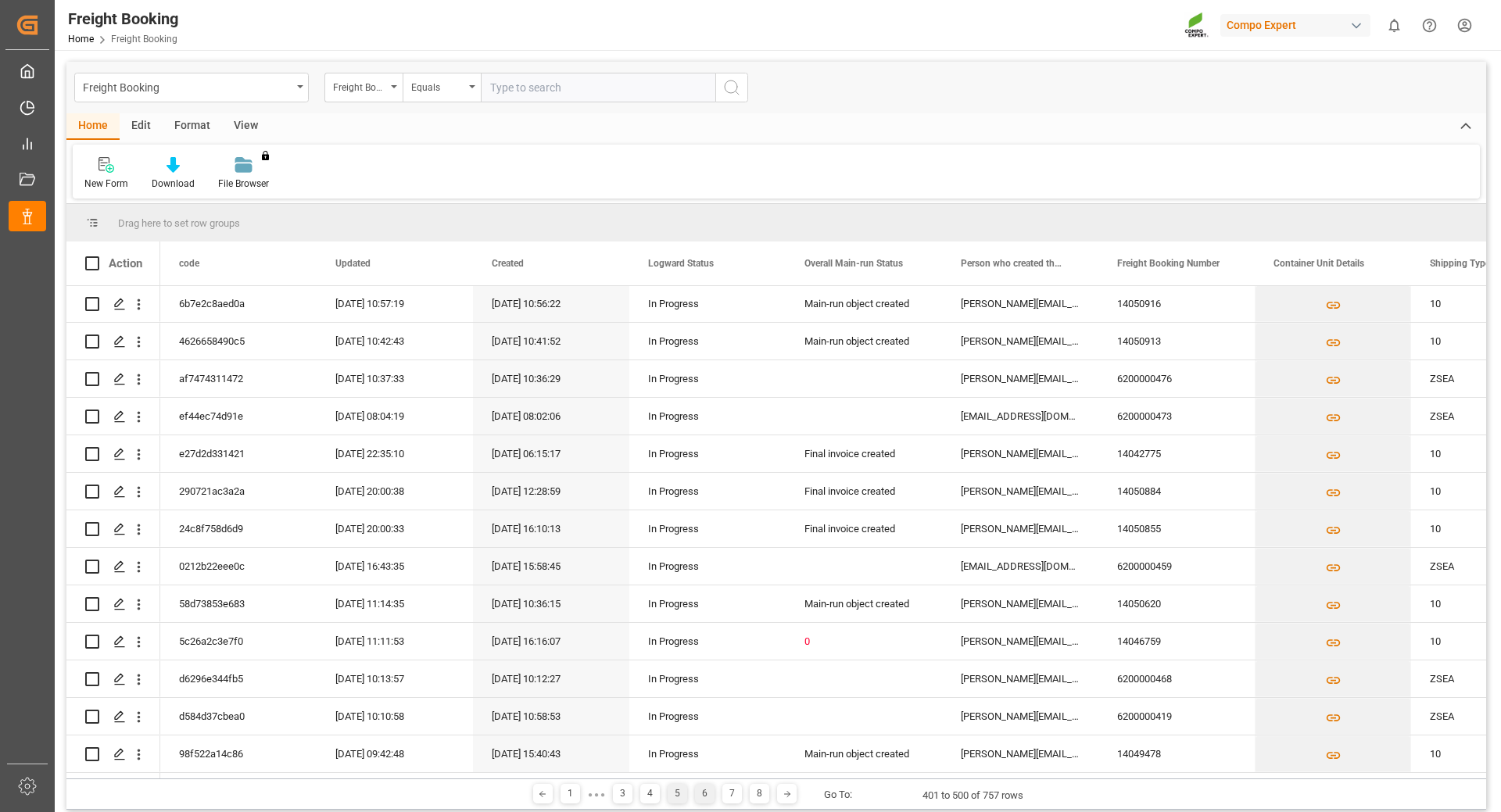
click at [704, 790] on div "6" at bounding box center [705, 794] width 20 height 20
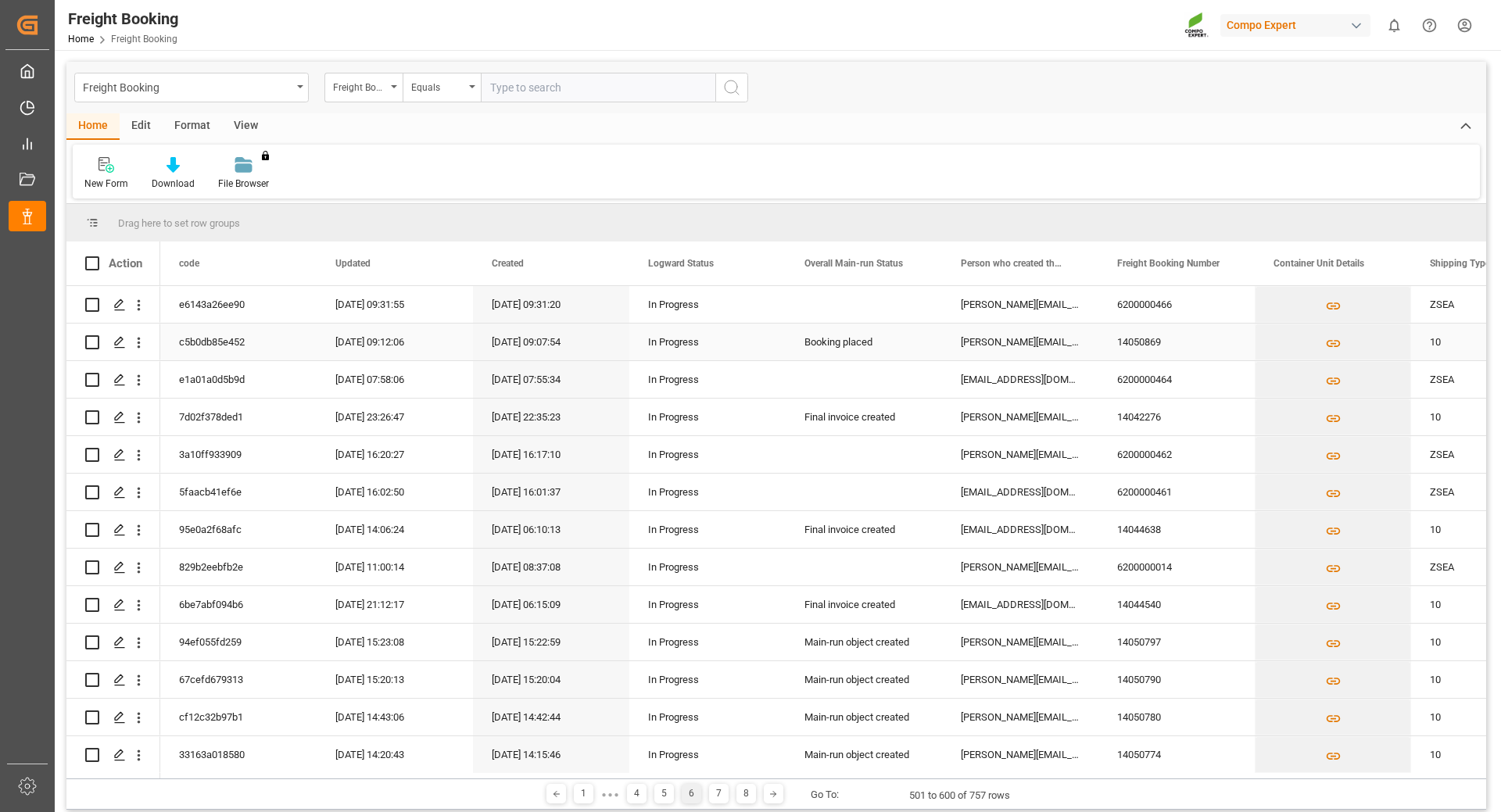
scroll to position [78, 0]
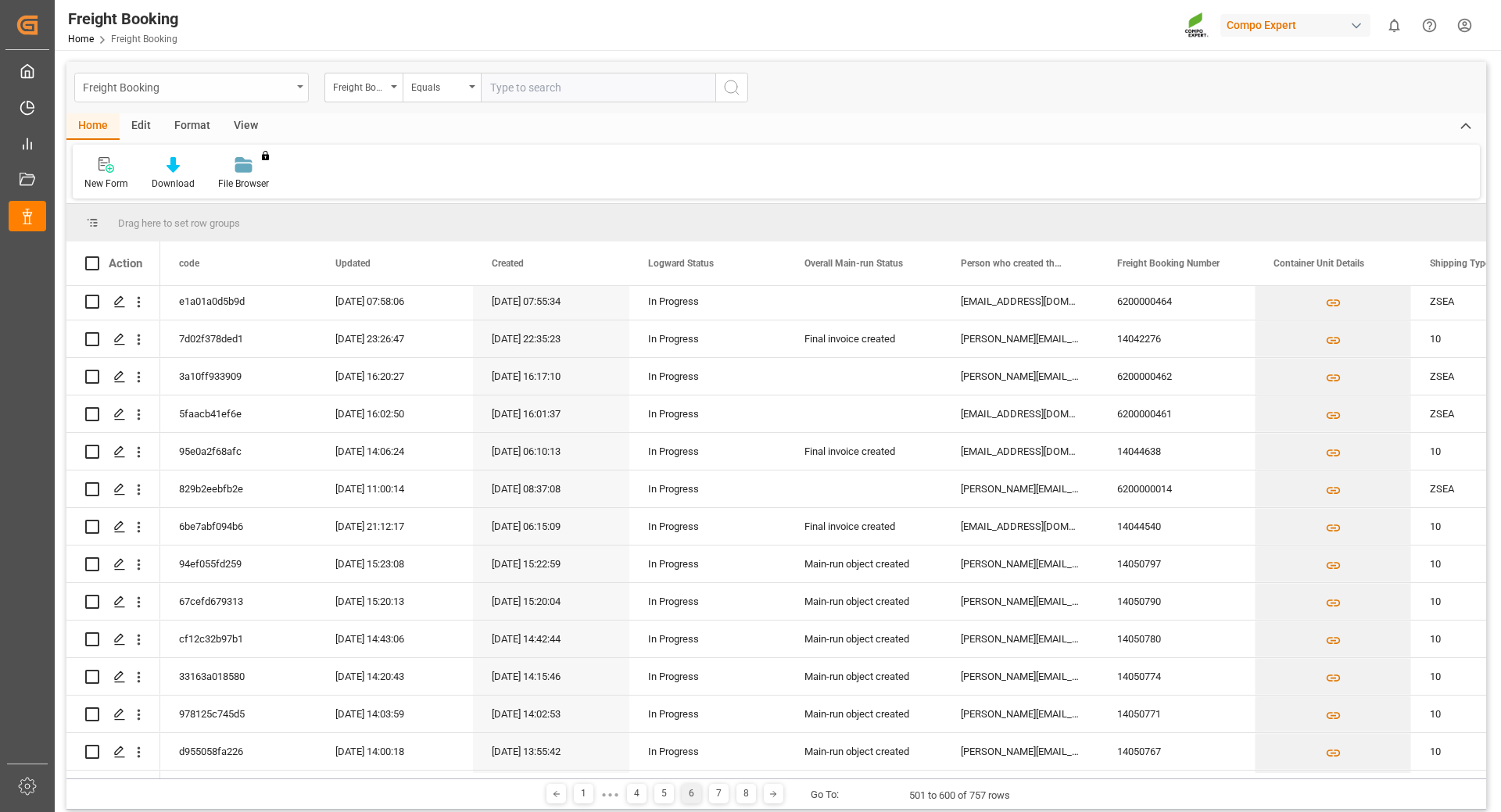
click at [293, 84] on div "Freight Booking" at bounding box center [192, 87] width 235 height 30
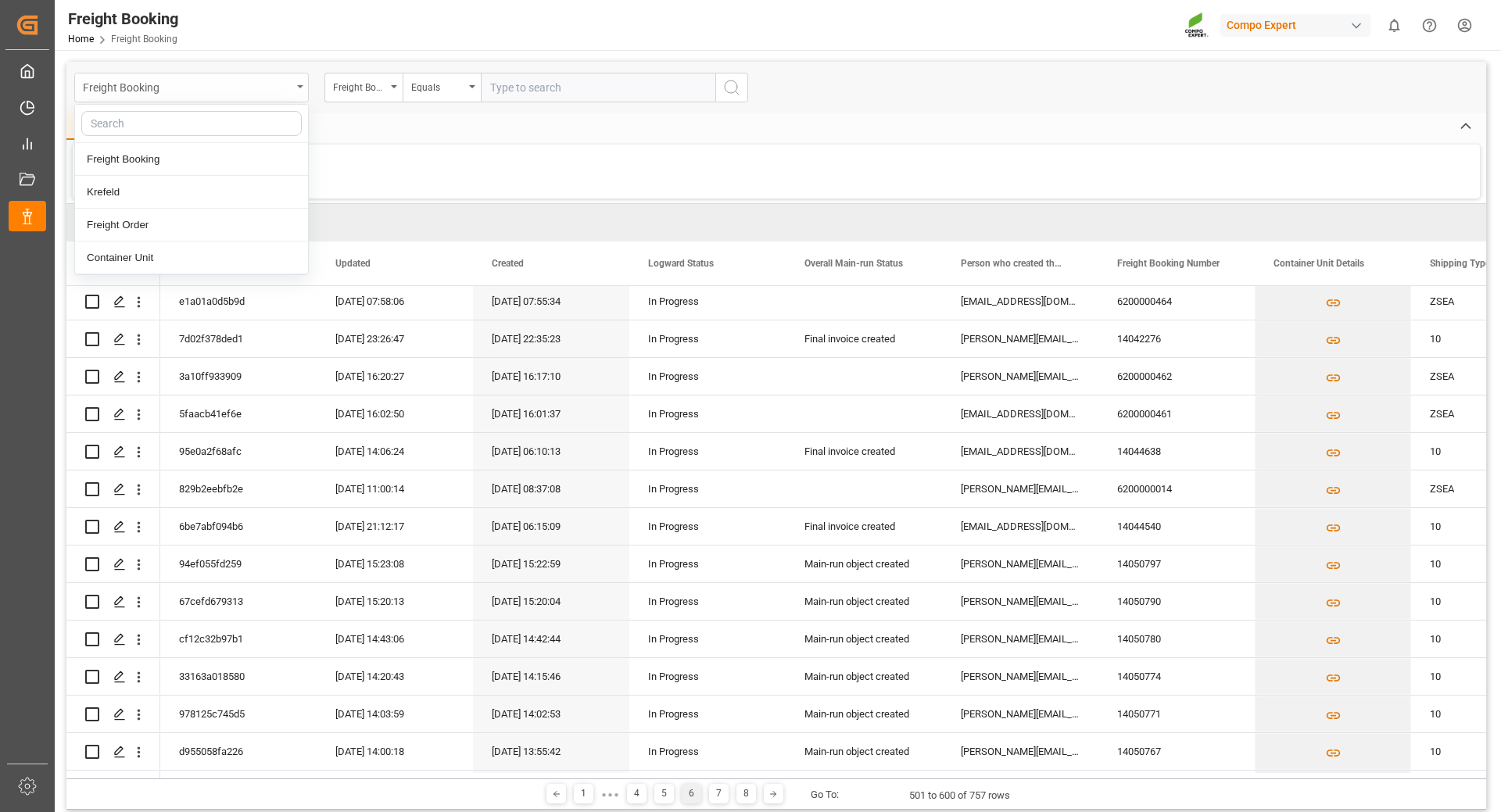
click at [293, 84] on div "Freight Booking" at bounding box center [192, 87] width 235 height 30
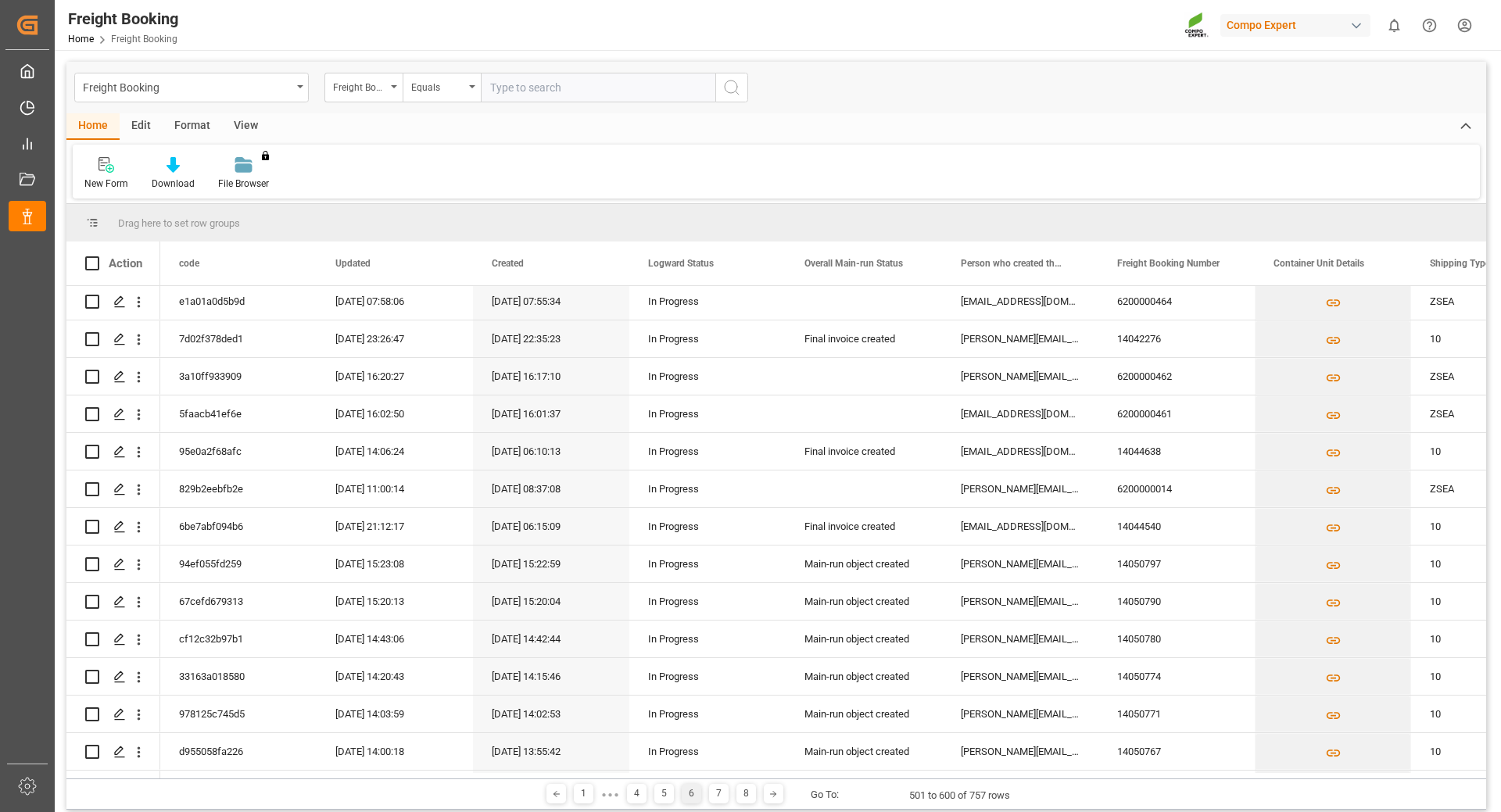
click at [510, 83] on input "text" at bounding box center [598, 87] width 235 height 30
click at [514, 81] on input "text" at bounding box center [598, 87] width 235 height 30
paste input "6200000237"
type input "6200000237"
click at [742, 92] on button "search button" at bounding box center [732, 87] width 33 height 30
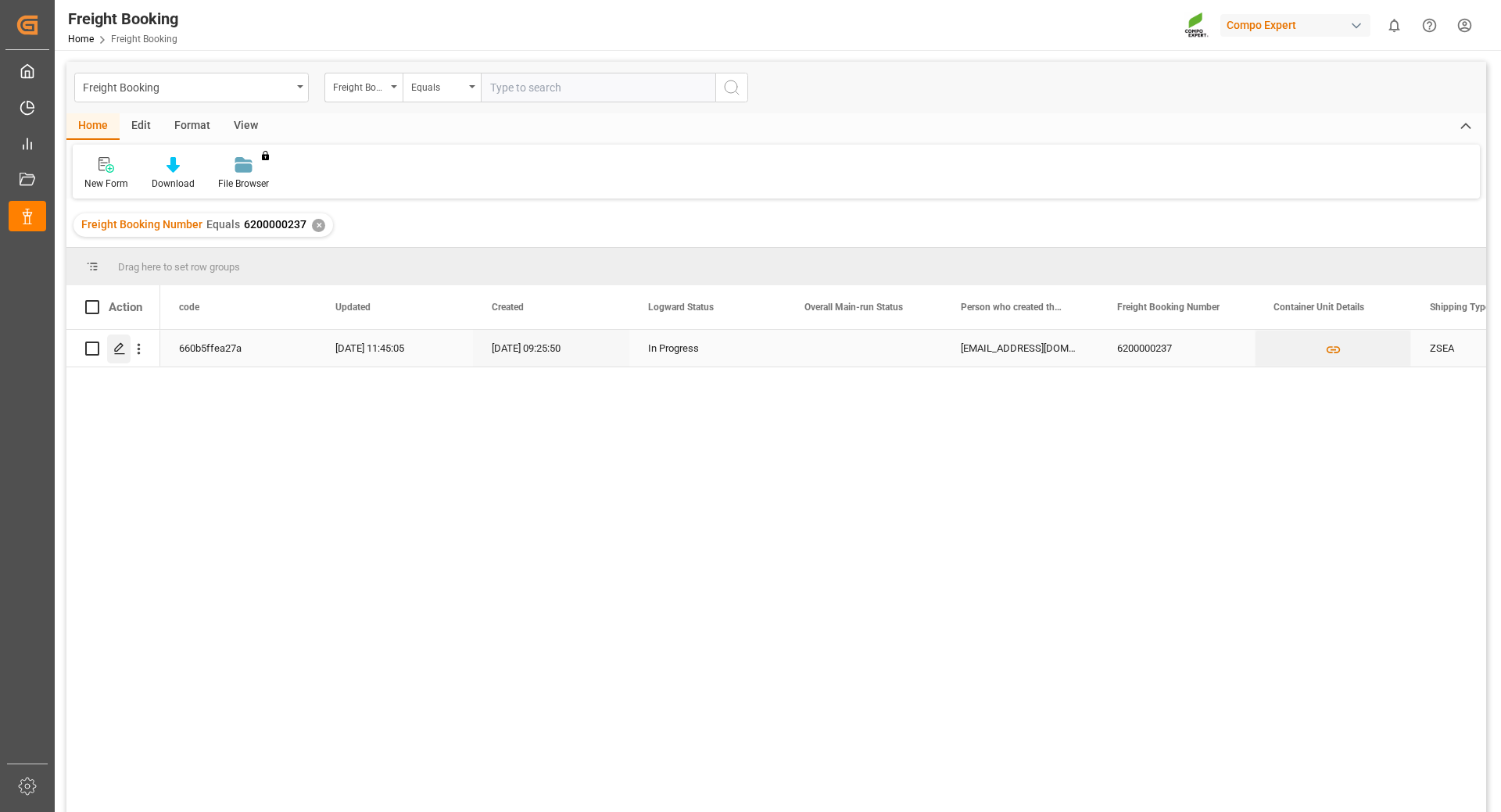
click at [115, 348] on icon "Press SPACE to select this row." at bounding box center [119, 349] width 13 height 13
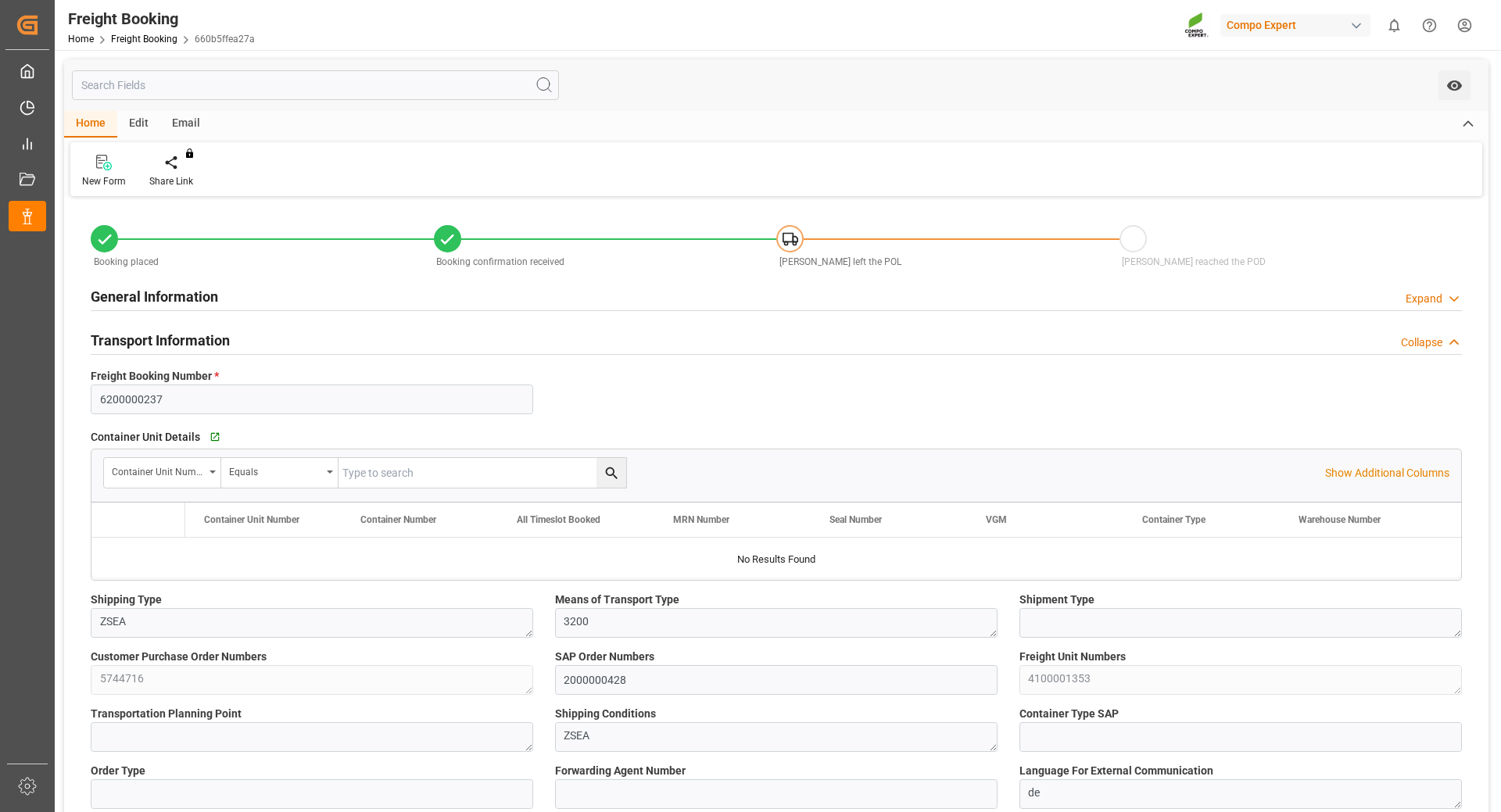
type input "Maersk"
type input "Maersk Line AS"
type input "9261451"
type input "BEANR"
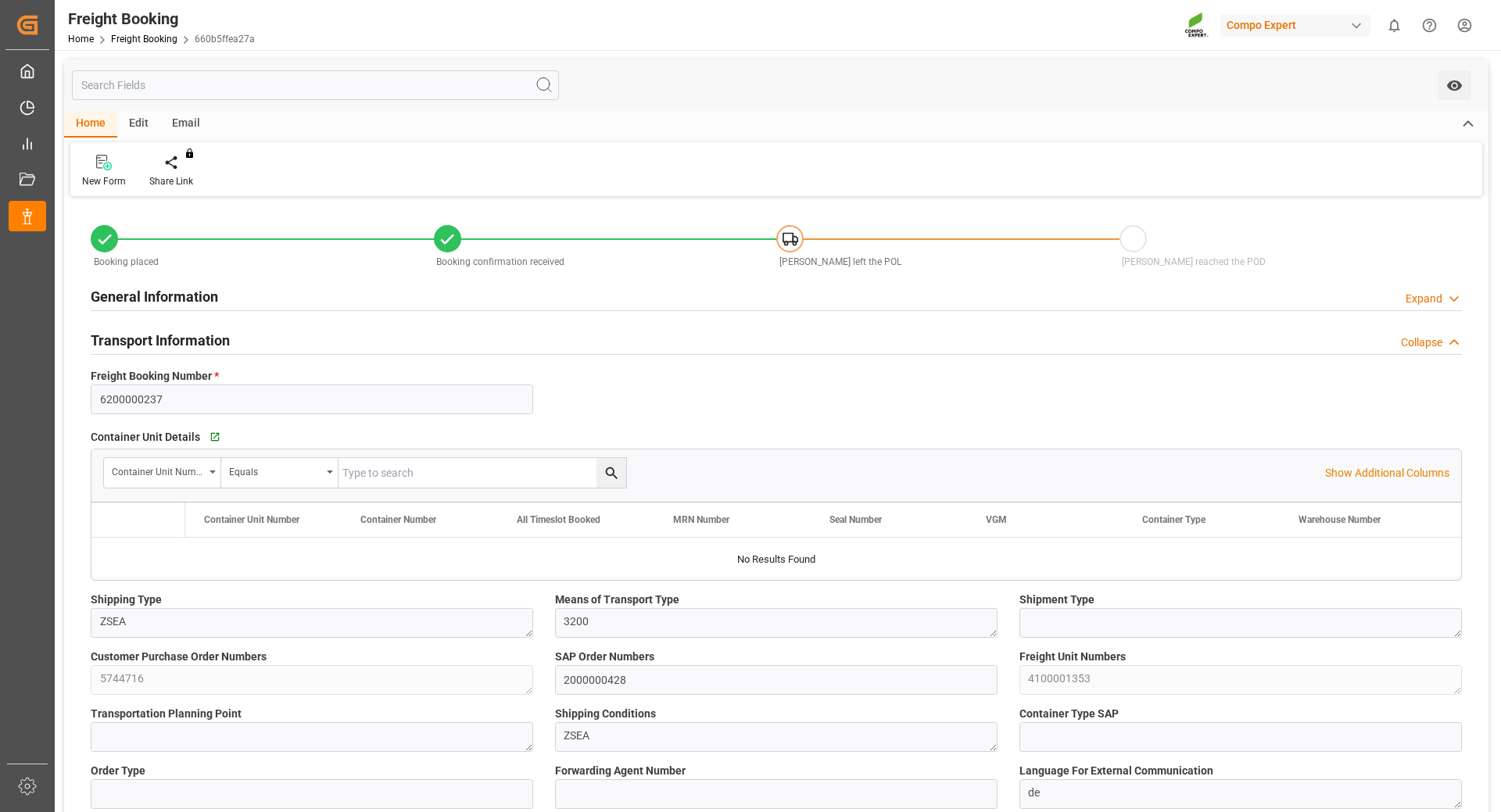
type input "MXATM"
type input "0"
type input "18292.68"
type input "[DATE] 01:00"
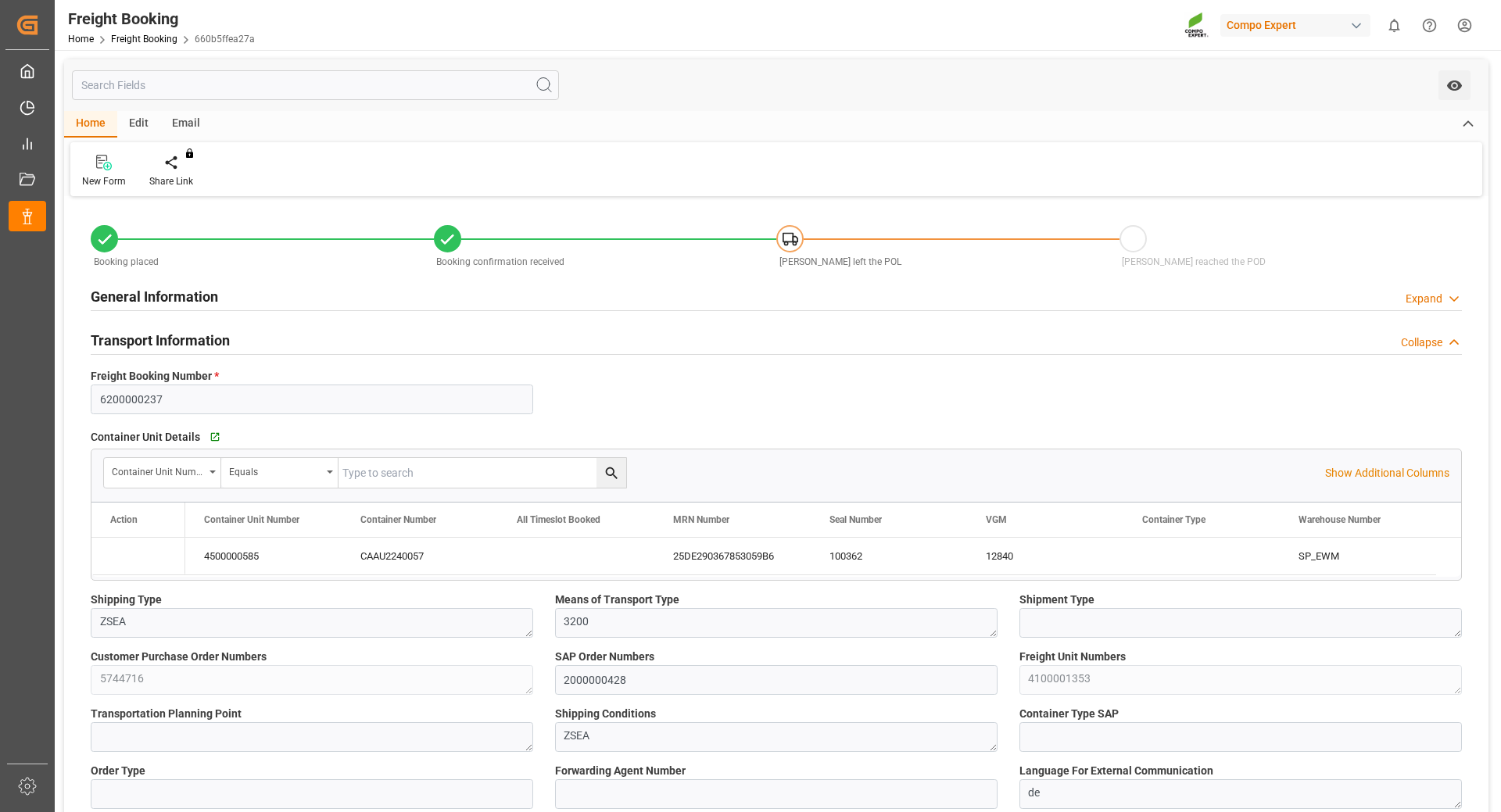
type input "[DATE] 01:00"
type input "[DATE] 05:30"
type input "[DATE] 23:00"
type input "[DATE] 09:25"
type input "[DATE] 09:27"
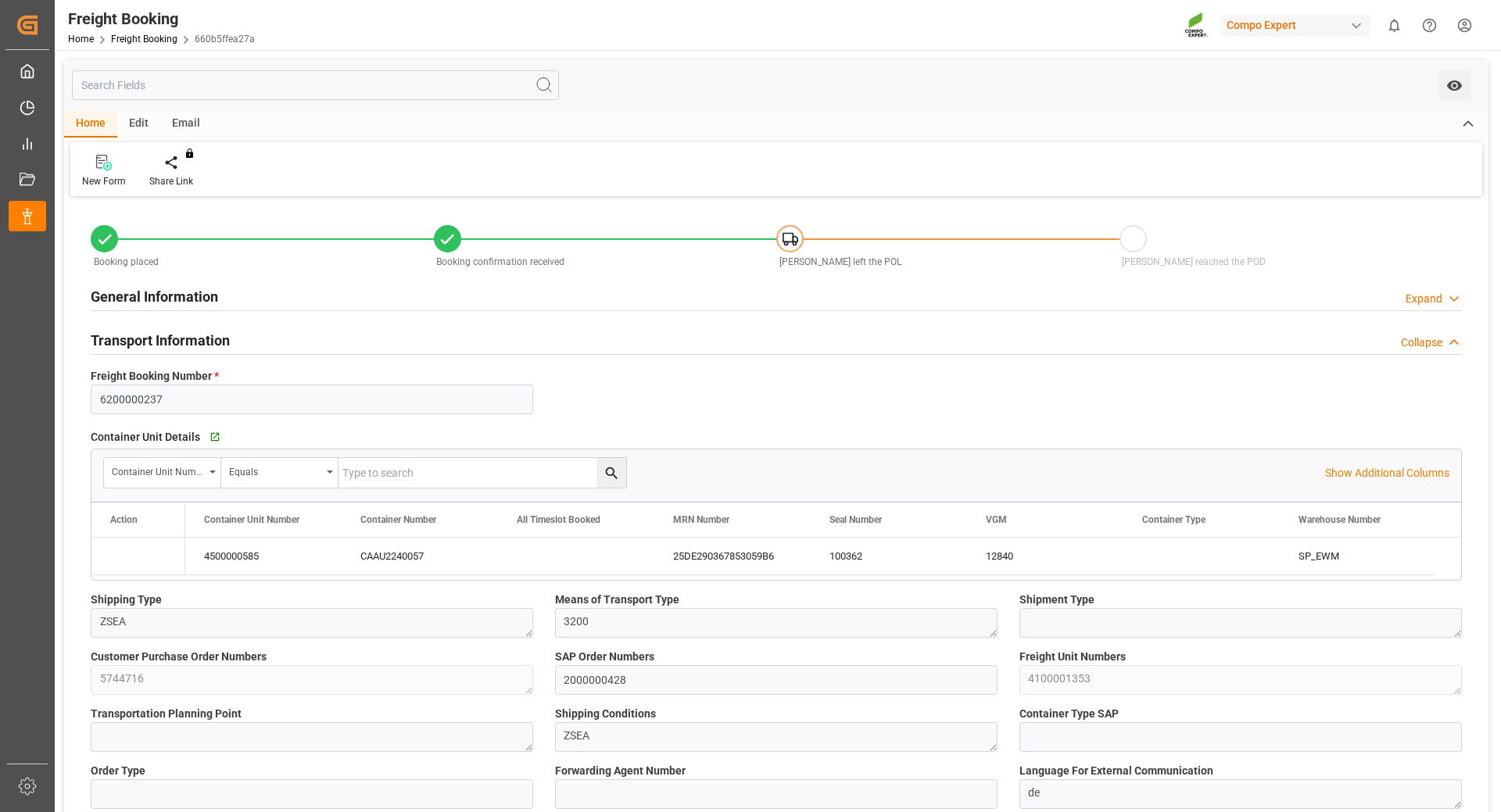
type input "[DATE] 09:27"
type input "[DATE] 07:36"
type input "[DATE] 11:43"
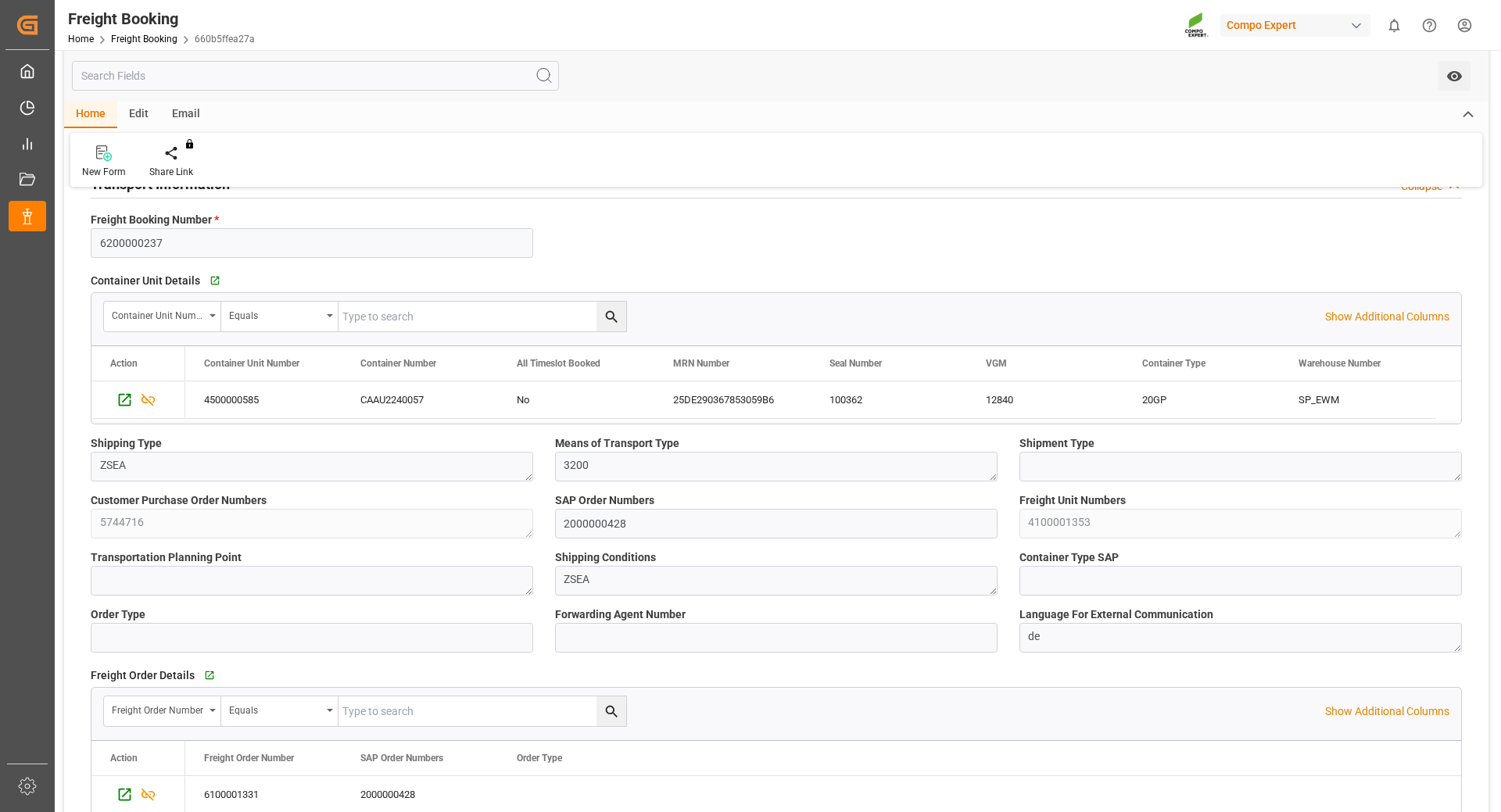
scroll to position [78, 0]
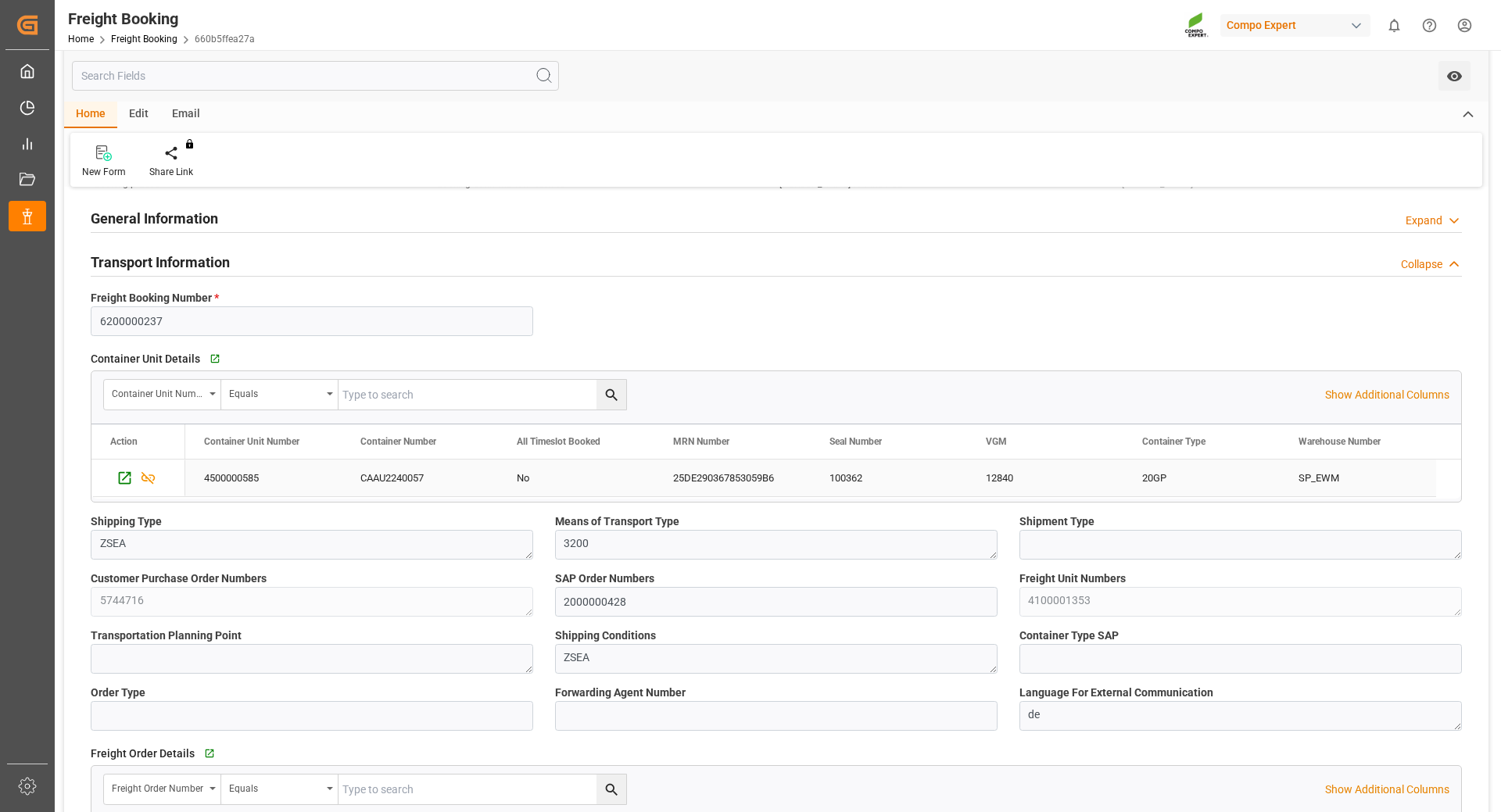
click at [731, 475] on div "25DE290367853059B6" at bounding box center [733, 478] width 156 height 37
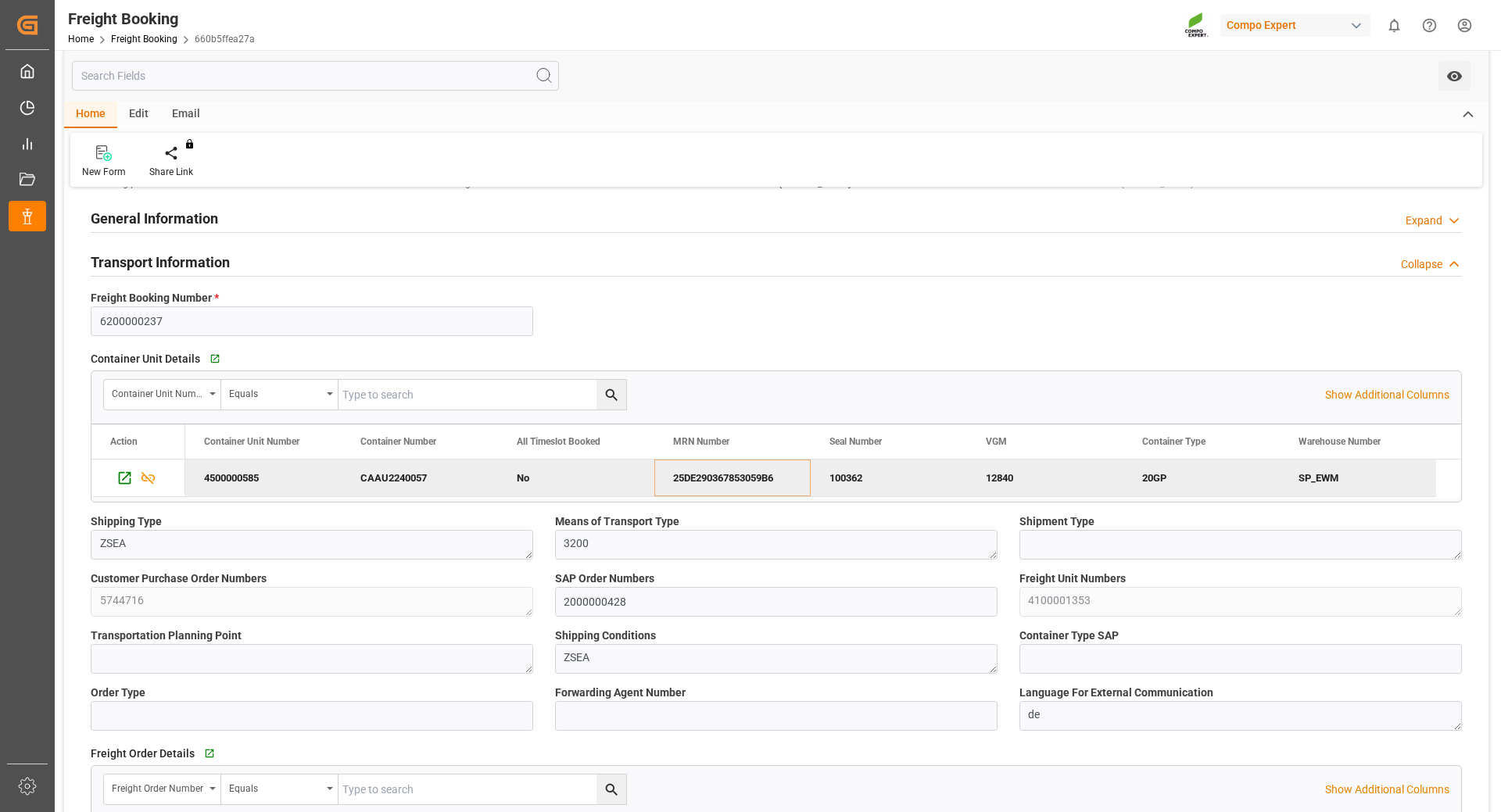
scroll to position [0, 0]
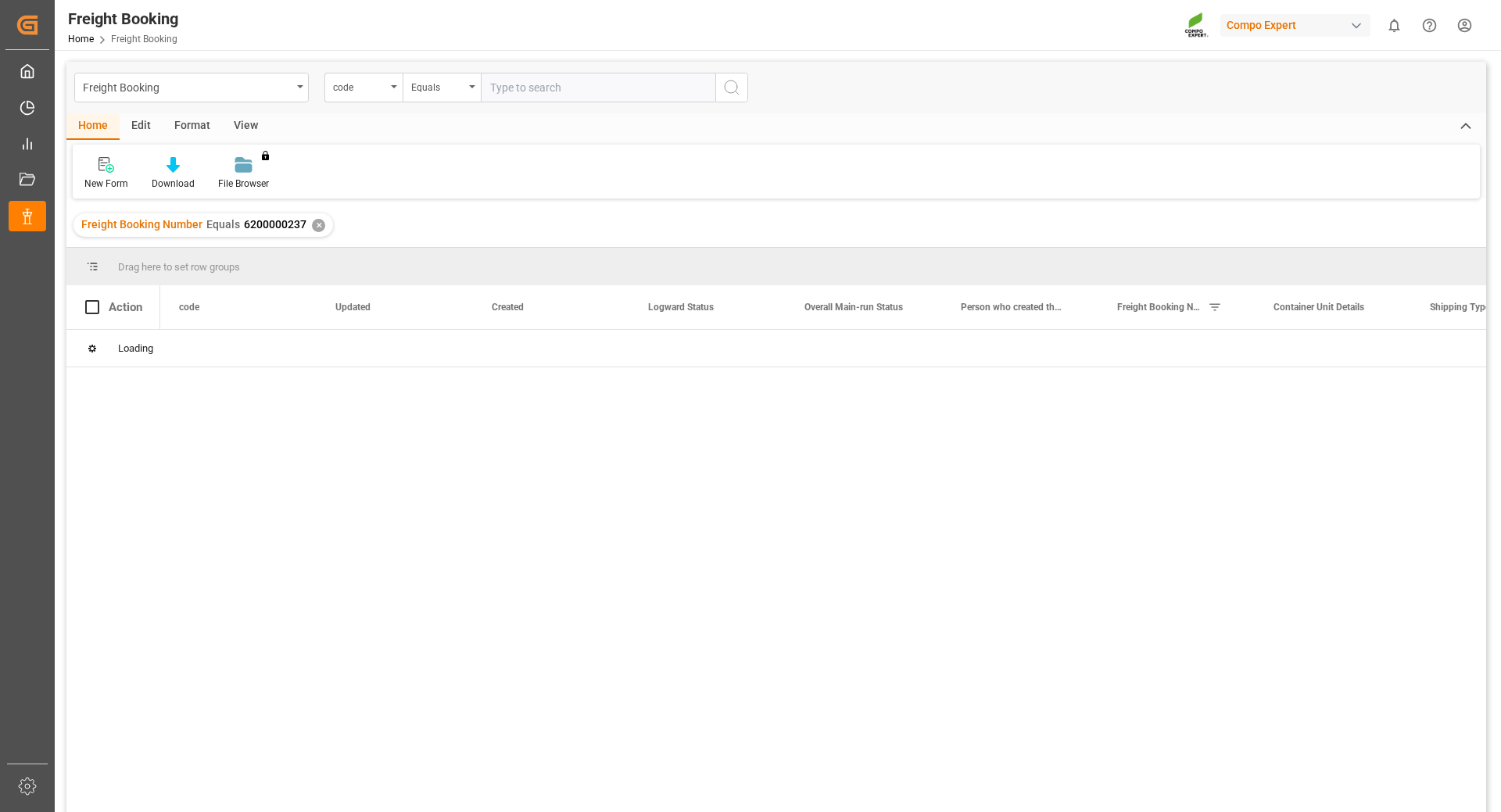
click at [573, 85] on input "text" at bounding box center [598, 87] width 235 height 30
type input "6200000477"
click at [731, 91] on icon "search button" at bounding box center [732, 87] width 19 height 19
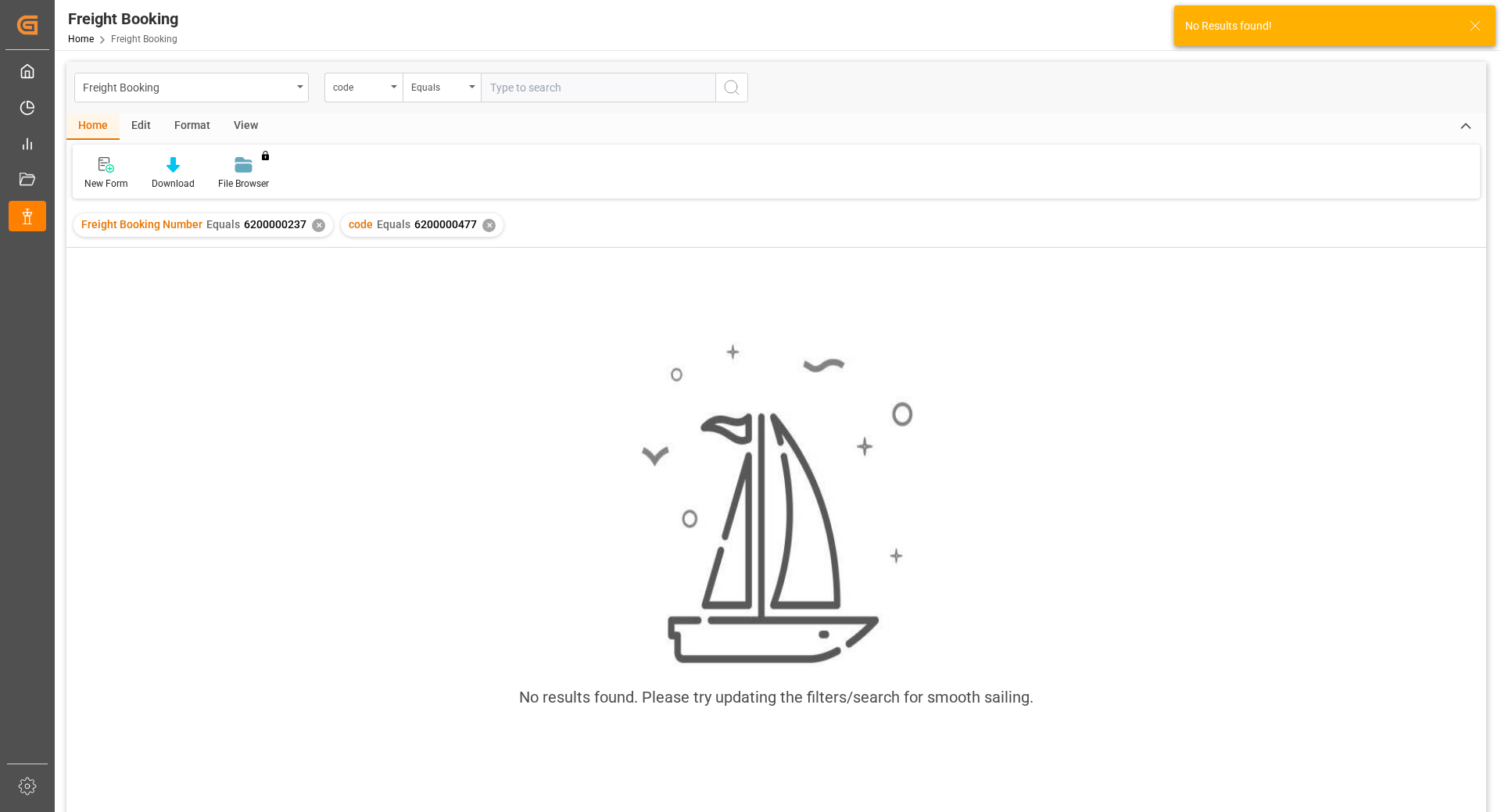
click at [308, 229] on div "Freight Booking Number Equals 6200000237 ✕" at bounding box center [203, 225] width 259 height 23
click at [312, 227] on div "✕" at bounding box center [318, 225] width 13 height 13
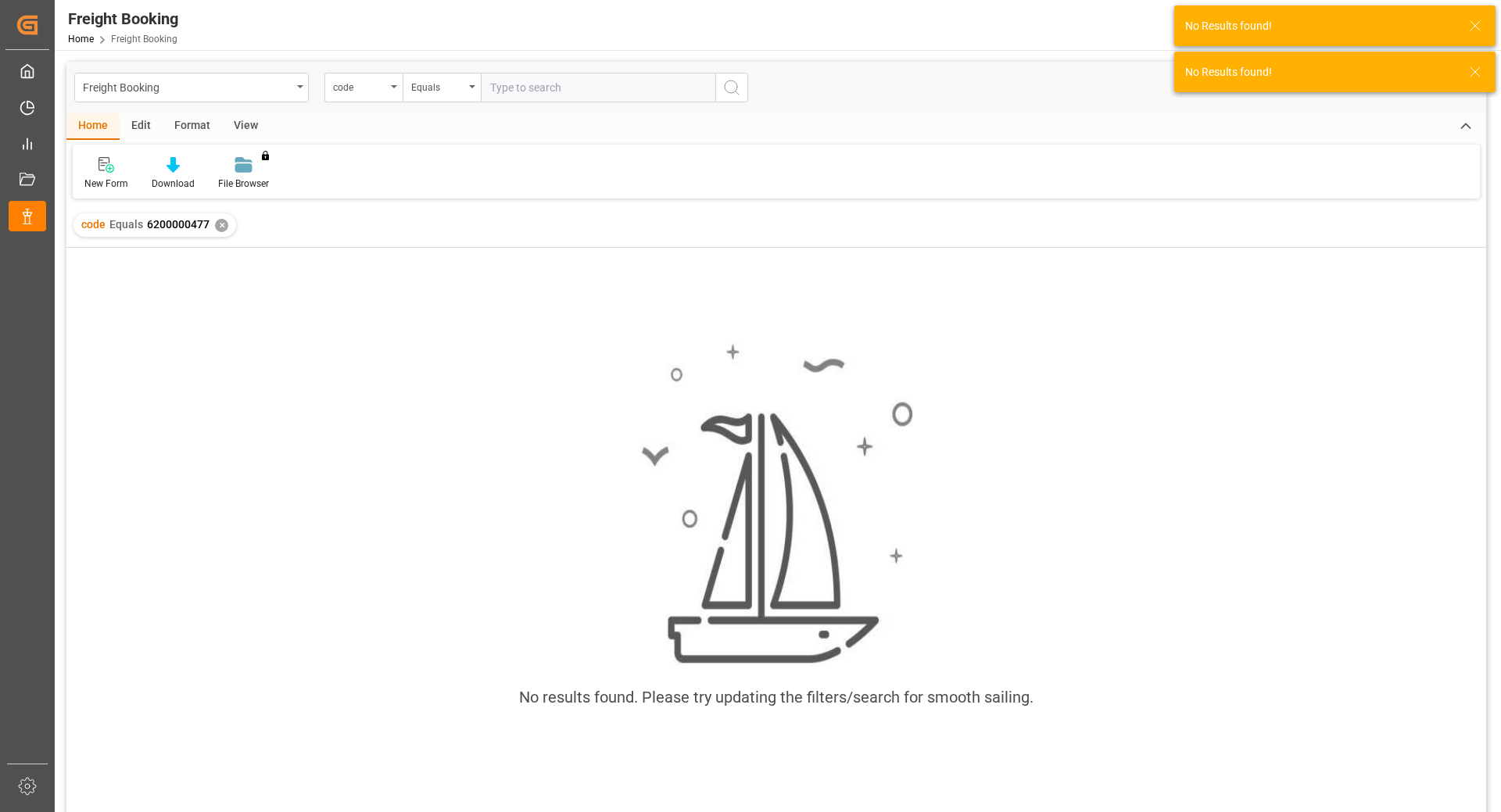
click at [594, 87] on input "text" at bounding box center [598, 87] width 235 height 30
paste input "6200000477"
type input "6200000477"
click at [733, 91] on icon "search button" at bounding box center [732, 87] width 19 height 19
click at [217, 227] on div "✕" at bounding box center [221, 225] width 13 height 13
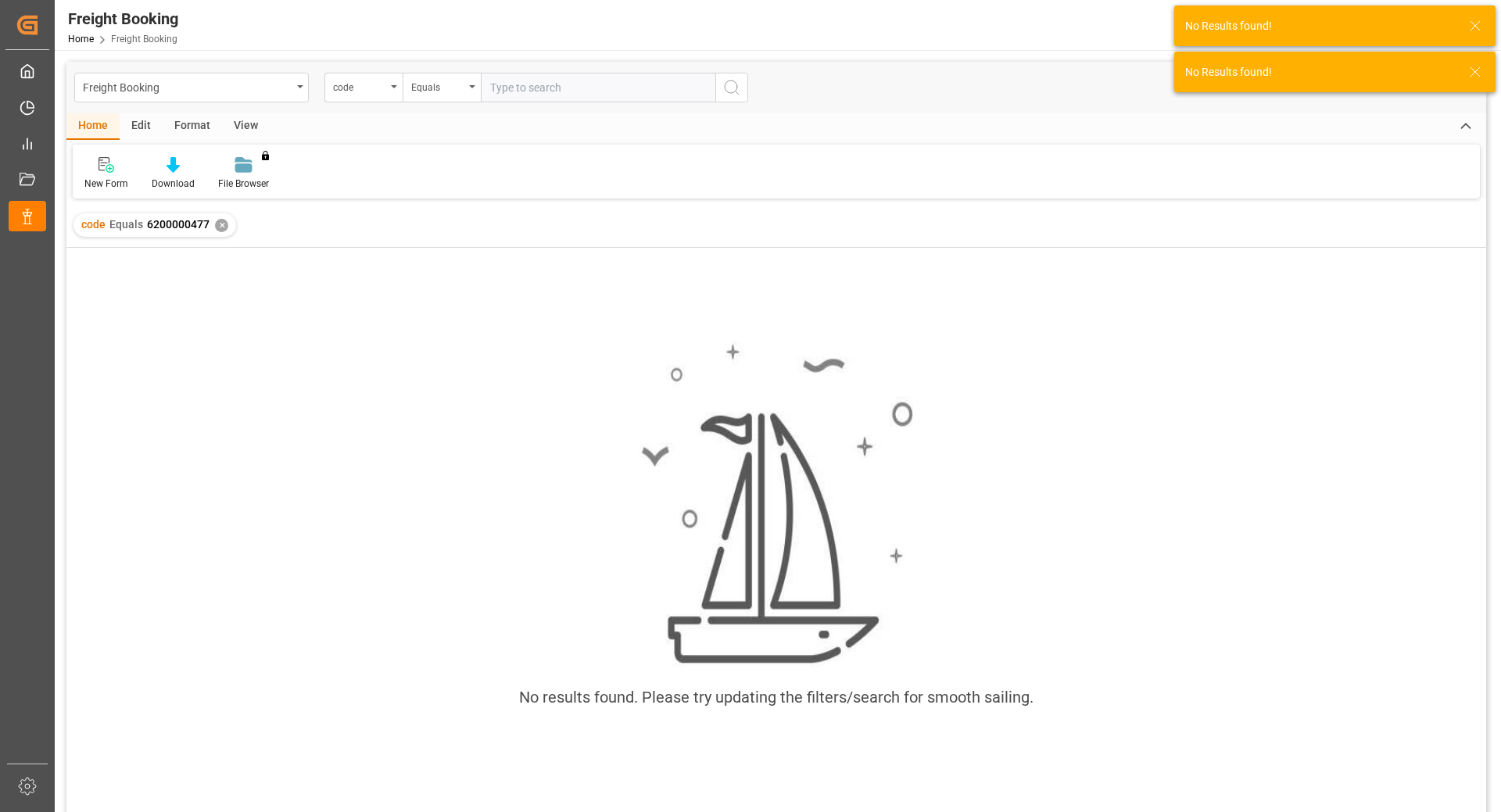
click at [213, 229] on div "code Equals 6200000477 ✕" at bounding box center [154, 225] width 162 height 23
click at [392, 85] on icon "open menu" at bounding box center [394, 86] width 6 height 3
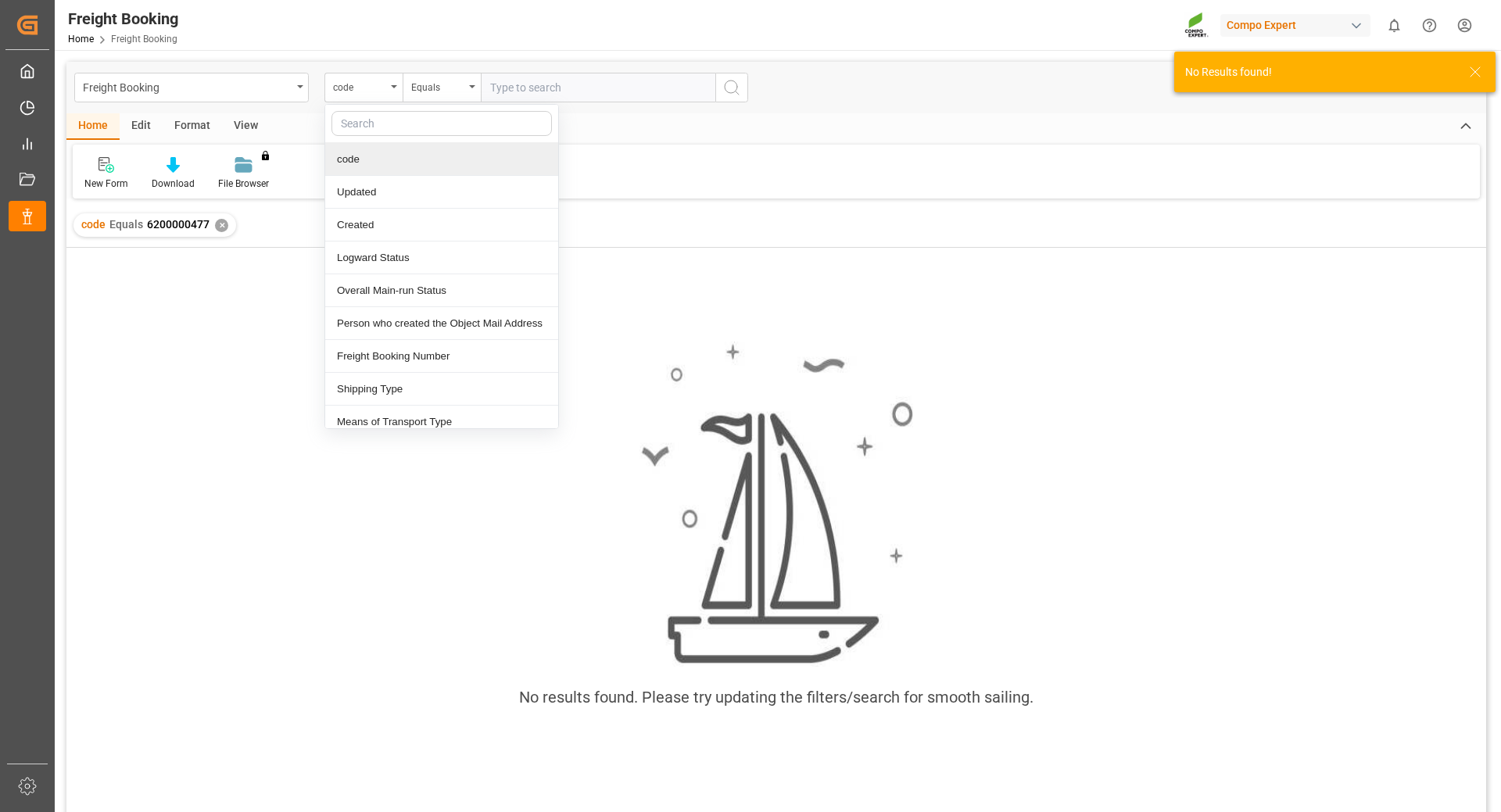
click at [217, 227] on div "✕" at bounding box center [221, 225] width 13 height 13
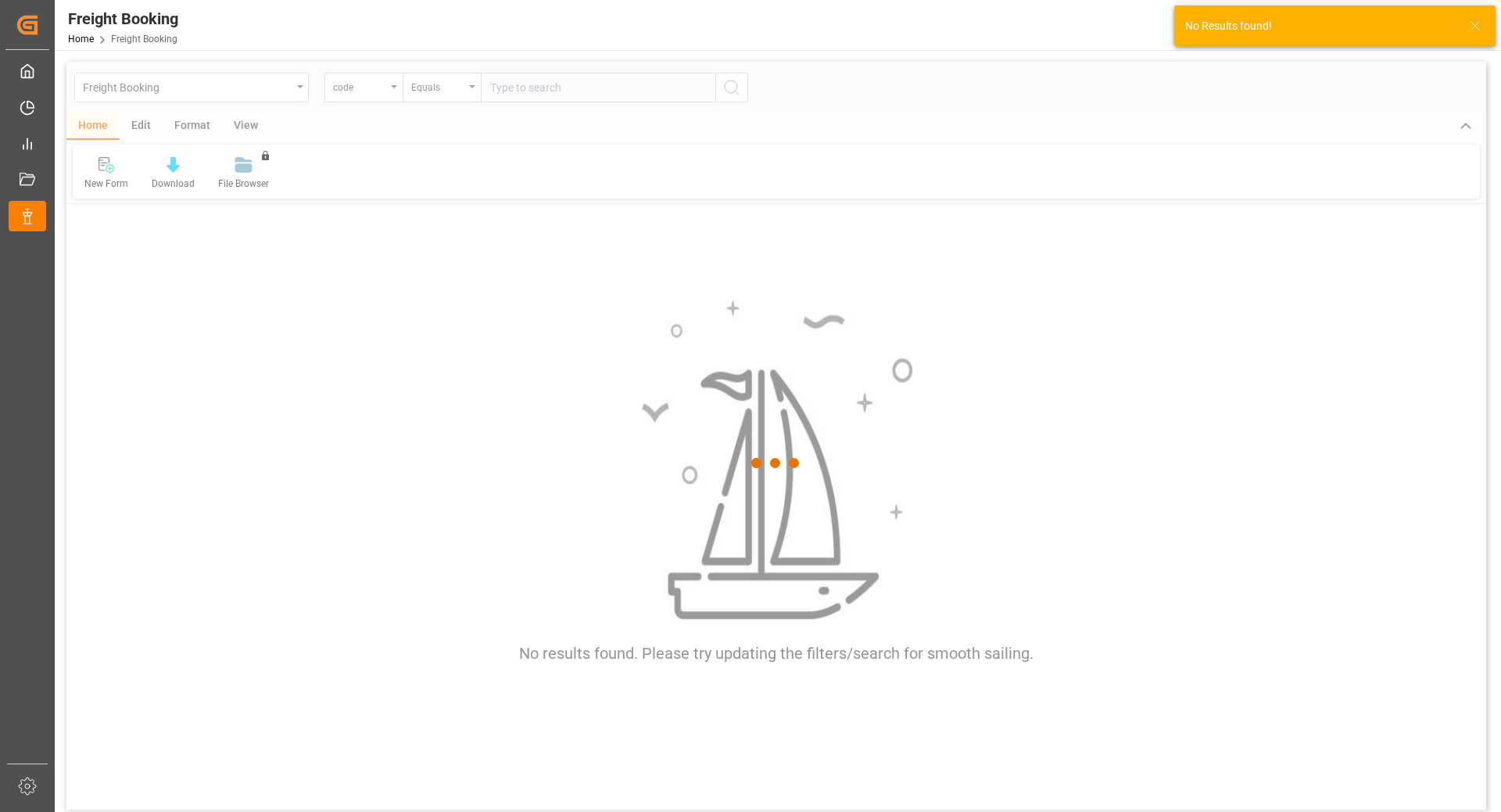
click at [398, 94] on div at bounding box center [776, 462] width 1419 height 802
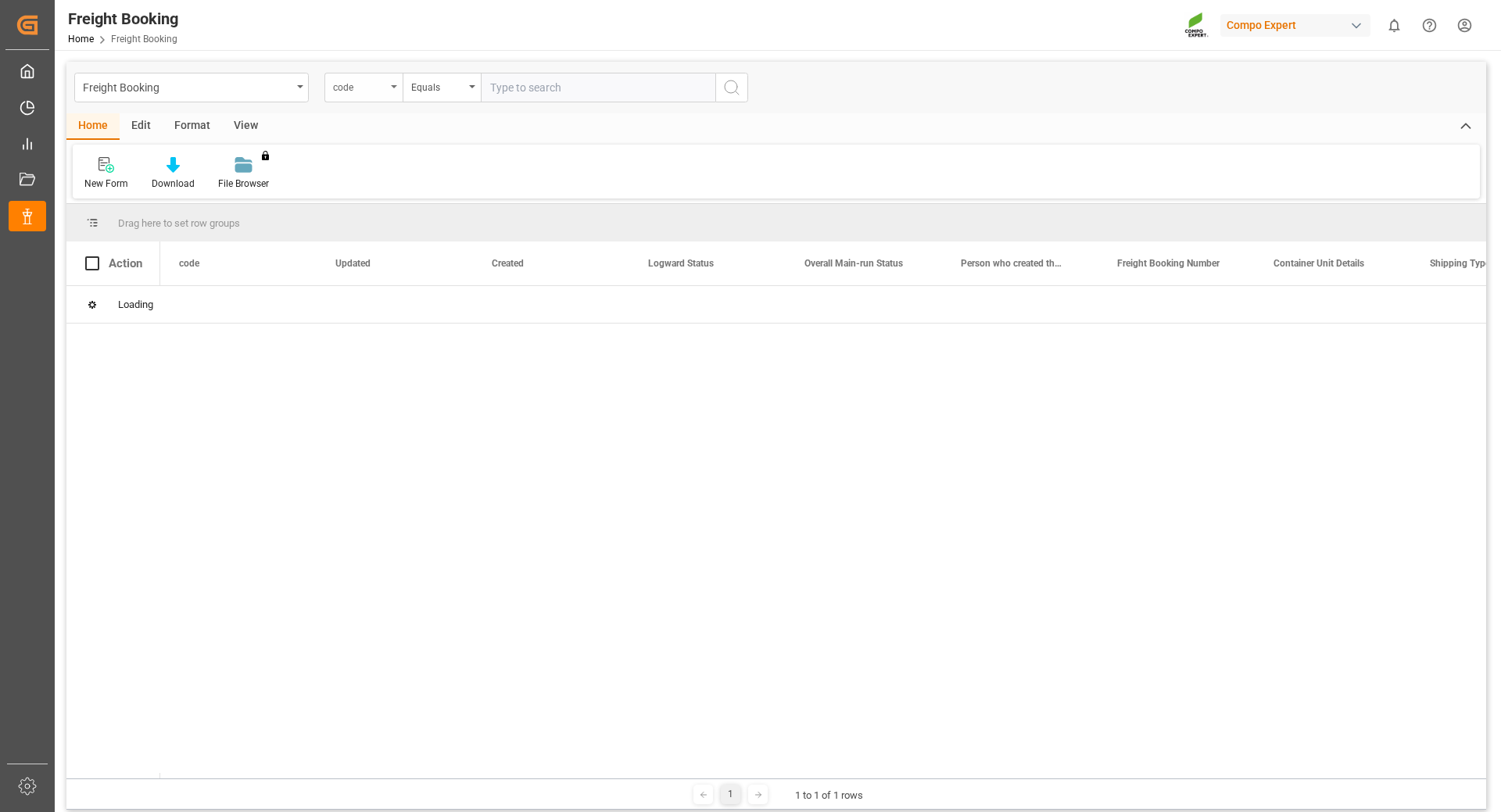
click at [395, 90] on div "code" at bounding box center [363, 87] width 78 height 30
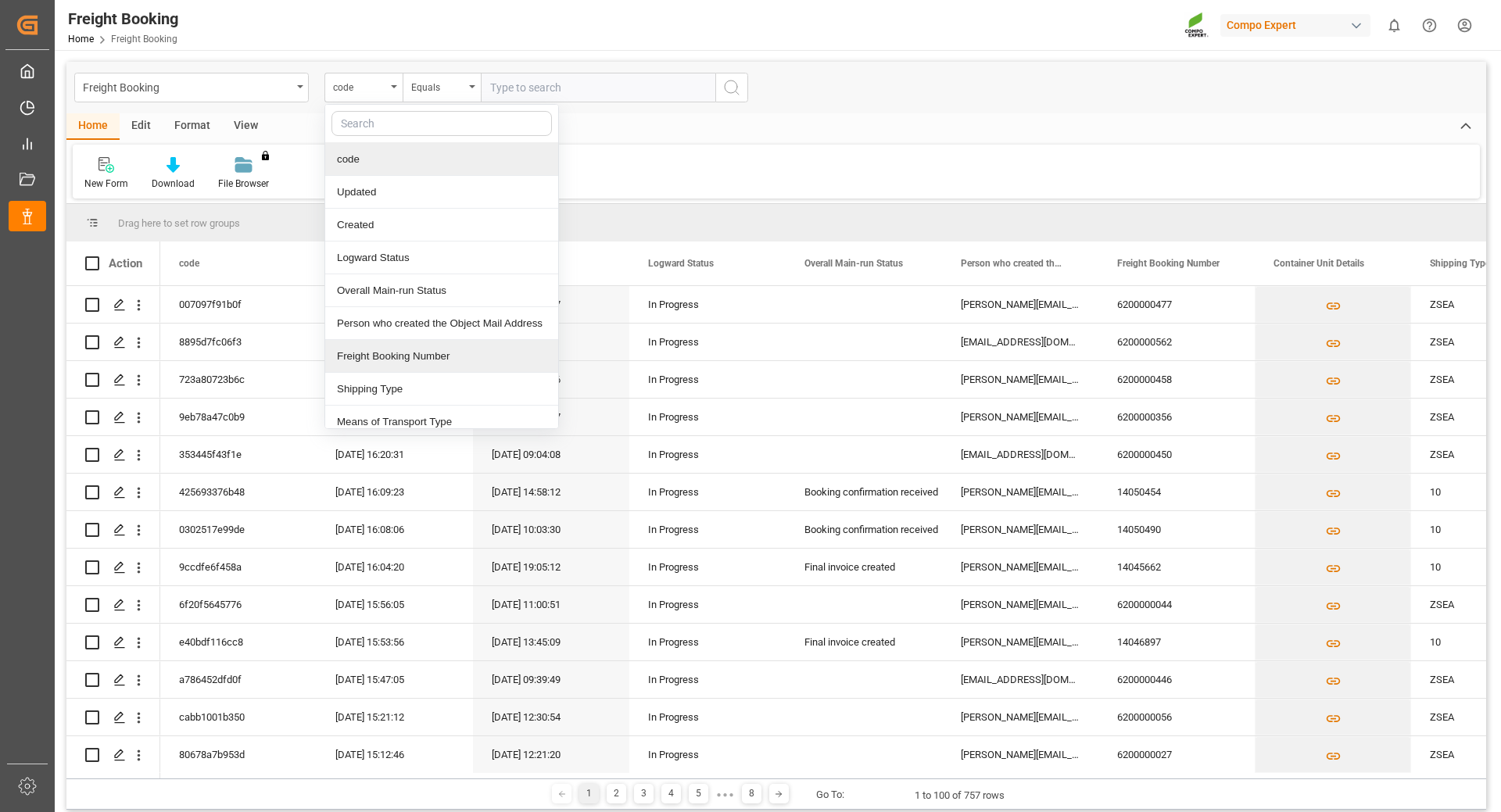
click at [406, 352] on div "Freight Booking Number" at bounding box center [442, 356] width 233 height 33
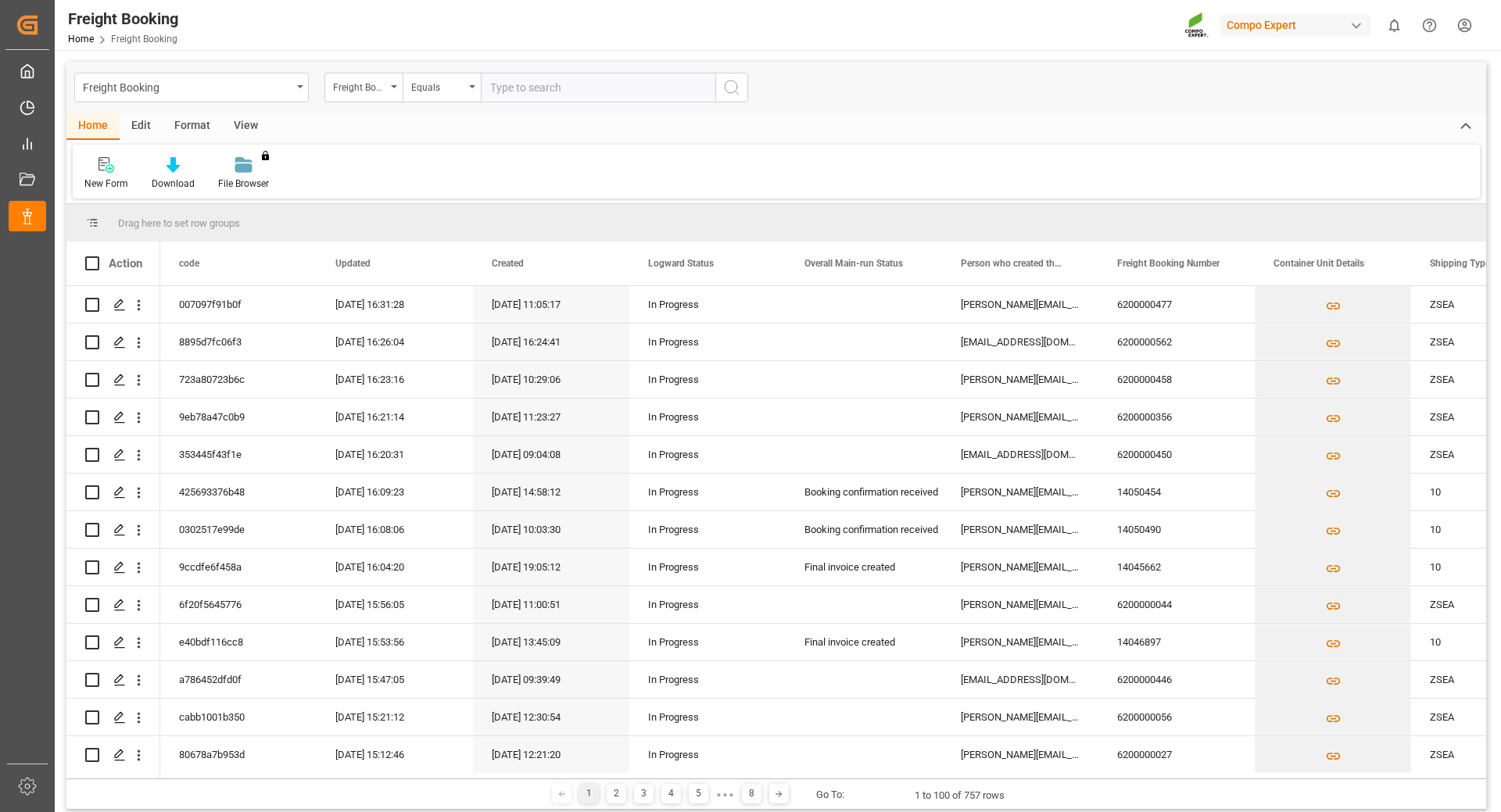
click at [525, 73] on input "text" at bounding box center [598, 87] width 235 height 30
paste input "6200000477"
type input "6200000477"
click at [736, 91] on icon "search button" at bounding box center [732, 87] width 19 height 19
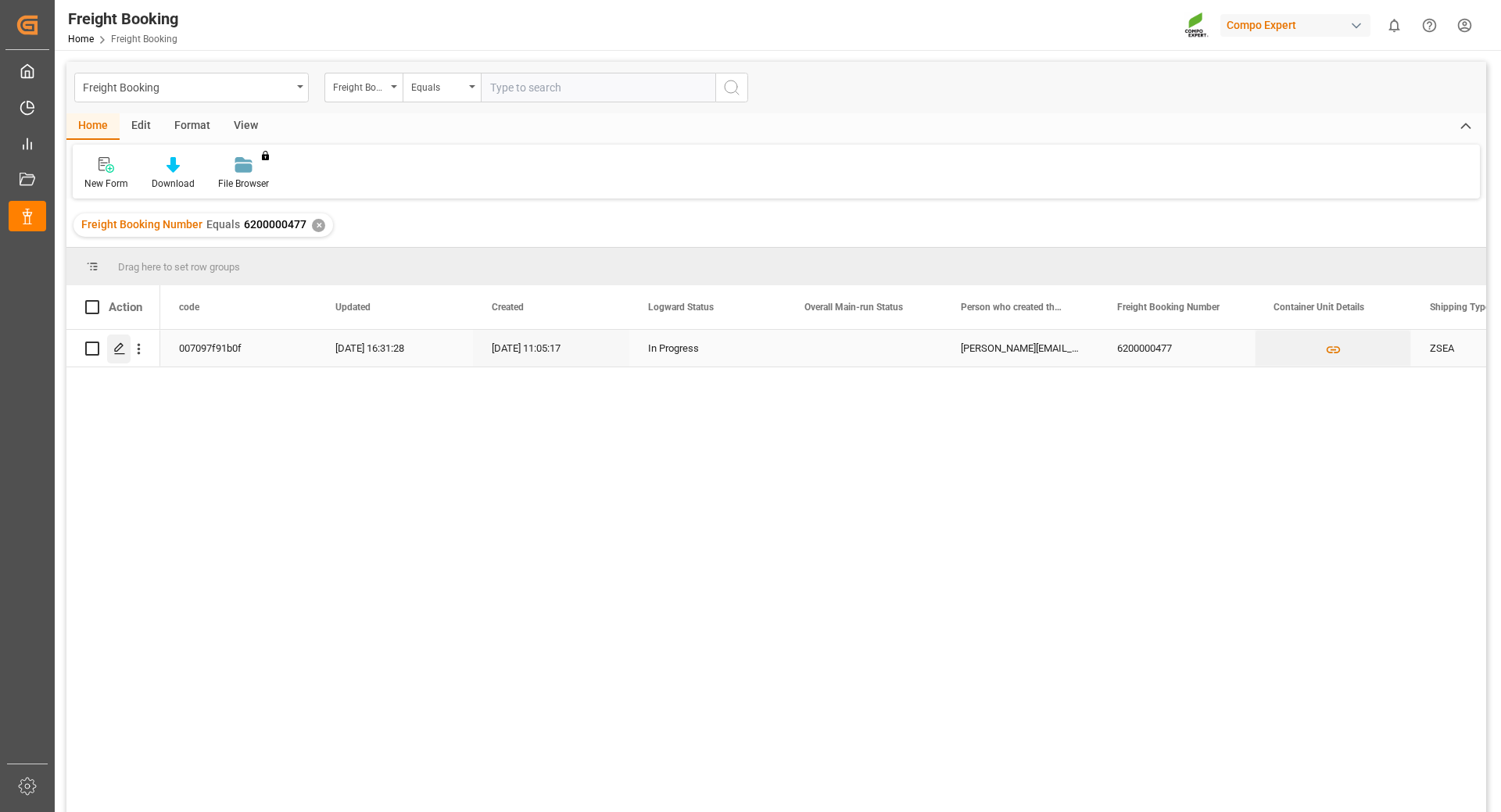
click at [113, 345] on div "Press SPACE to select this row." at bounding box center [118, 349] width 23 height 29
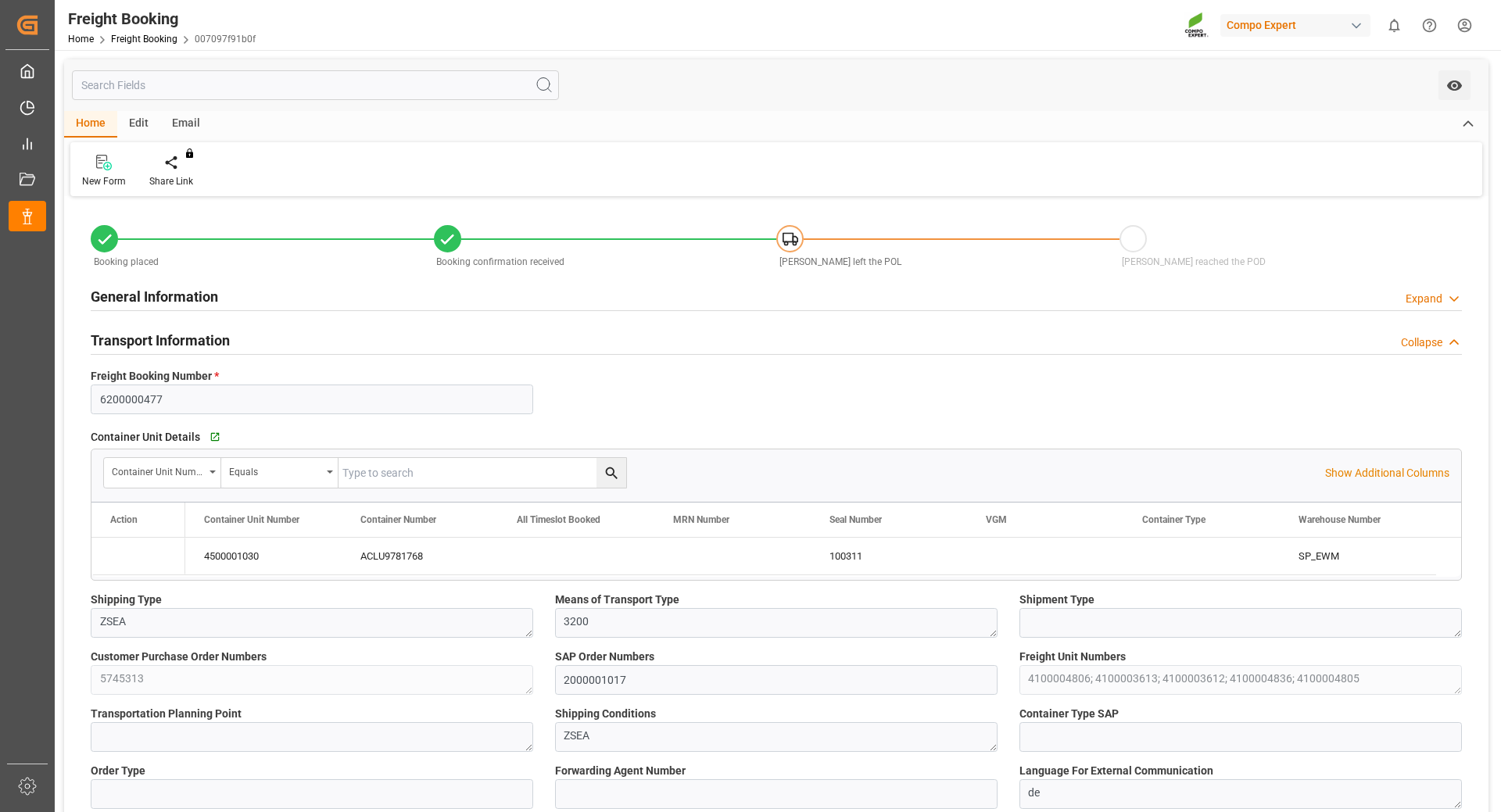
type input "[PERSON_NAME]"
type input "[PERSON_NAME] Group"
type input "9246607"
type input "BEANR"
type input "ARZAE"
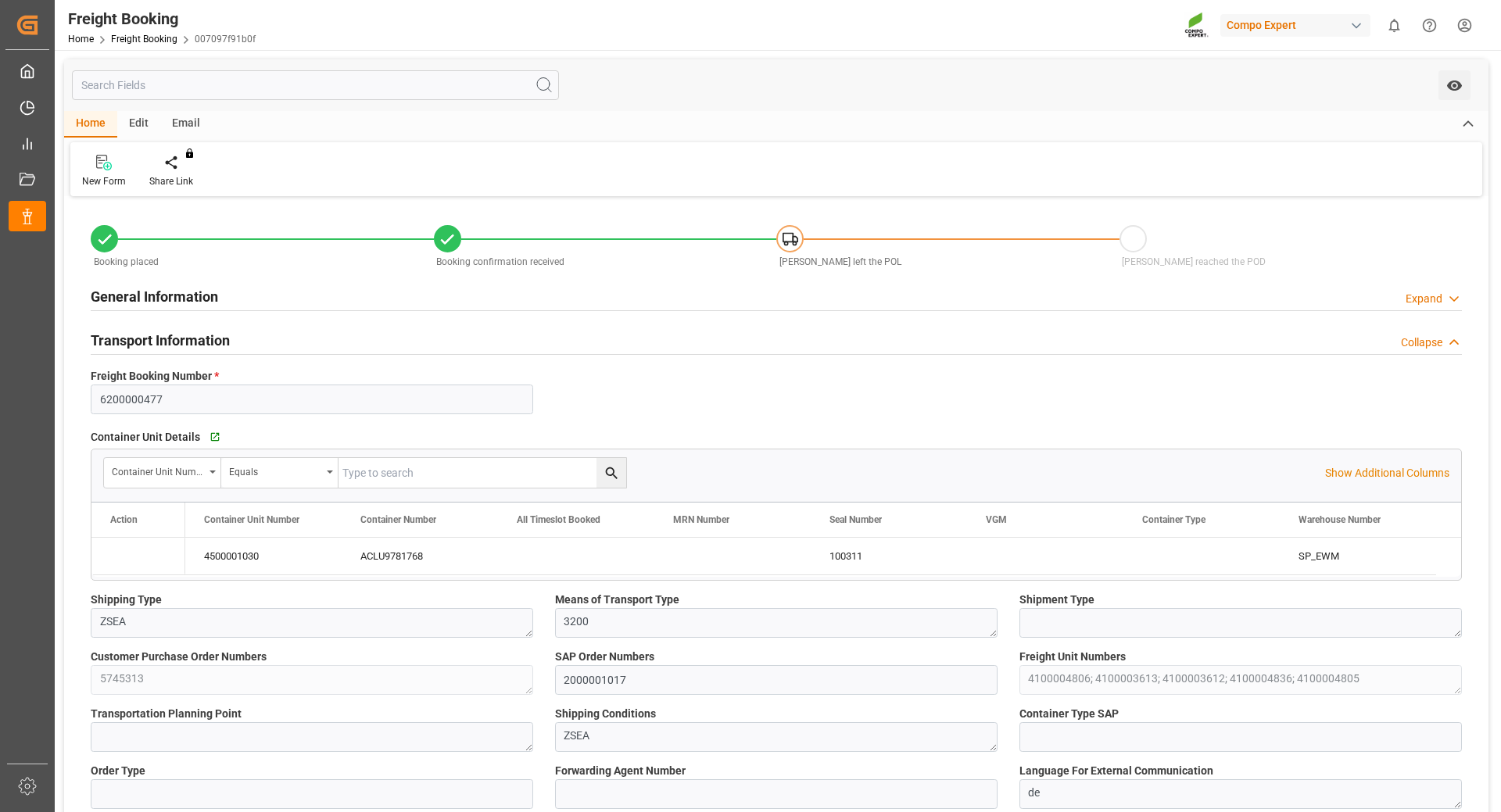
type input "0"
type input "65286"
type input "[DATE] 01:00"
type input "[DATE] 06:00"
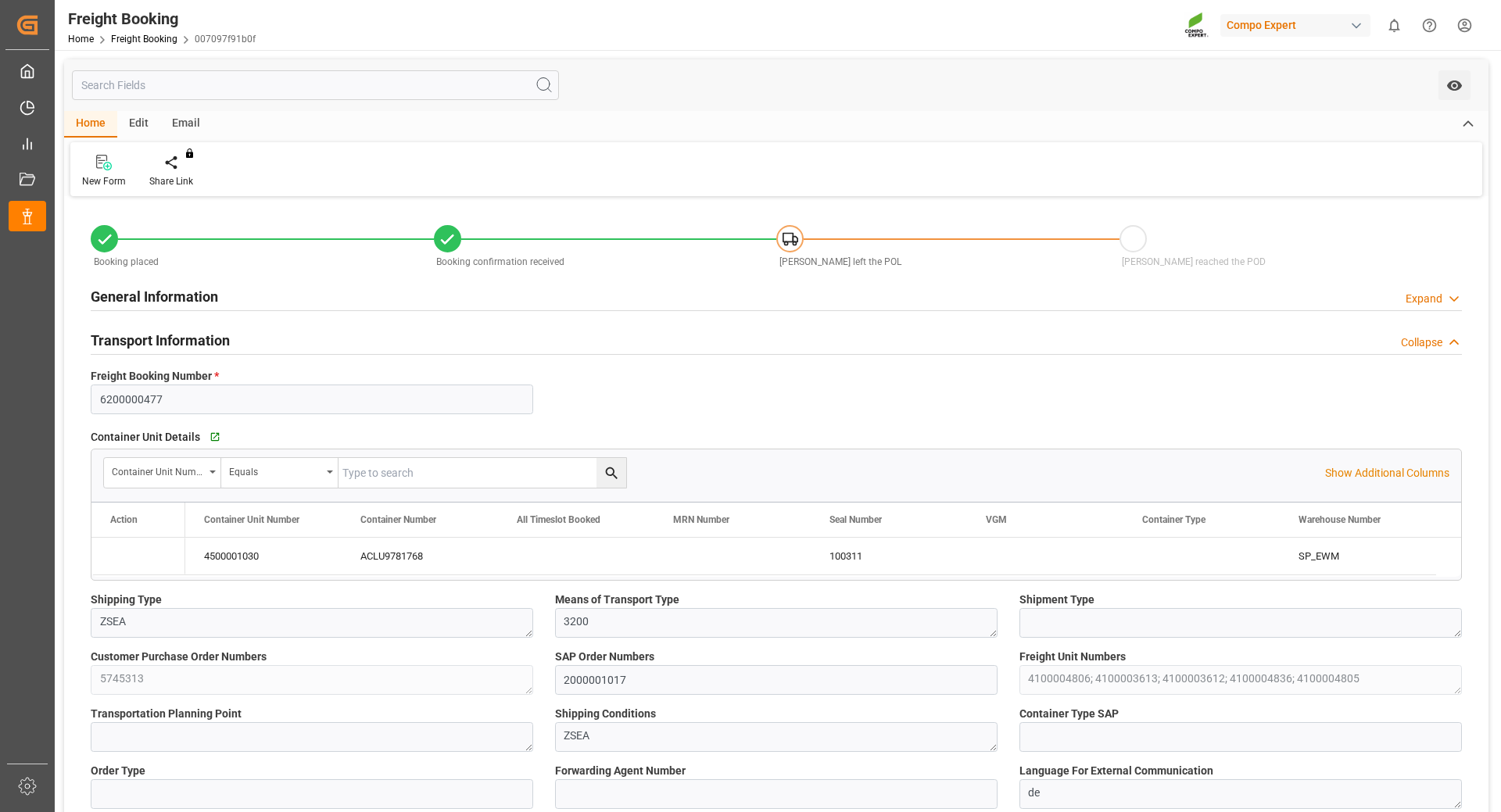
type input "[DATE] 23:00"
type input "[DATE] 16:53"
type input "[DATE] 11:05"
type input "[DATE] 11:07"
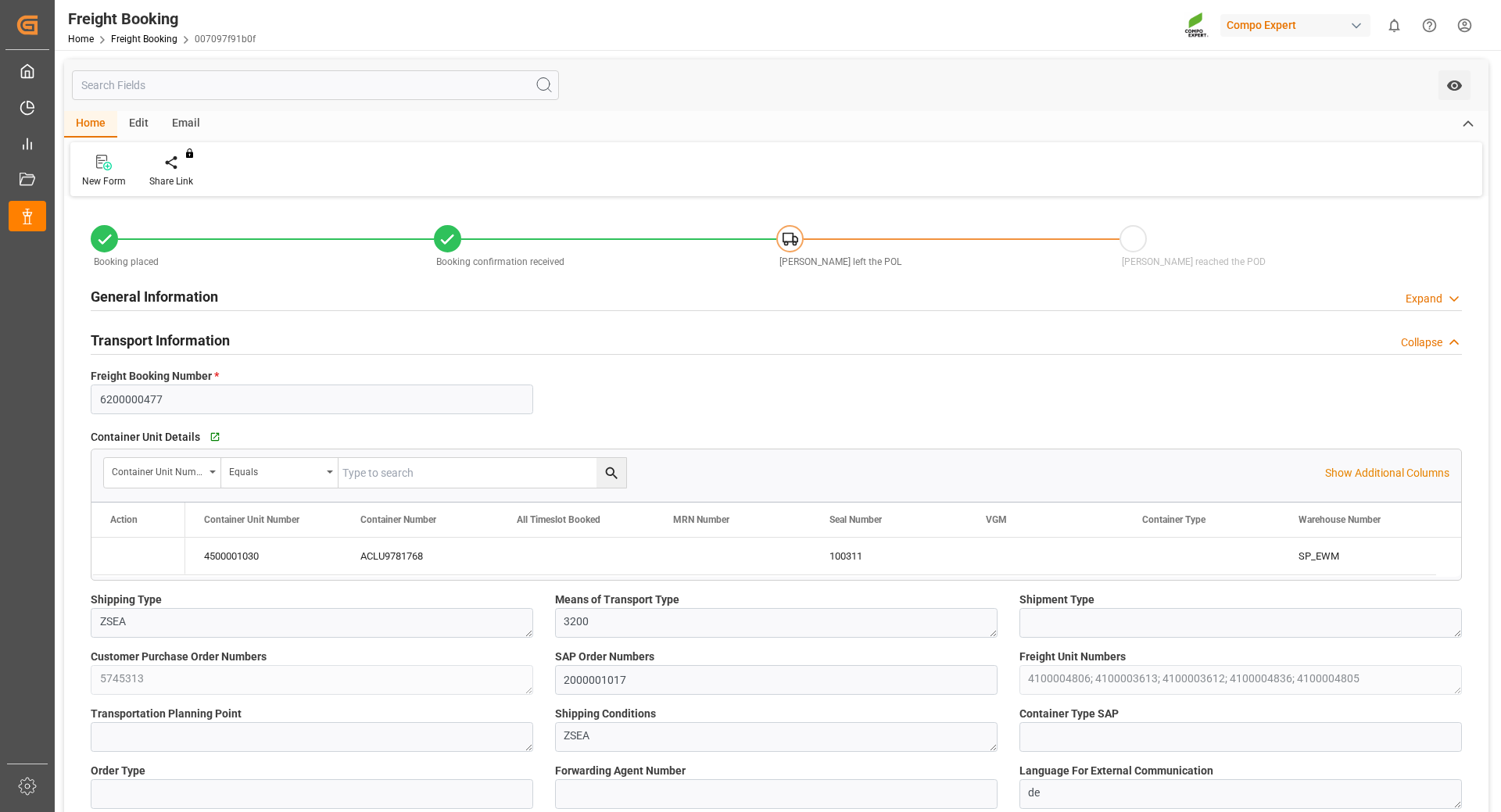
type input "[DATE] 14:13"
click at [136, 35] on link "Freight Booking" at bounding box center [144, 39] width 66 height 11
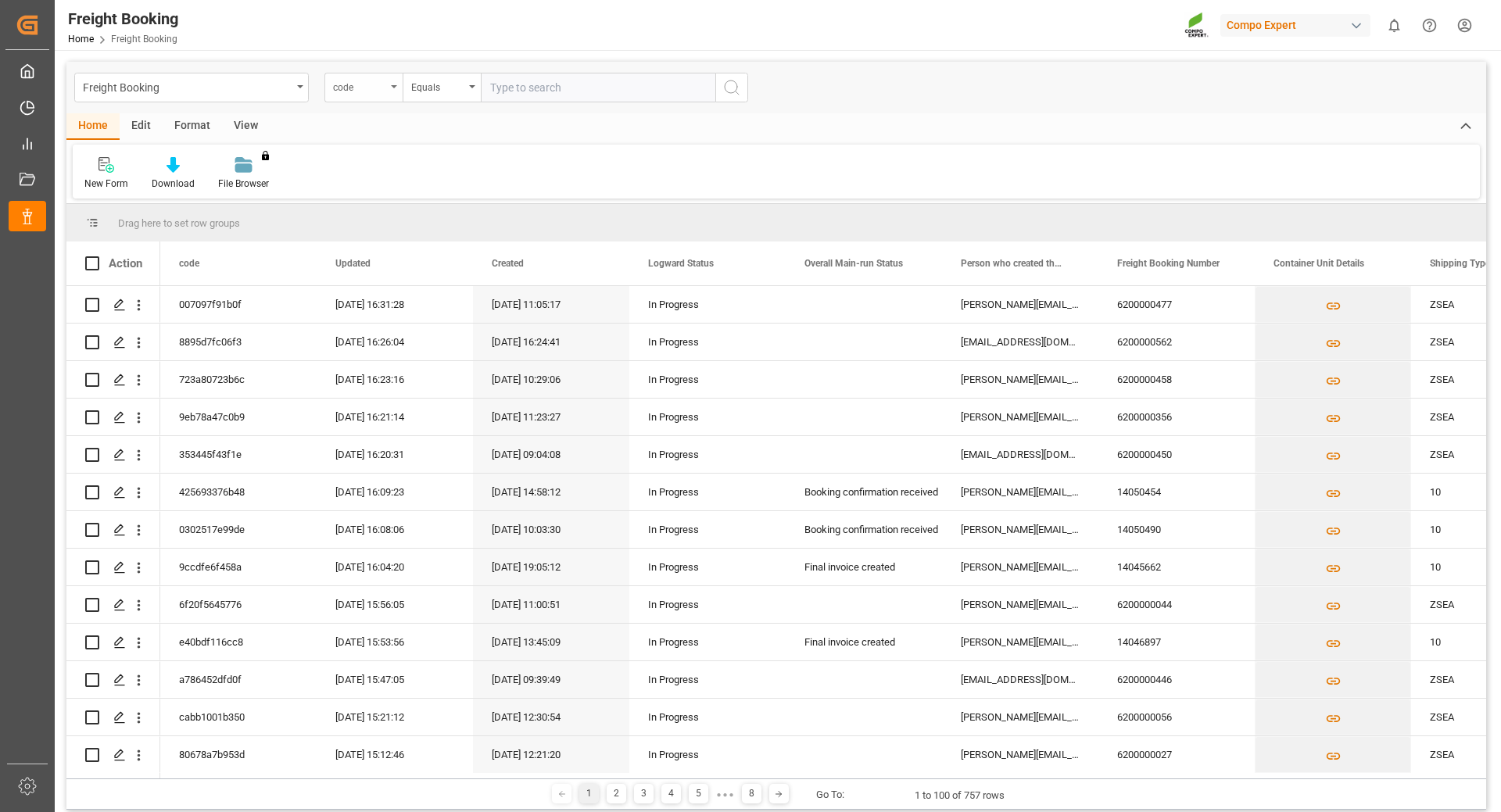
click at [386, 90] on div "code" at bounding box center [359, 85] width 53 height 18
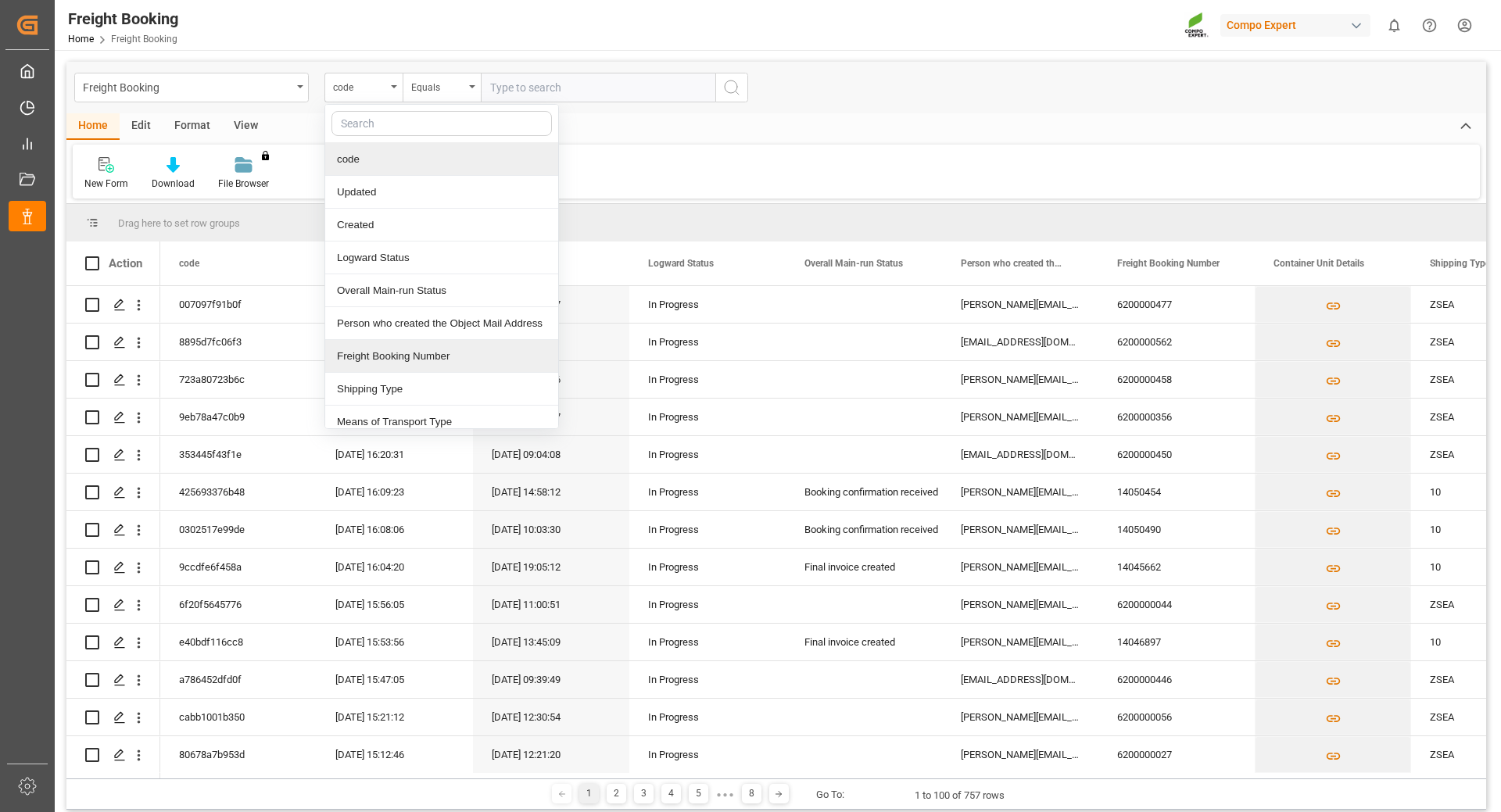
click at [400, 357] on div "Freight Booking Number" at bounding box center [442, 356] width 233 height 33
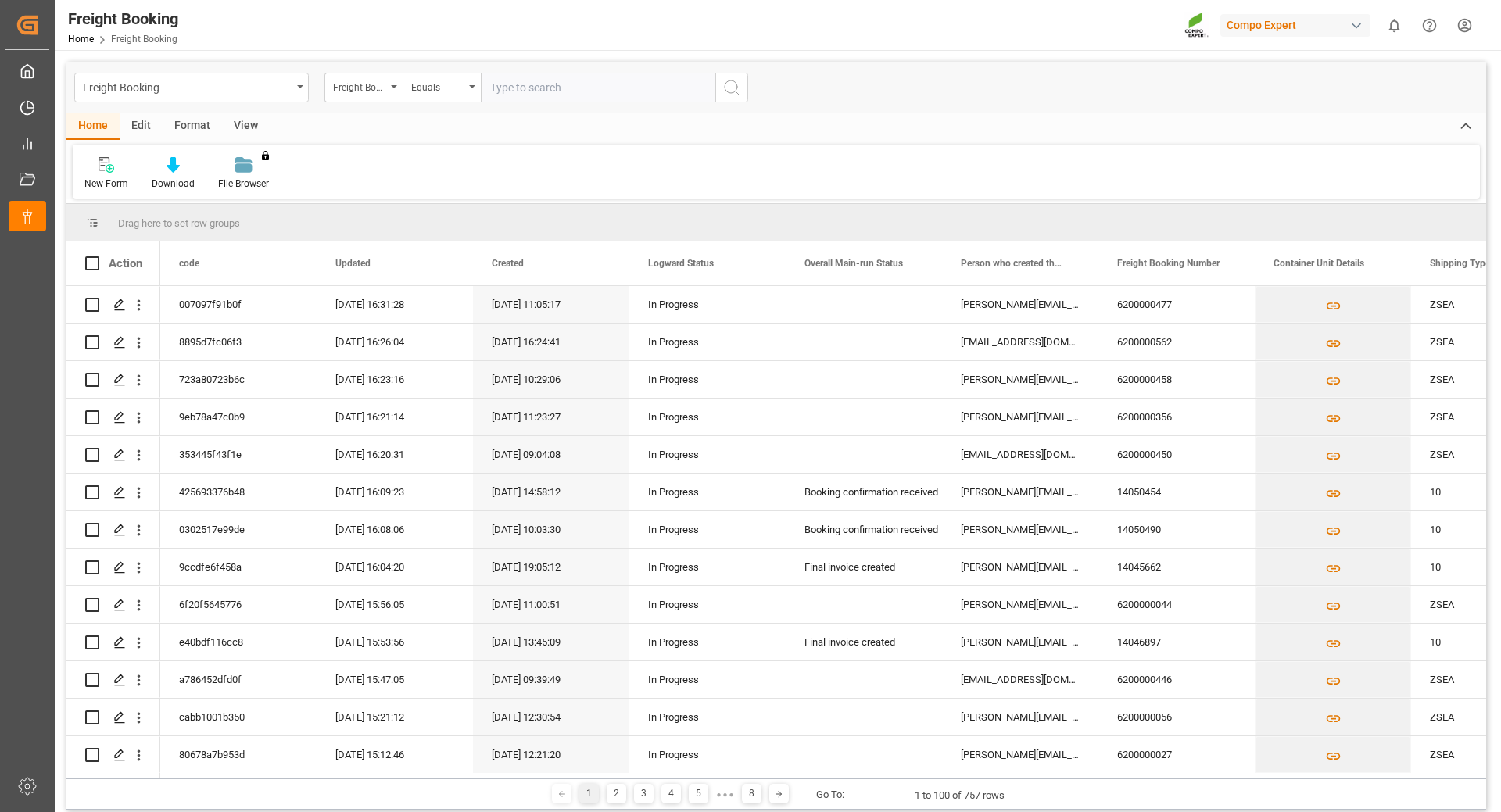
click at [529, 91] on input "text" at bounding box center [598, 87] width 235 height 30
click at [514, 80] on input "text" at bounding box center [598, 87] width 235 height 30
paste input "6200000458"
type input "6200000458"
click at [740, 89] on icon "search button" at bounding box center [732, 87] width 19 height 19
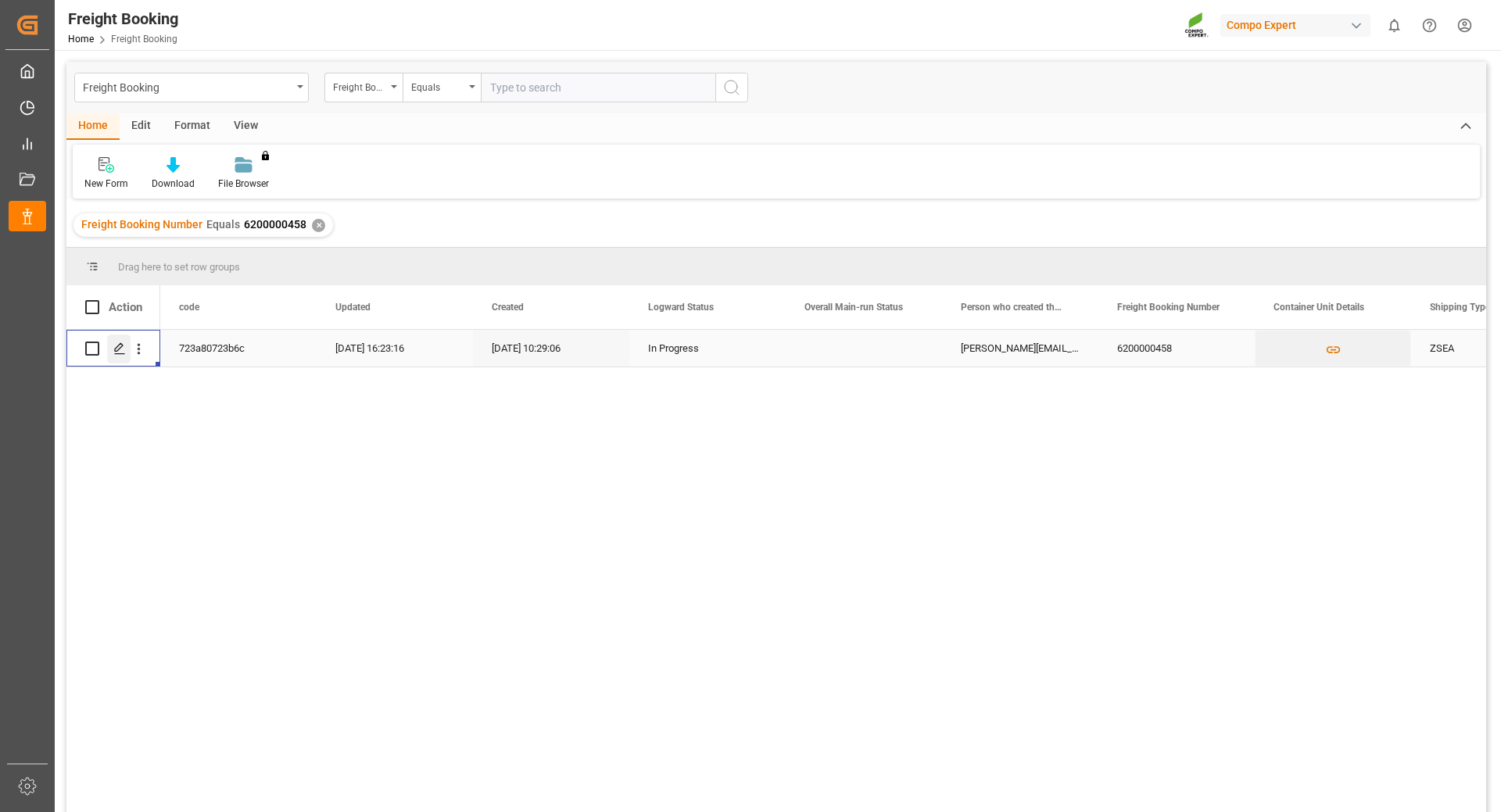
click at [111, 350] on div "Press SPACE to select this row." at bounding box center [118, 349] width 23 height 29
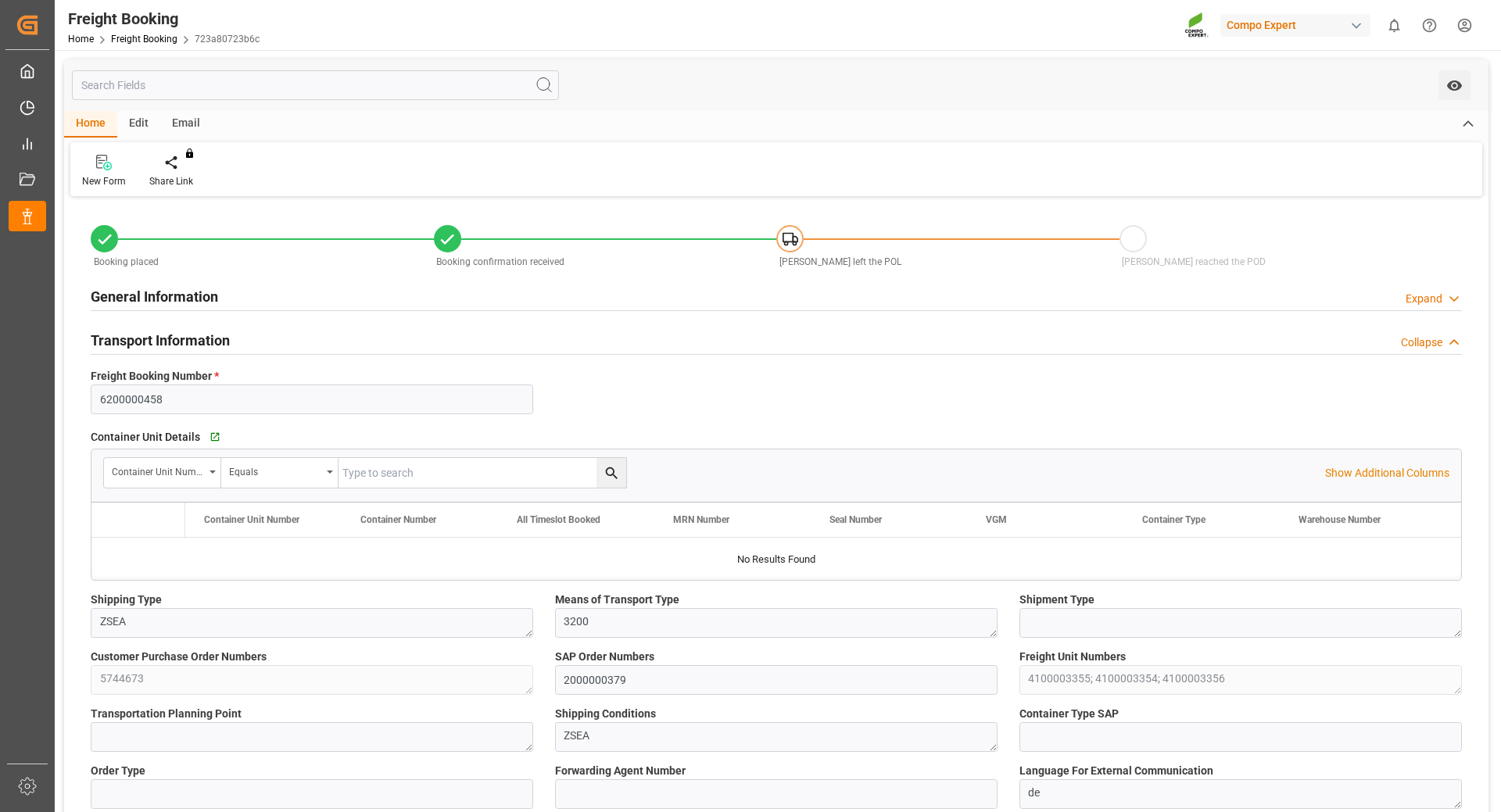
type input "[PERSON_NAME]"
type input "[PERSON_NAME] Group"
type input "9246607"
type input "BEANR"
type input "ARZAE"
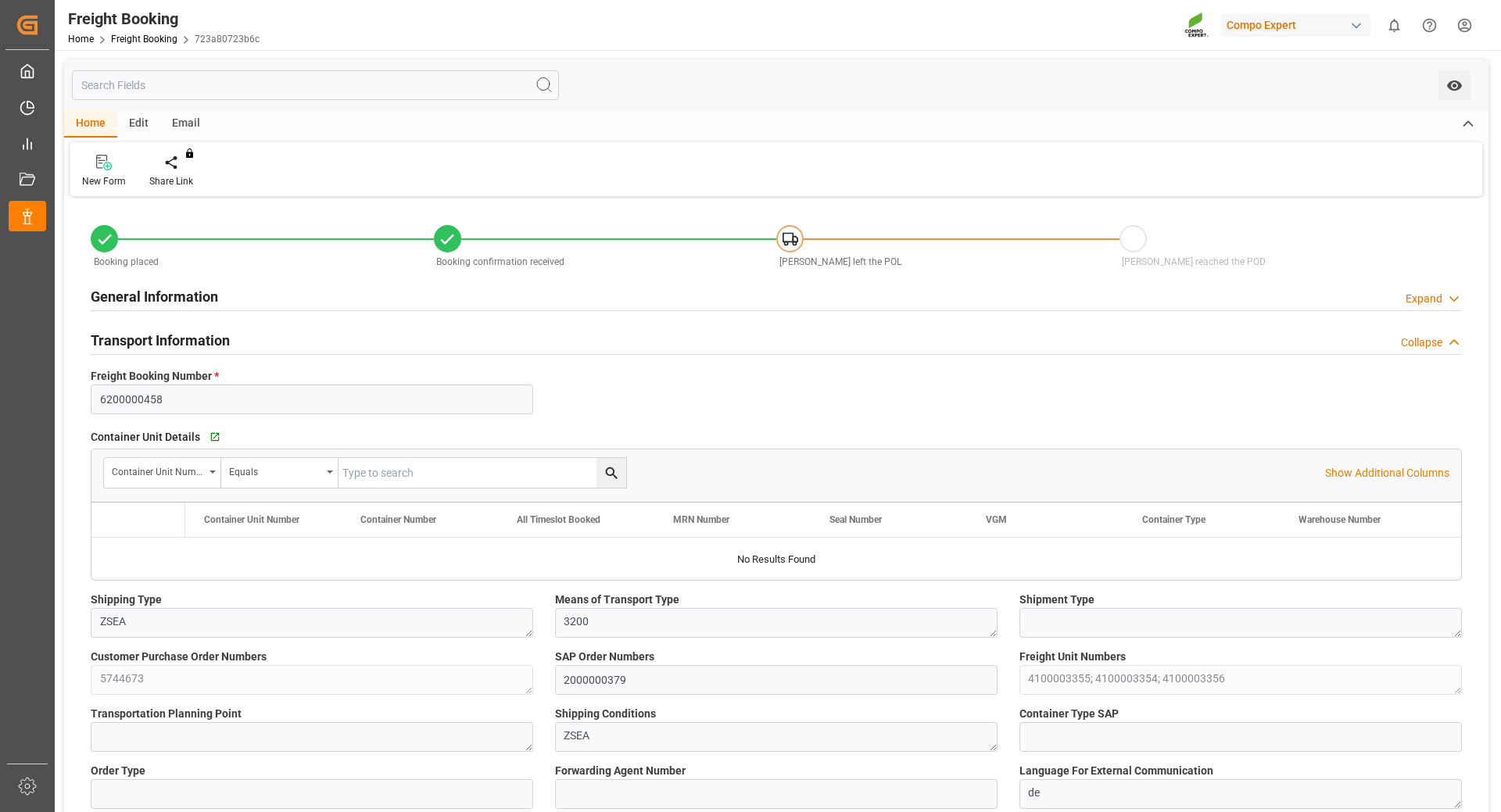
type input "0"
type input "140220"
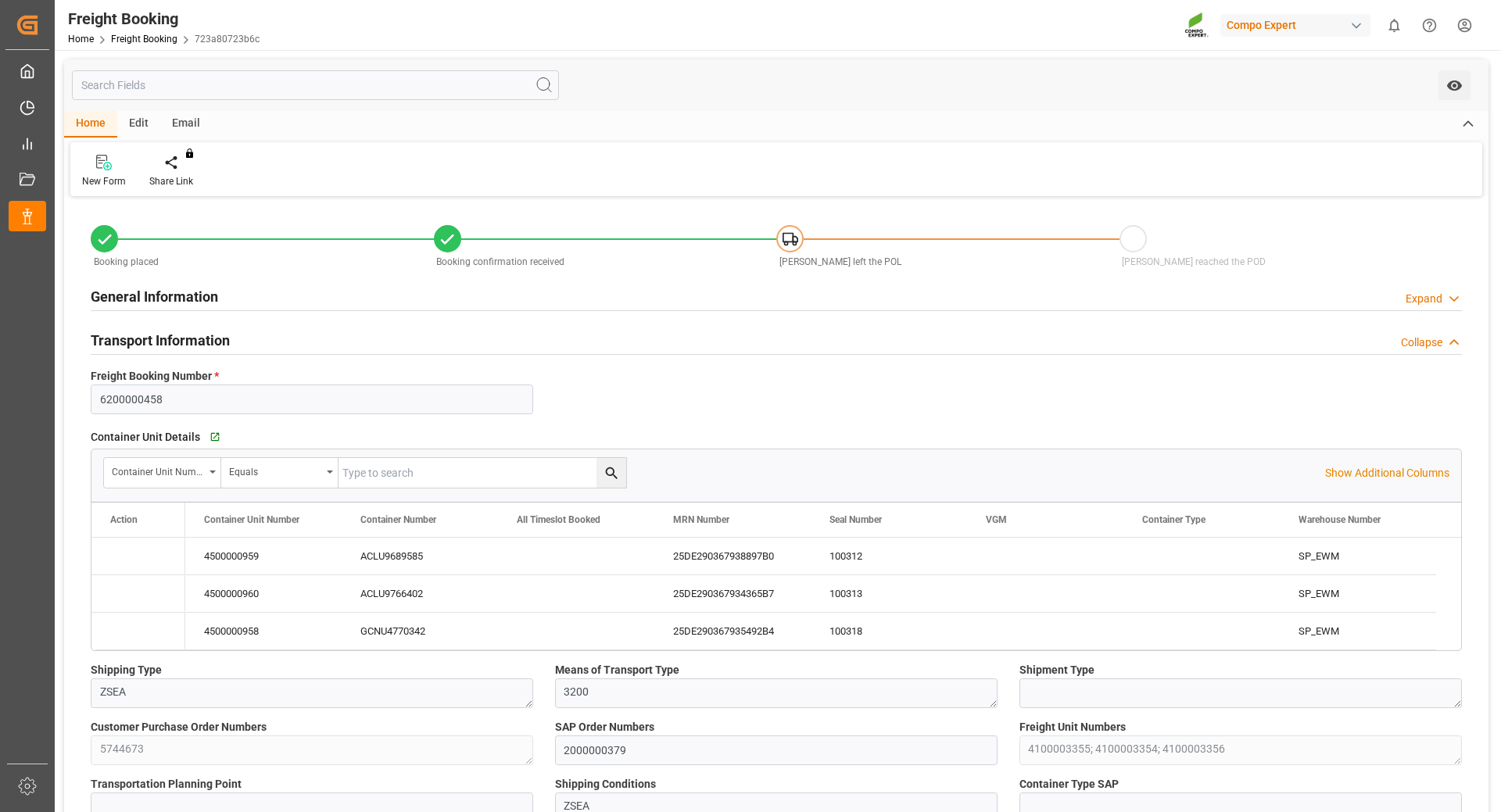
type input "[DATE] 01:00"
type input "[DATE] 06:00"
type input "[DATE] 22:40"
type input "[DATE] 16:47"
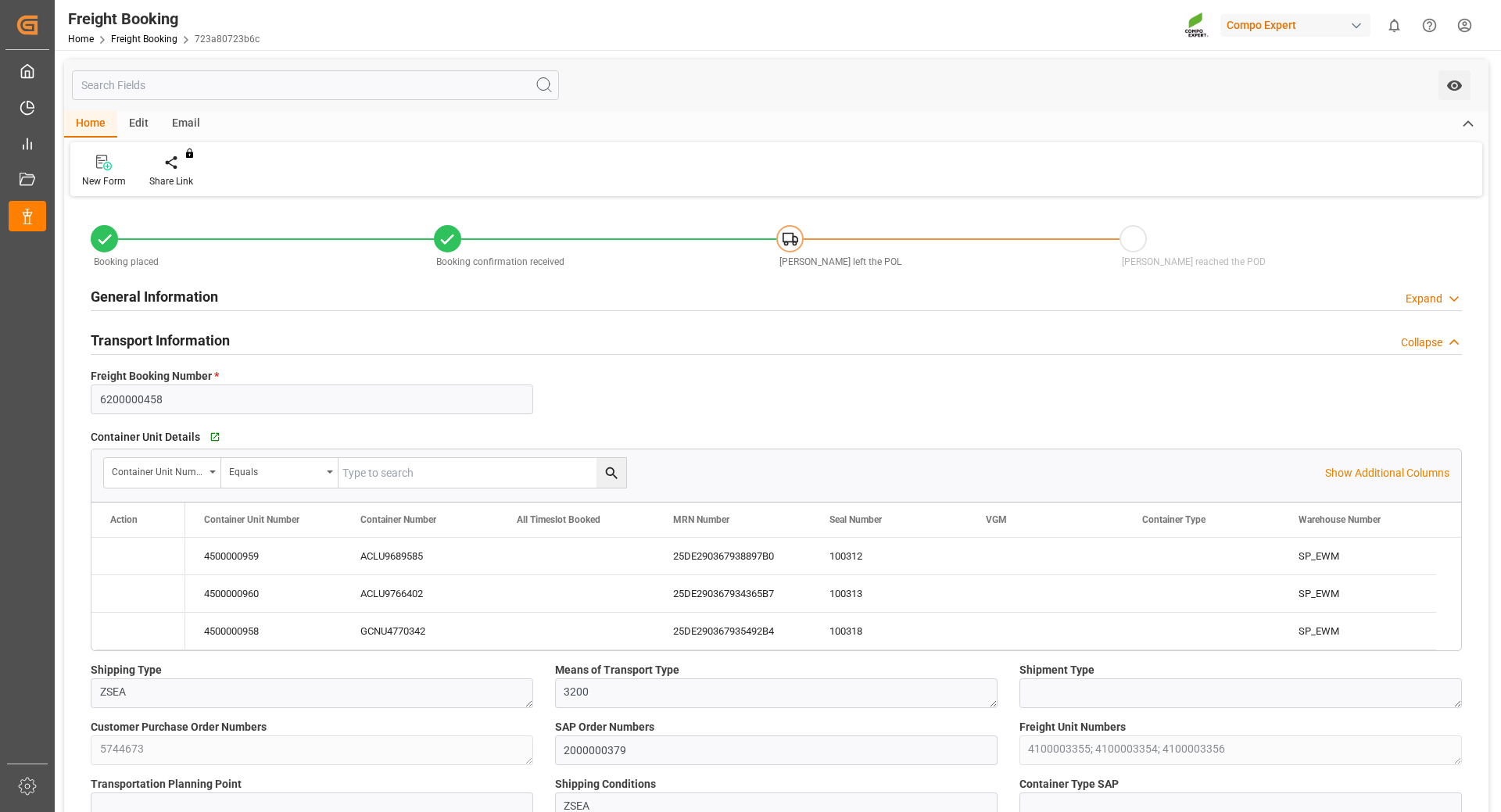
type input "[DATE] 10:29"
type input "[DATE] 13:45"
type input "[DATE] 13:38"
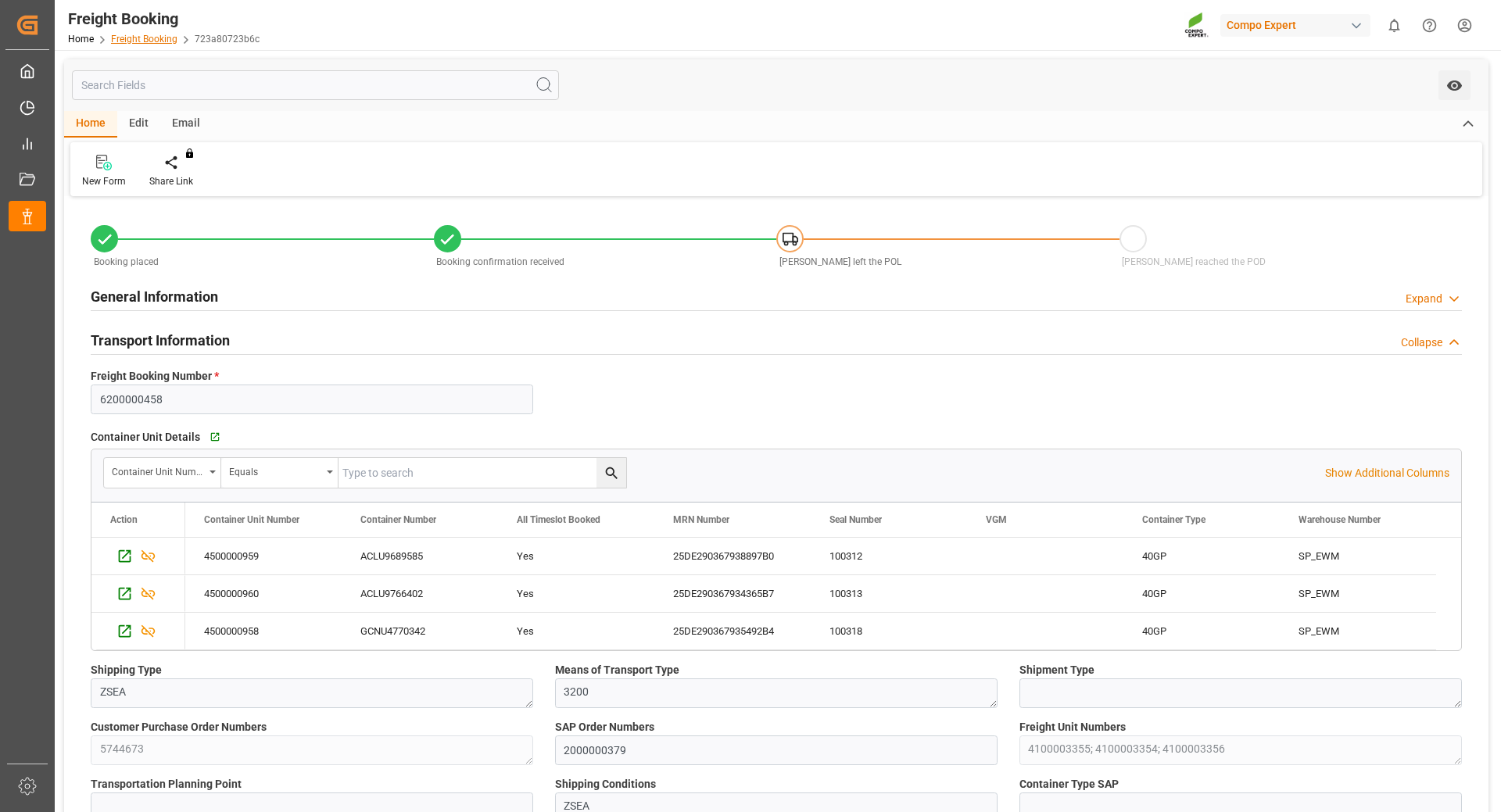
click at [136, 37] on link "Freight Booking" at bounding box center [144, 39] width 66 height 11
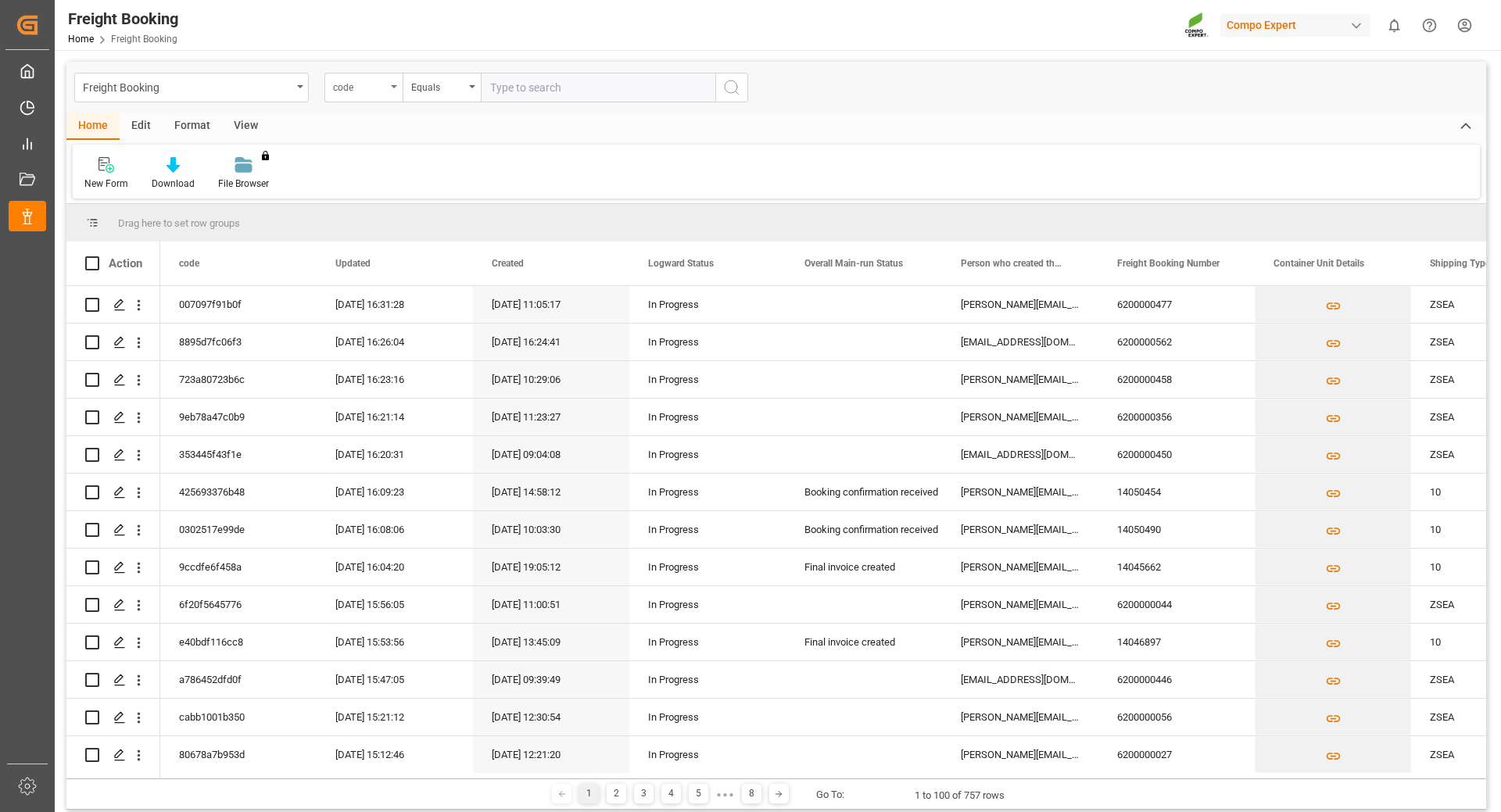
click at [389, 88] on div "code" at bounding box center [363, 87] width 78 height 30
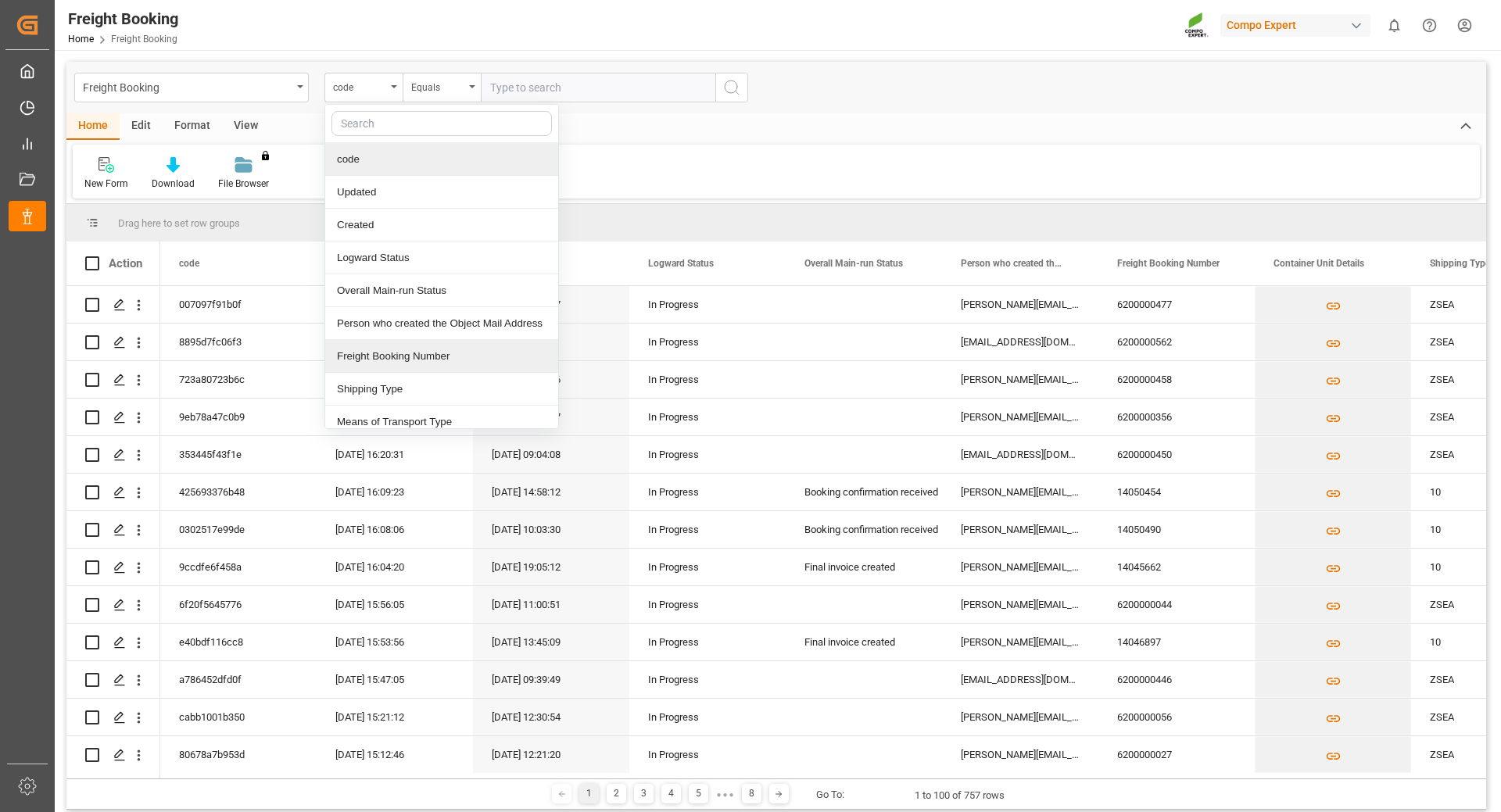
click at [386, 357] on div "Freight Booking Number" at bounding box center [442, 356] width 233 height 33
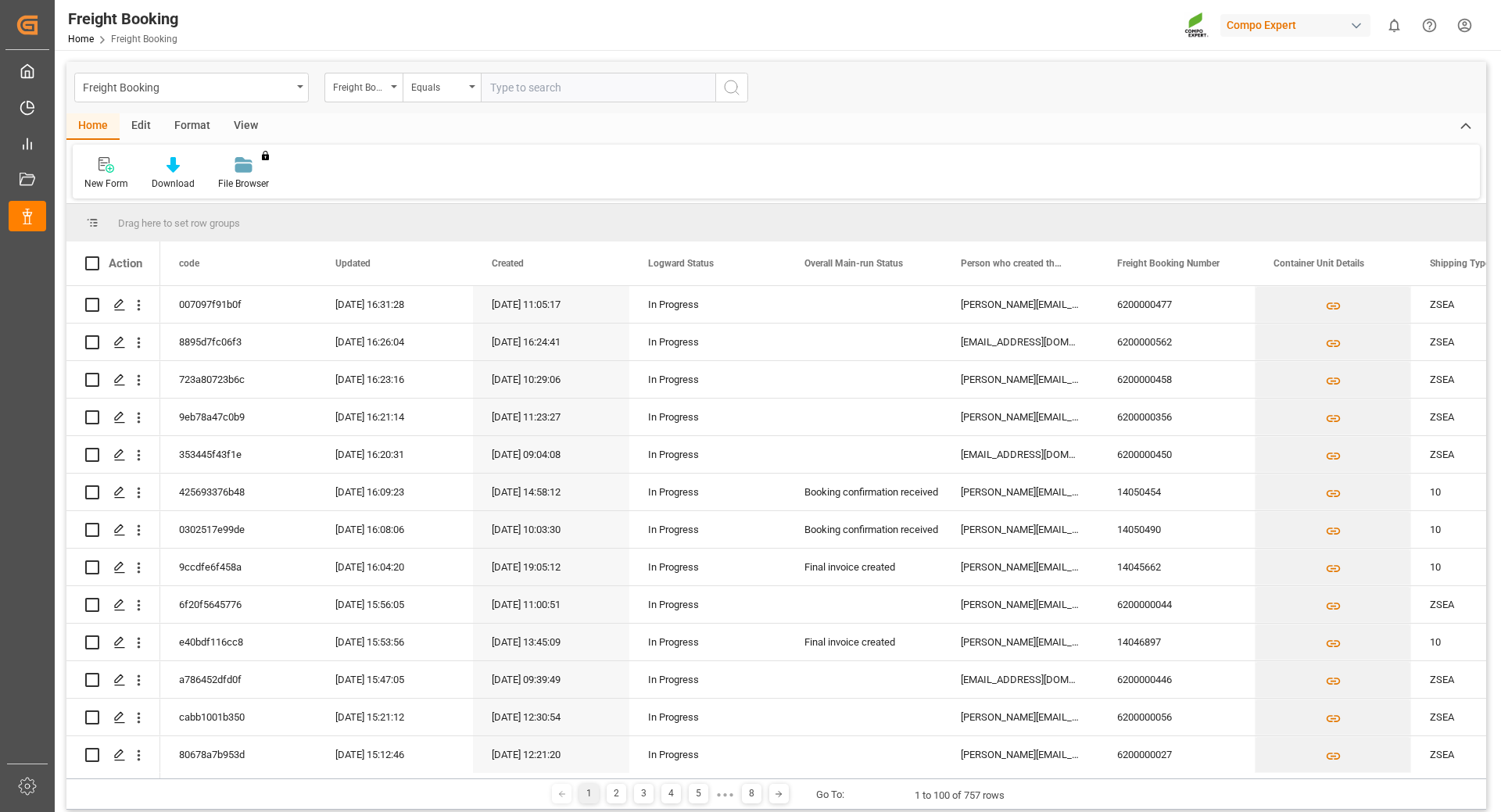
click at [501, 83] on input "text" at bounding box center [598, 87] width 235 height 30
click at [599, 98] on input "text" at bounding box center [598, 87] width 235 height 30
paste input "6200000502"
type input "6200000502"
click at [746, 89] on button "search button" at bounding box center [732, 87] width 33 height 30
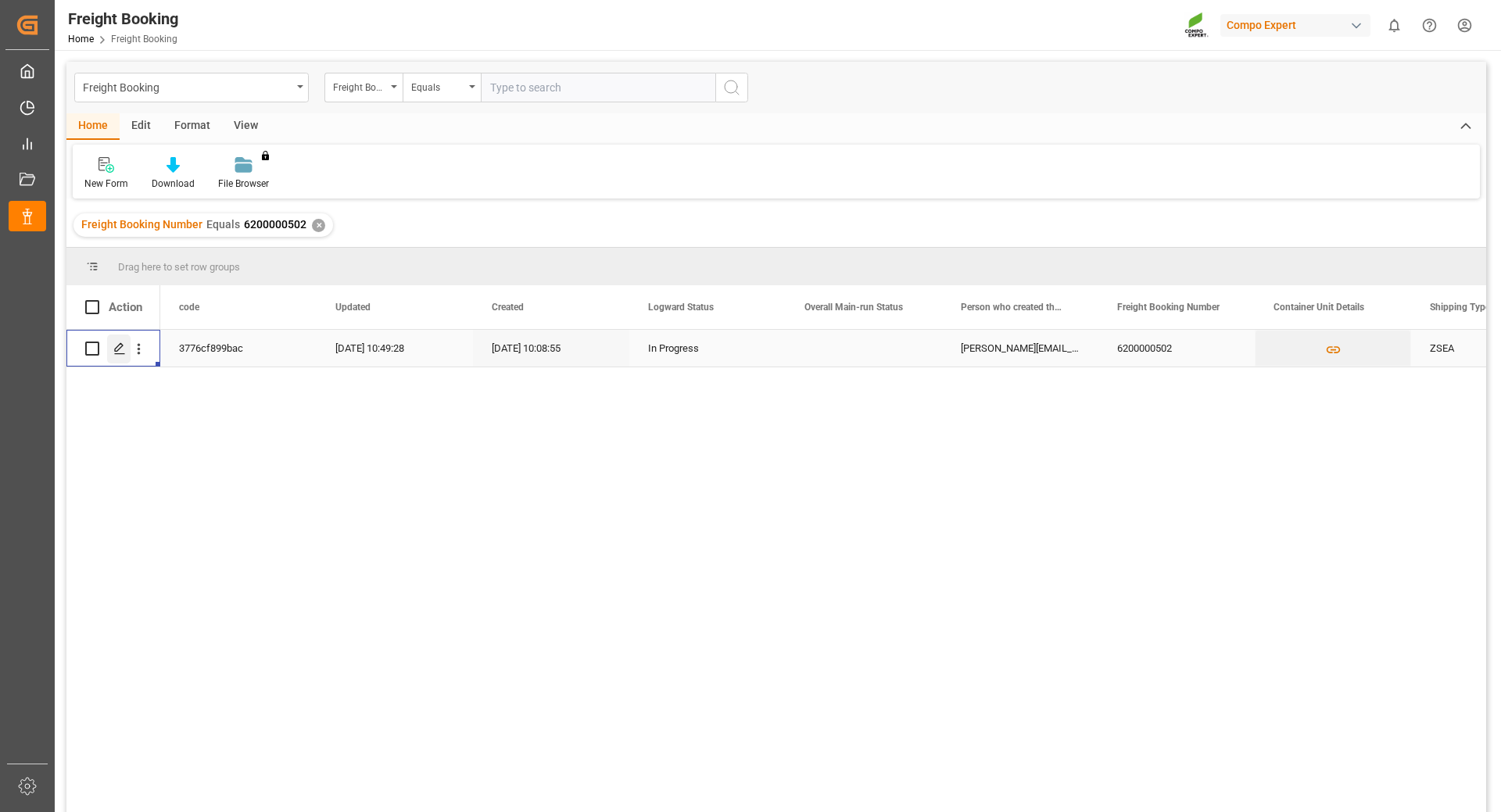
click at [112, 347] on div "Press SPACE to select this row." at bounding box center [118, 349] width 23 height 29
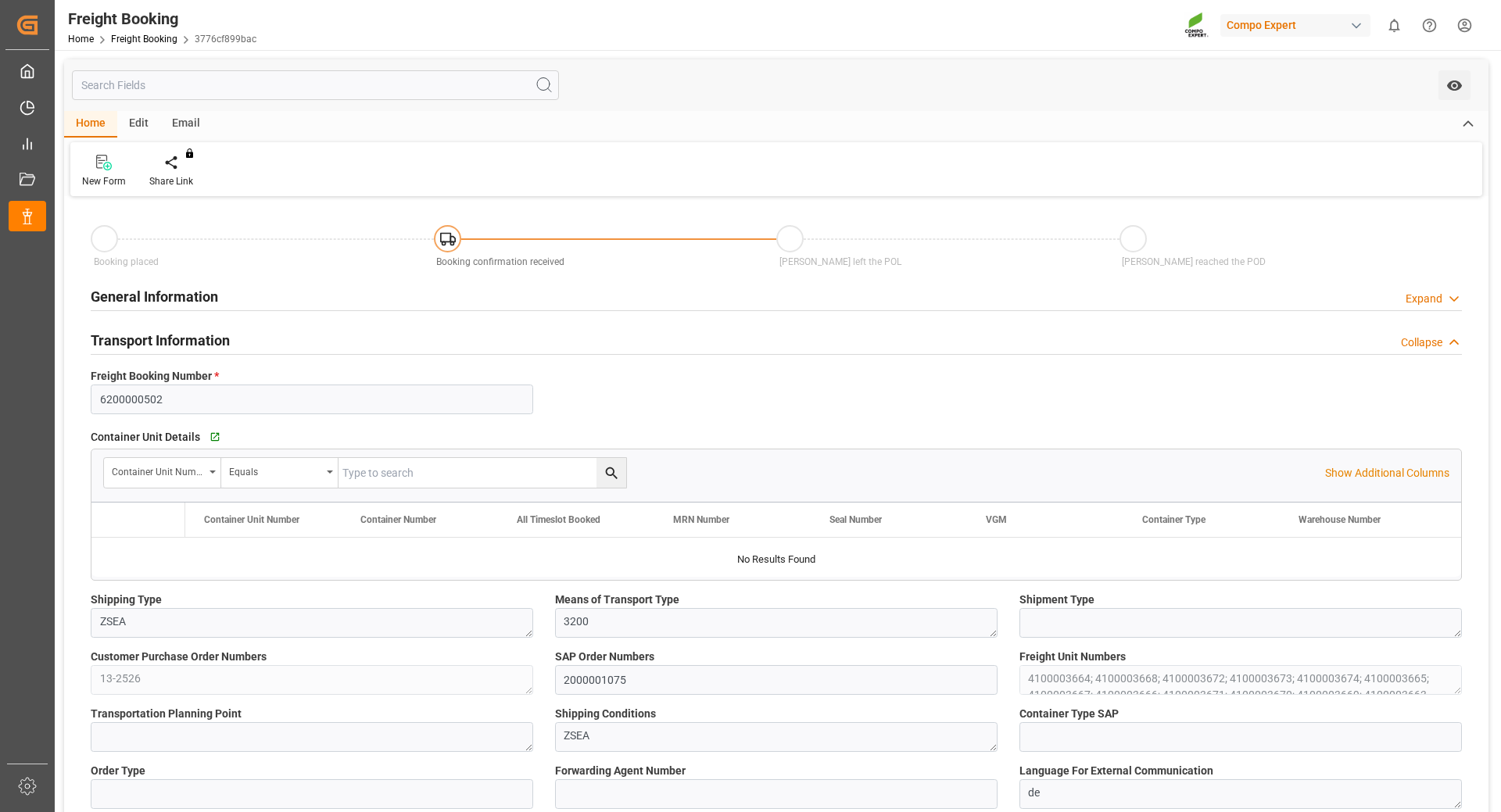
type input "Hapag [PERSON_NAME]"
type input "Hapag [PERSON_NAME] Aktiengesellschaft"
type input "9618305"
type input "BEANR"
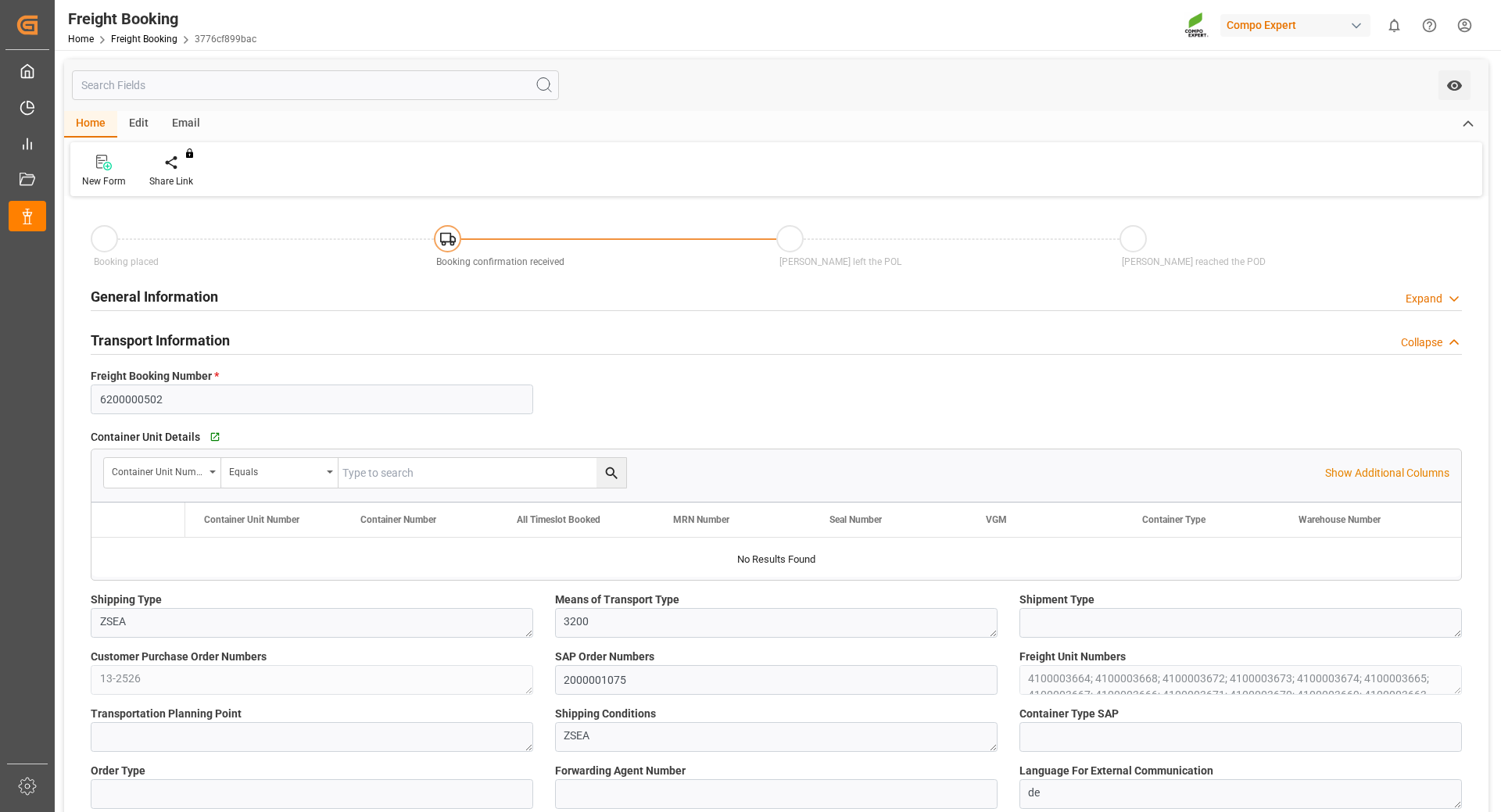
type input "UYMVD"
type input "0"
type input "715500"
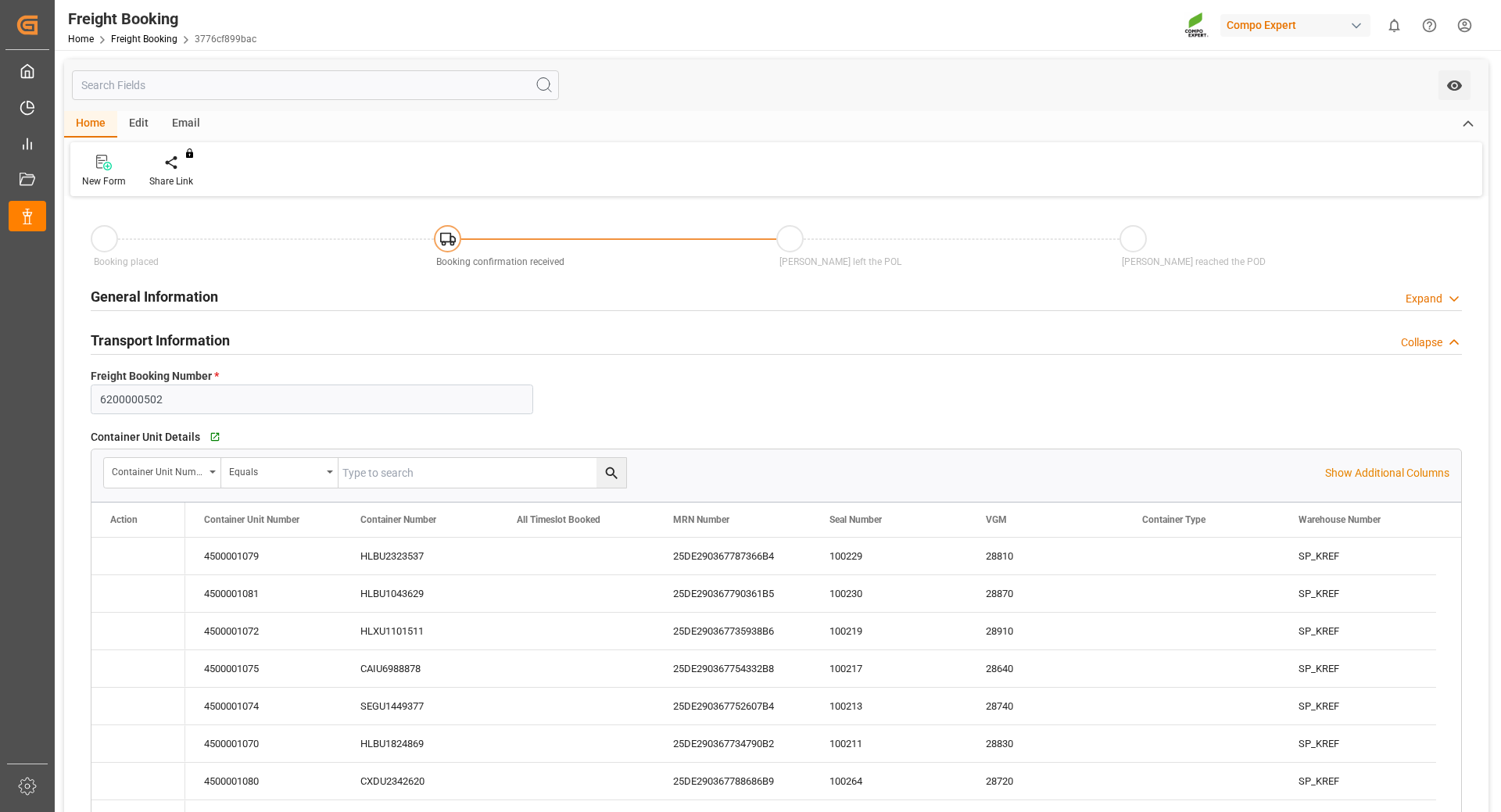
type input "[DATE] 01:00"
type input "[DATE] 22:17"
type input "[DATE] 10:00"
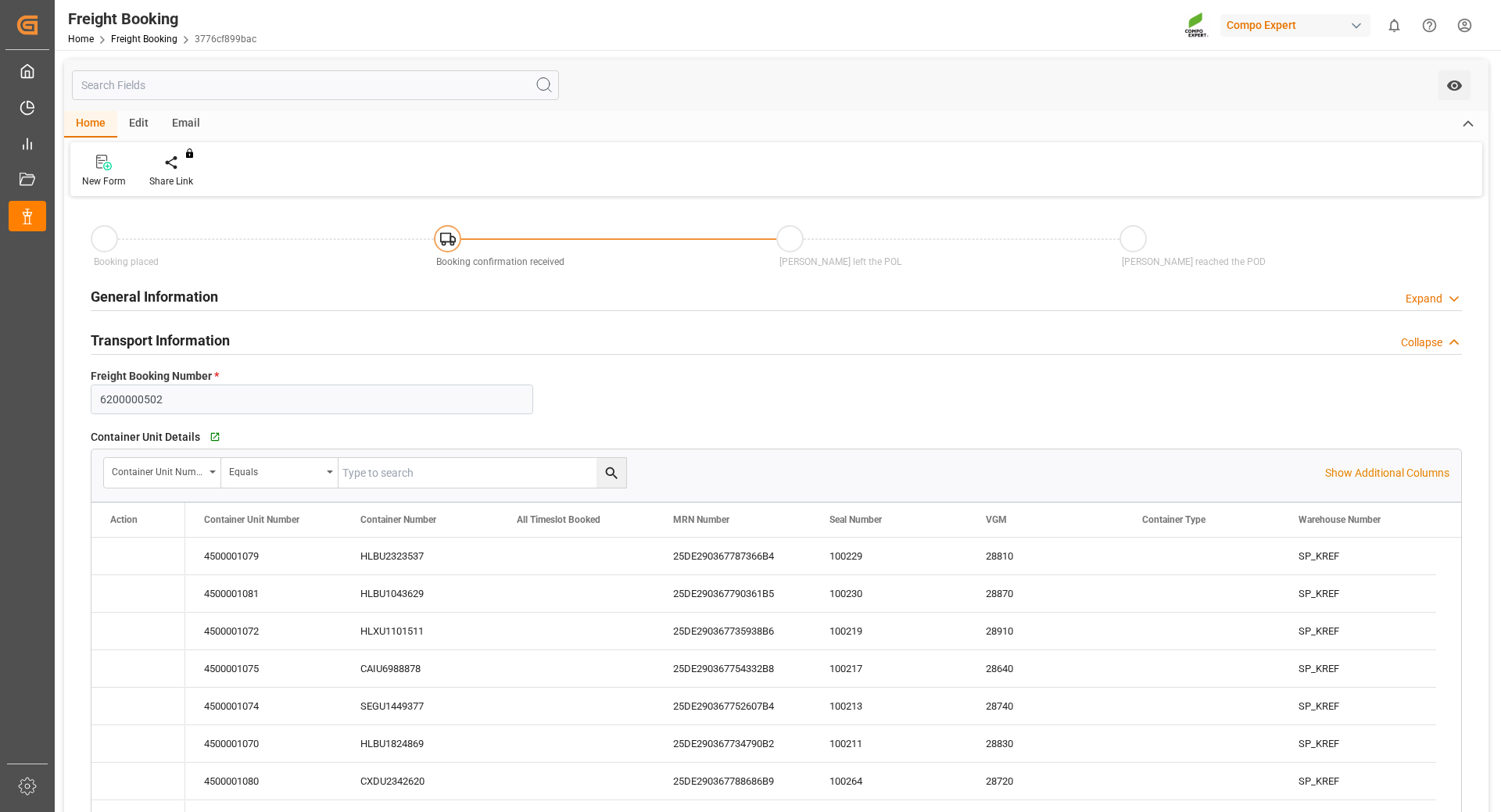
type input "[DATE] 10:08"
type input "[DATE] 16:42"
type input "[DATE] 08:46"
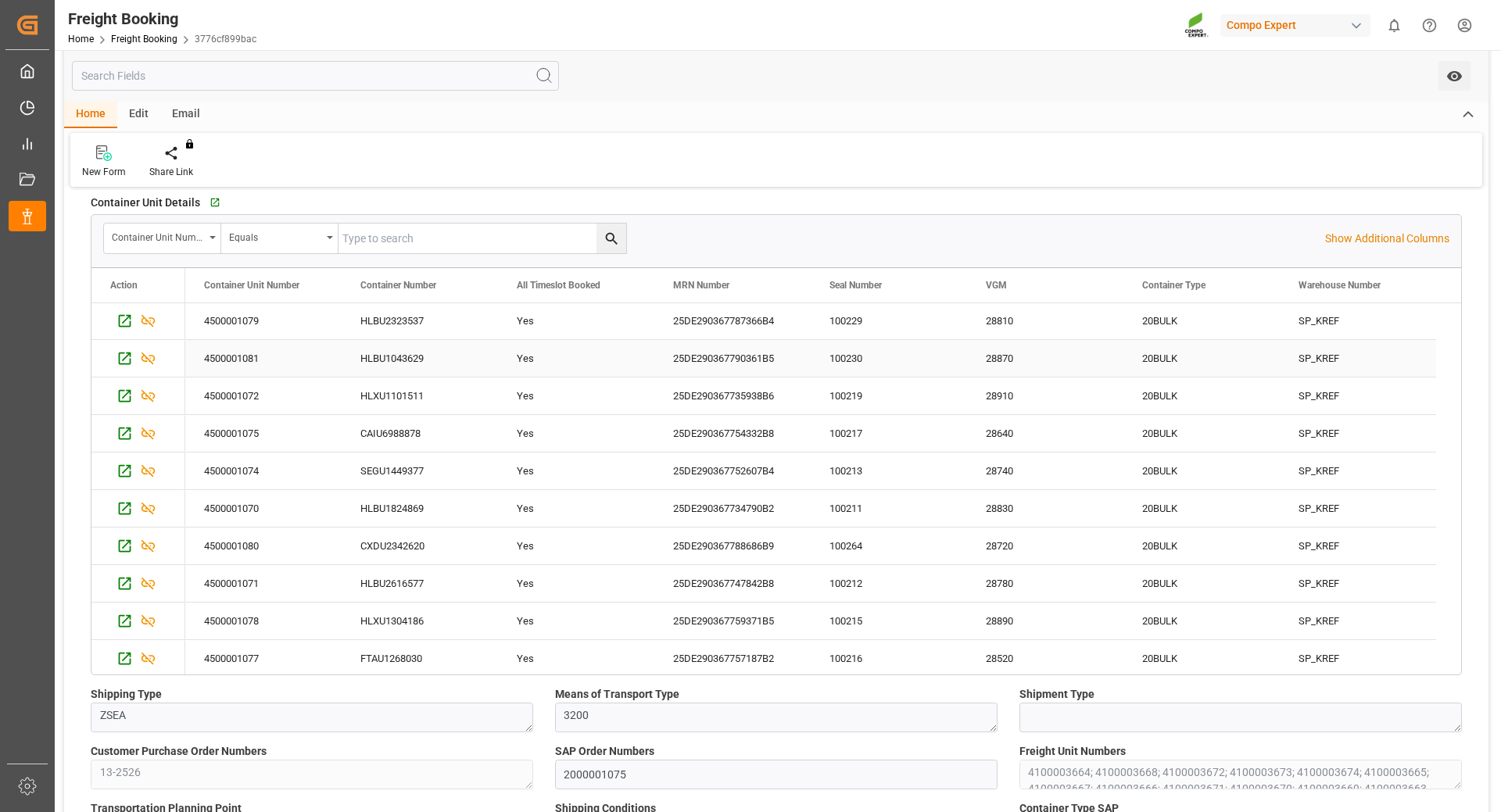
scroll to position [79, 0]
click at [1444, 670] on div "Container Unit Details   Go to Container Unit Grid Container Unit Number Equals…" at bounding box center [777, 433] width 1393 height 496
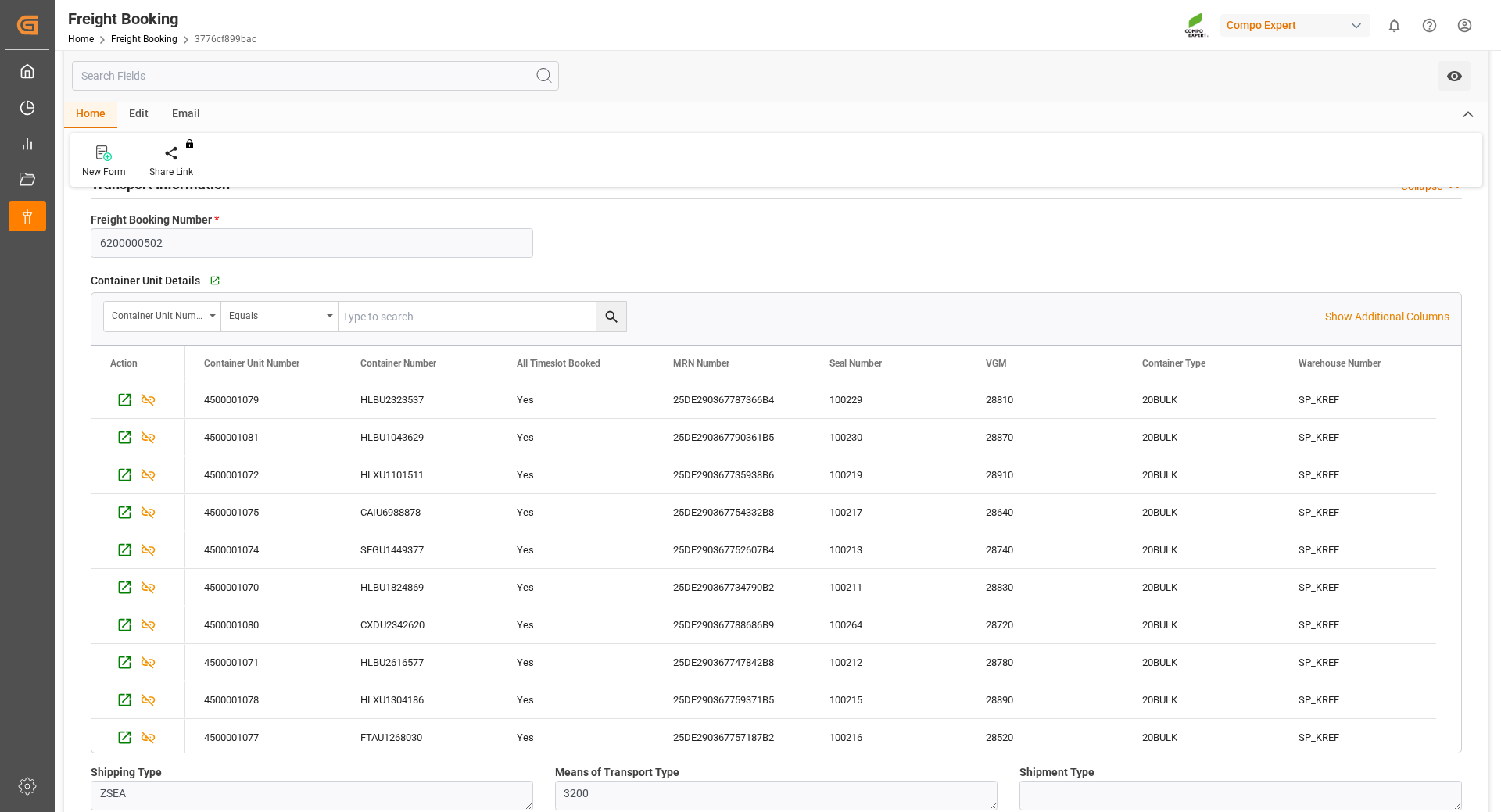
scroll to position [0, 0]
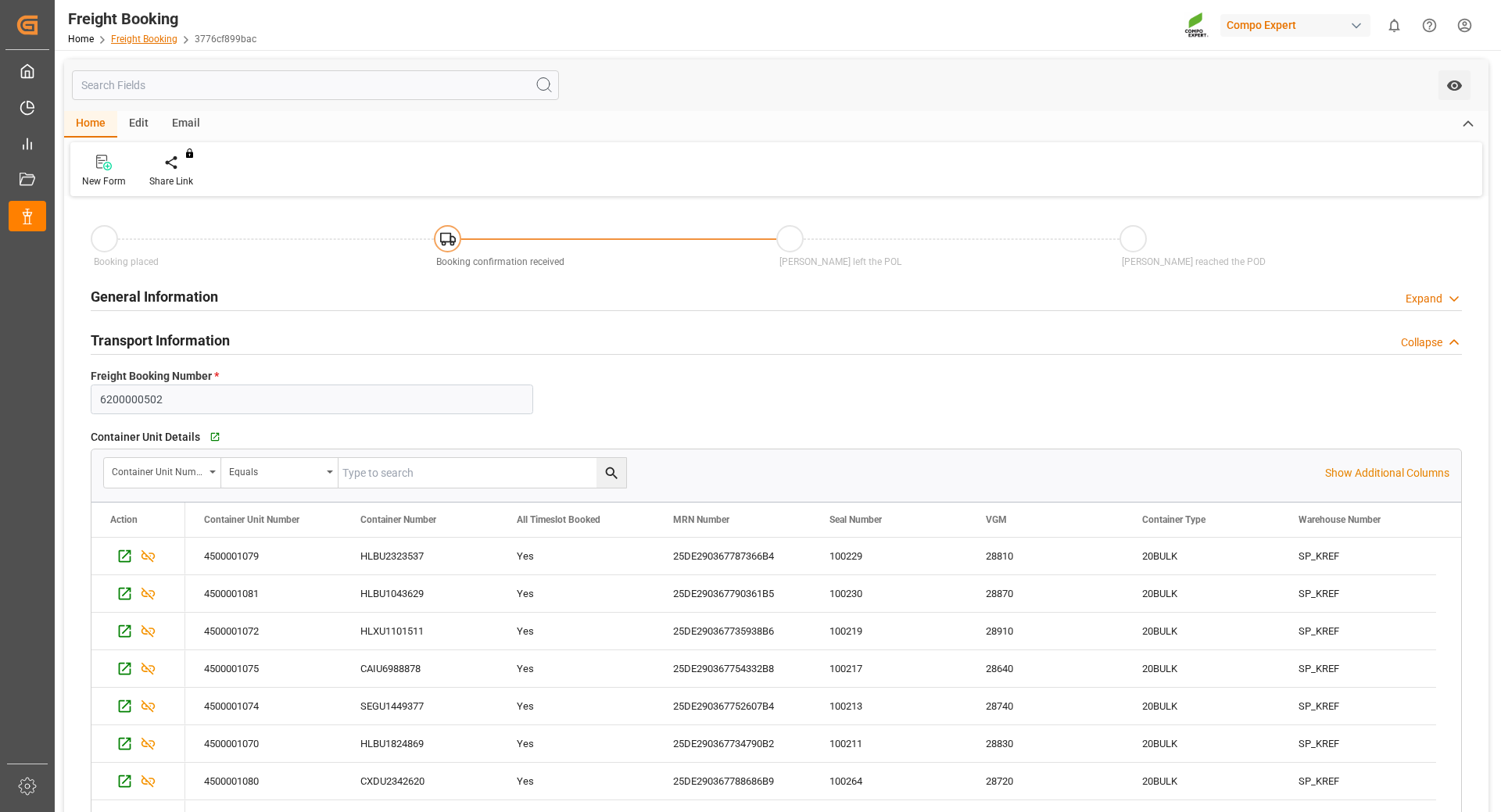
click at [139, 40] on link "Freight Booking" at bounding box center [144, 39] width 66 height 11
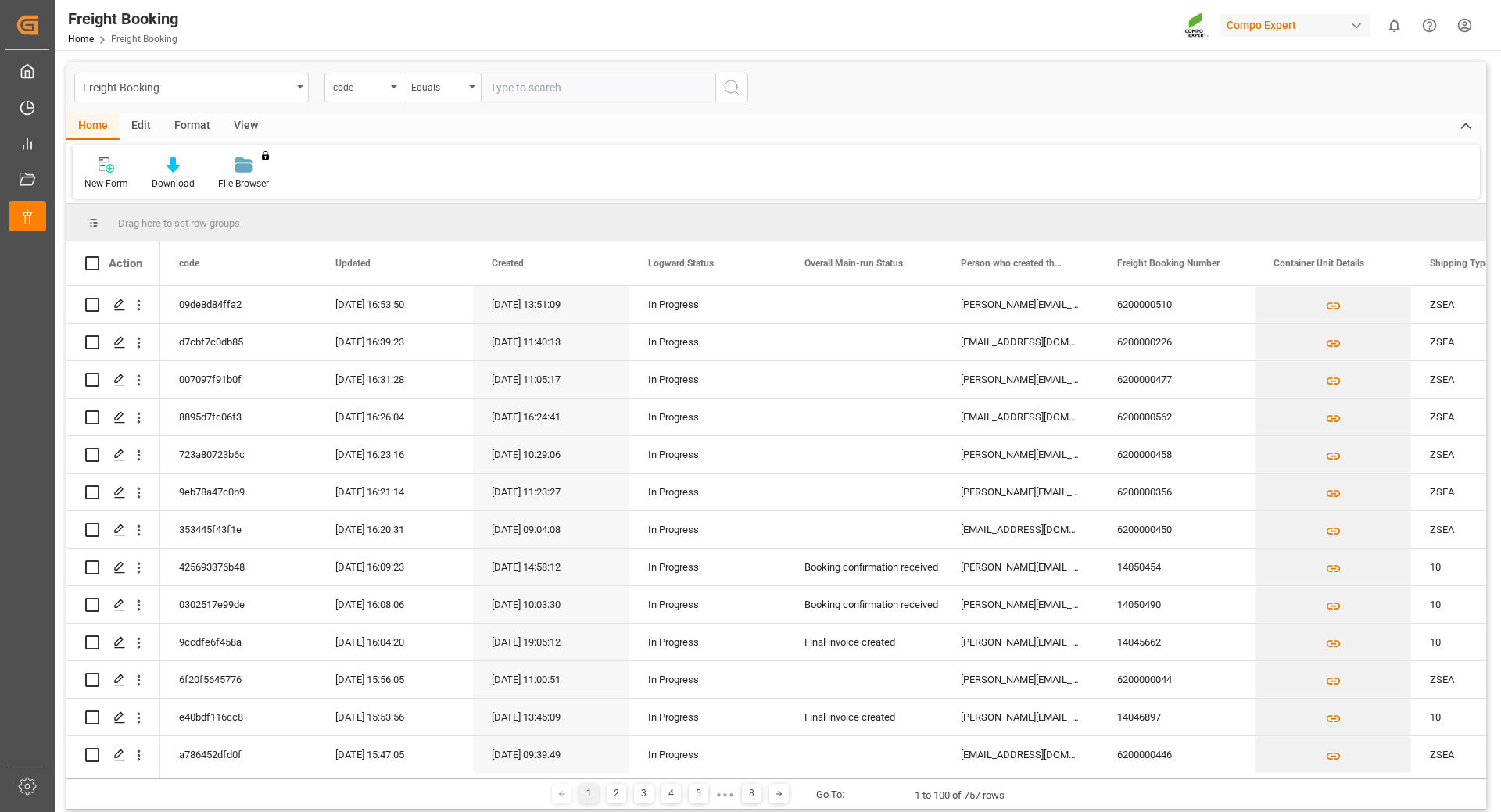
click at [554, 78] on input "text" at bounding box center [598, 87] width 235 height 30
click at [403, 89] on div "Equals" at bounding box center [441, 87] width 78 height 30
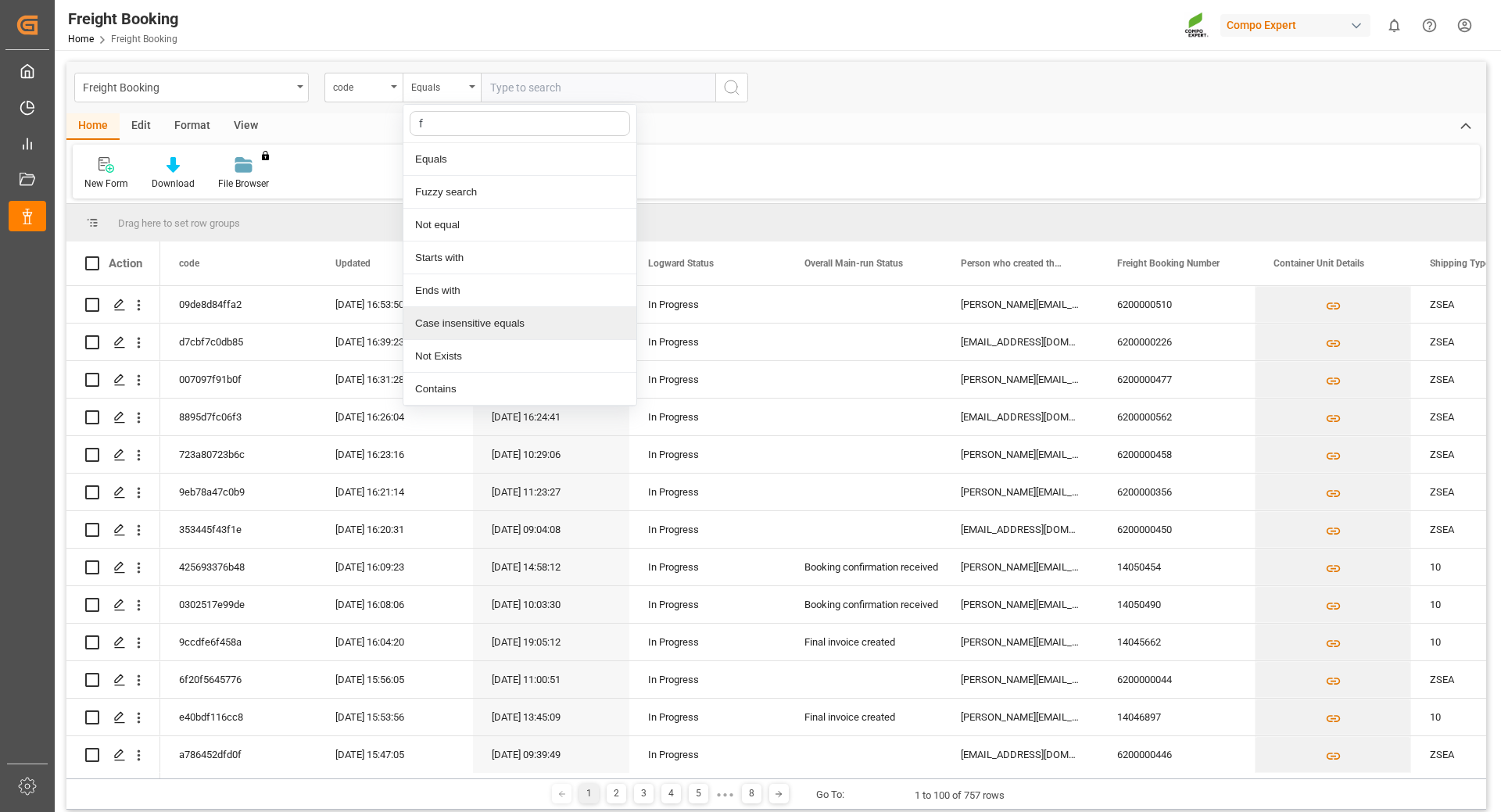
type input "fr"
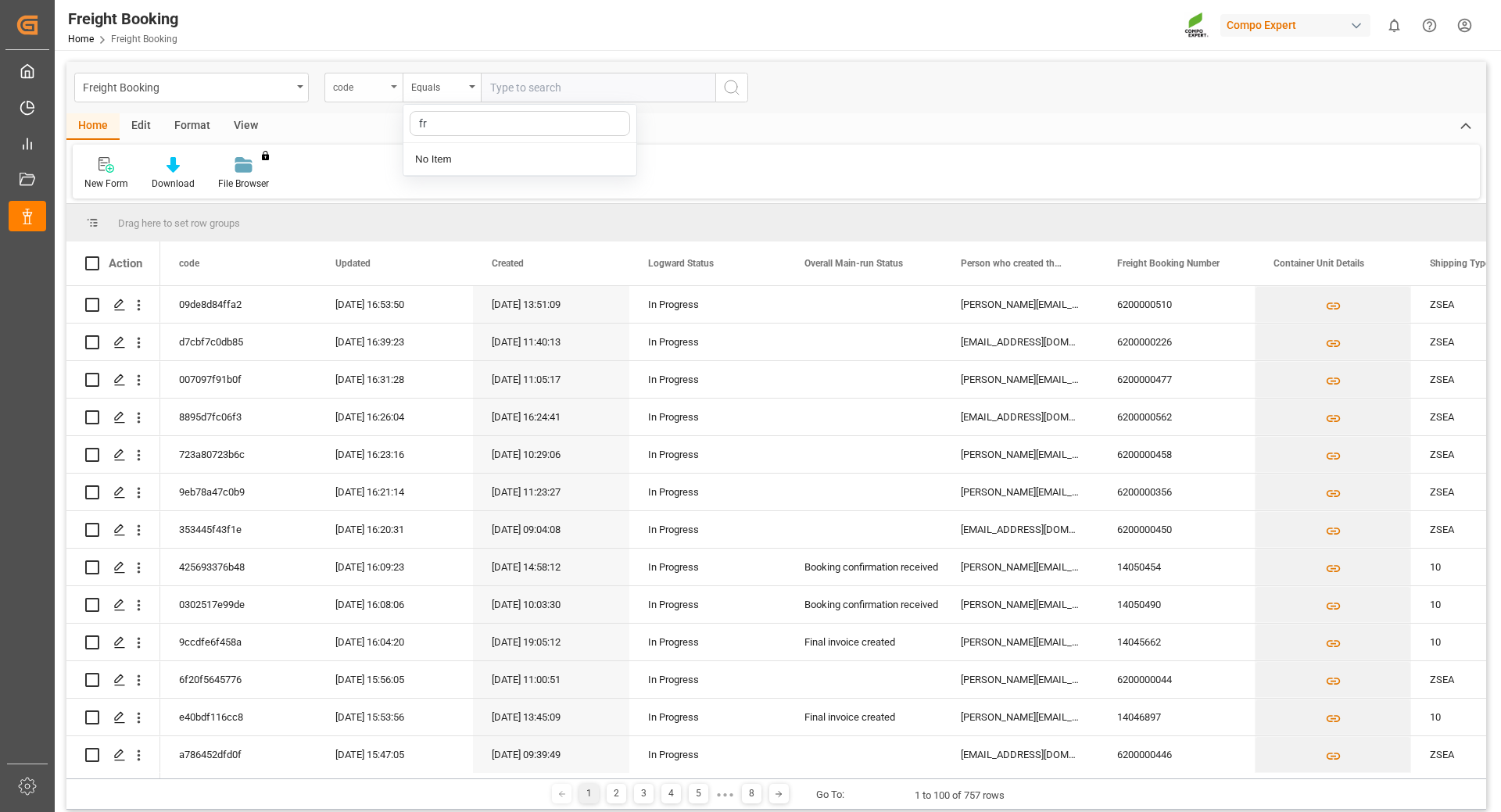
click at [387, 86] on div "code" at bounding box center [363, 87] width 78 height 30
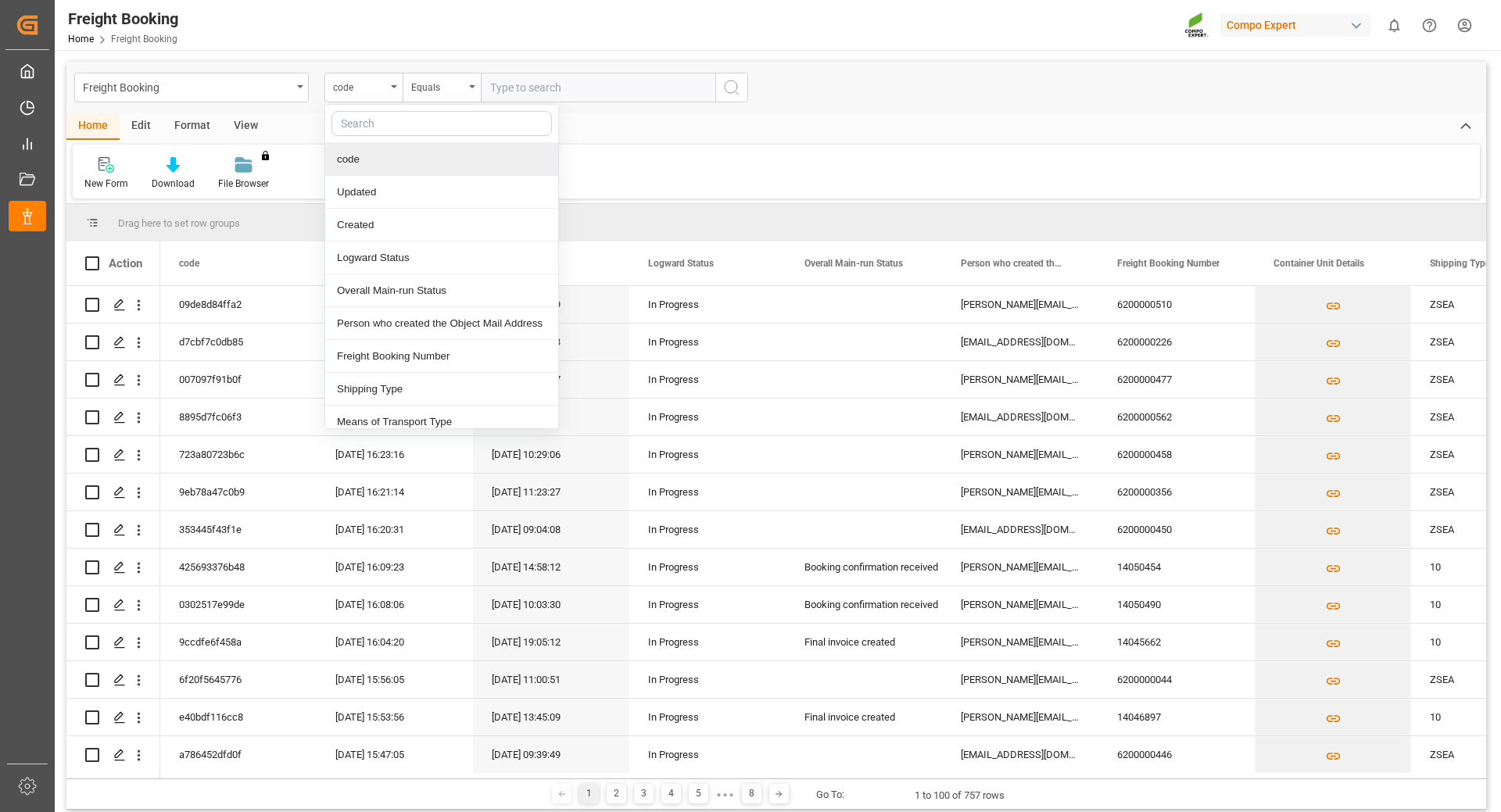
click at [769, 141] on div "Home Edit Format View New Form Download File Browser You don't have permission …" at bounding box center [776, 155] width 1419 height 85
